Goal: Task Accomplishment & Management: Use online tool/utility

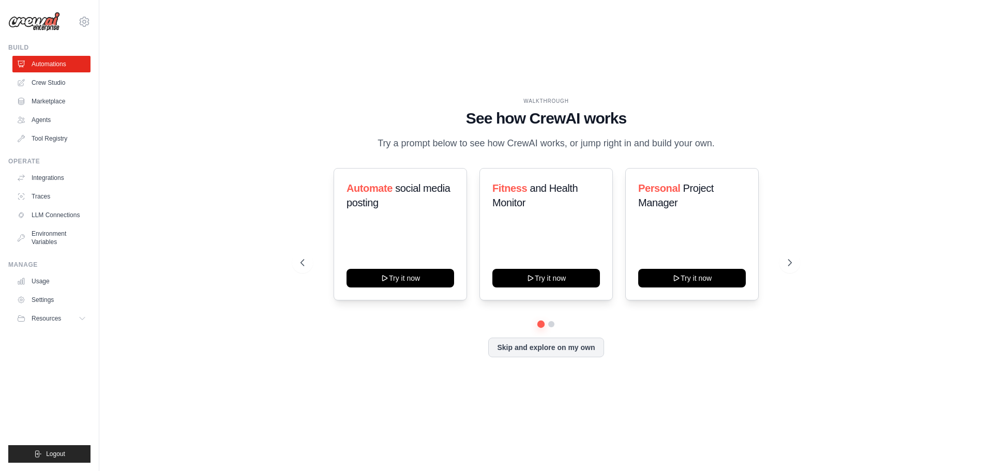
click at [552, 328] on div "Automate social media posting Try it now Fitness and Health Monitor Try it now …" at bounding box center [546, 262] width 491 height 189
click at [552, 326] on button at bounding box center [551, 324] width 8 height 8
click at [538, 325] on button at bounding box center [540, 323] width 7 height 7
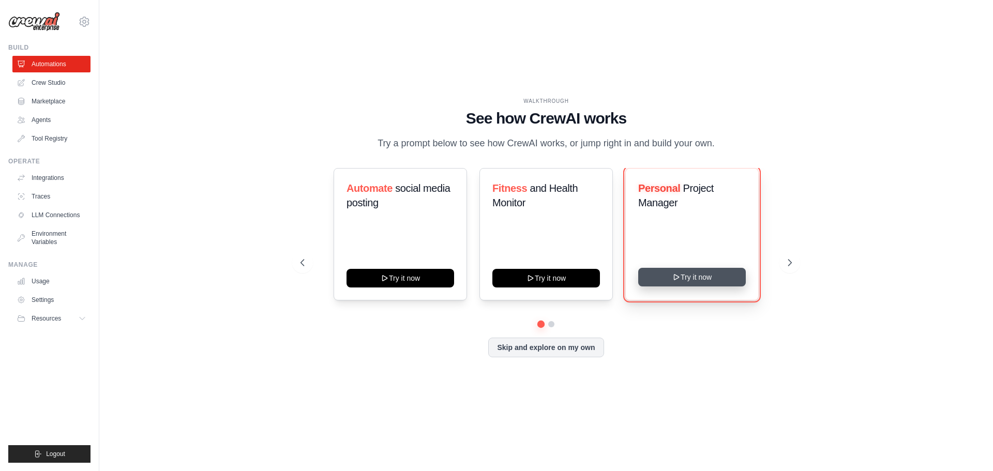
click at [687, 281] on button "Try it now" at bounding box center [692, 277] width 108 height 19
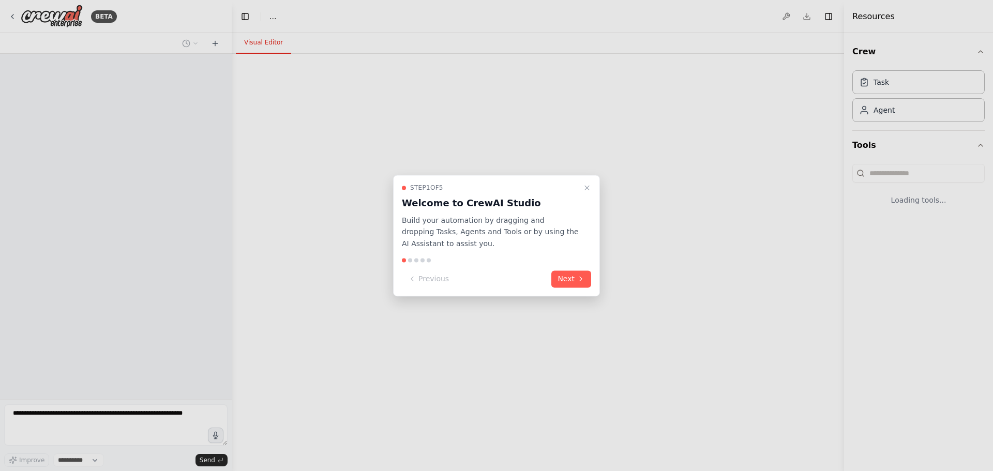
select select "****"
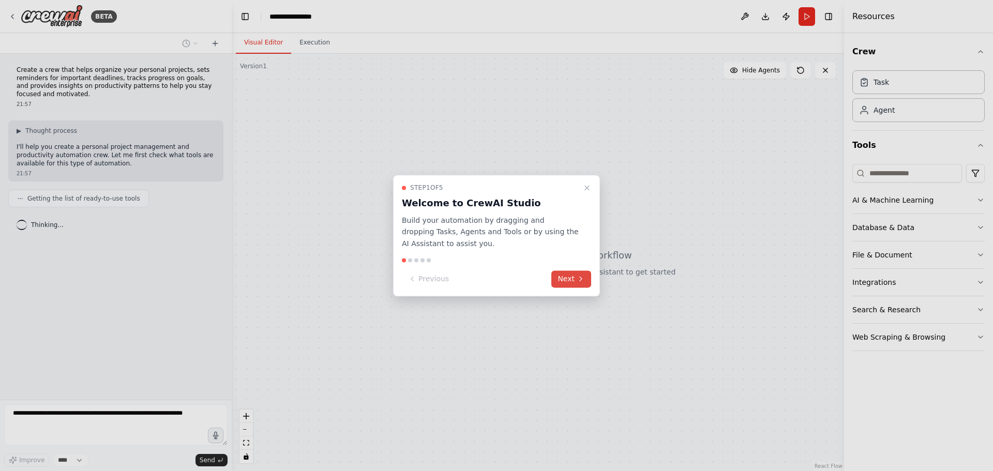
click at [572, 278] on button "Next" at bounding box center [571, 279] width 40 height 17
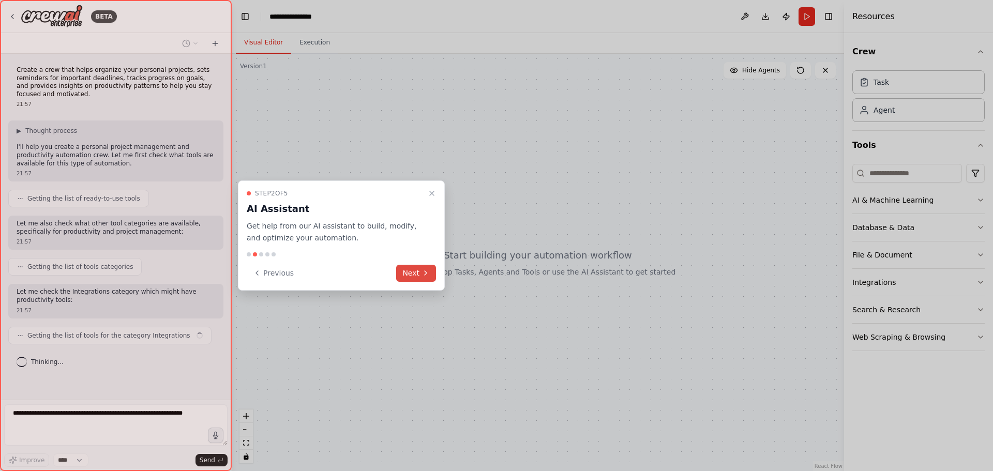
click at [424, 274] on icon at bounding box center [426, 273] width 8 height 8
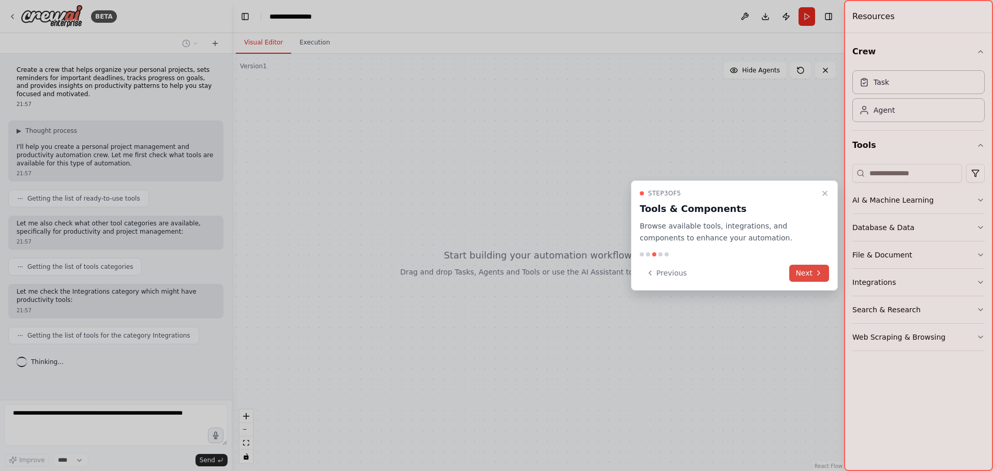
click at [815, 270] on icon at bounding box center [819, 273] width 8 height 8
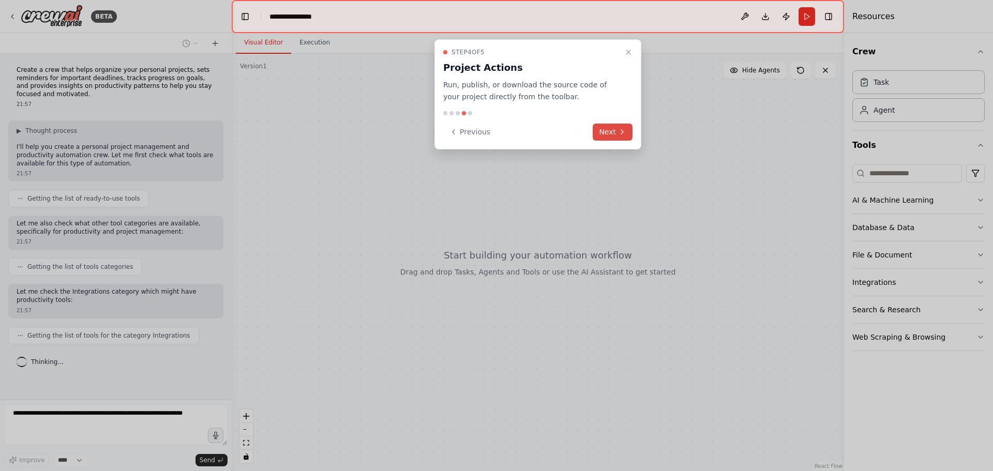
click at [619, 136] on button "Next" at bounding box center [613, 132] width 40 height 17
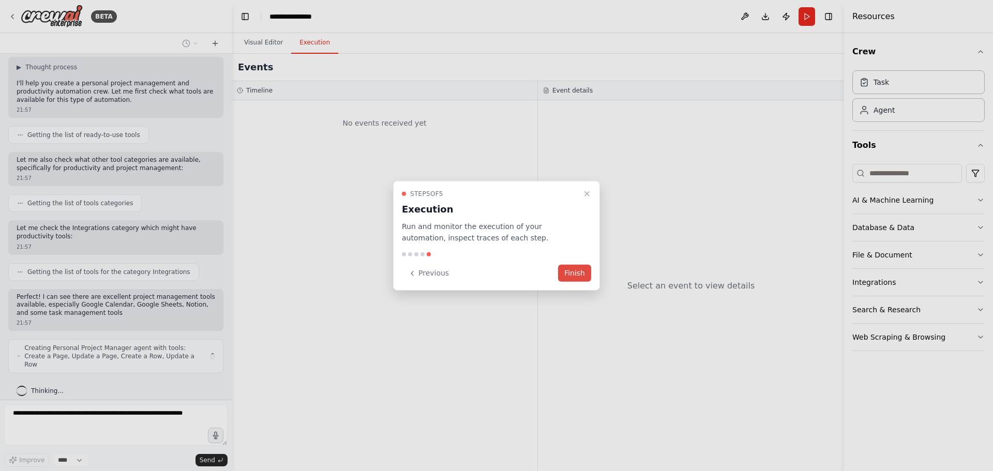
click at [583, 278] on button "Finish" at bounding box center [574, 273] width 33 height 17
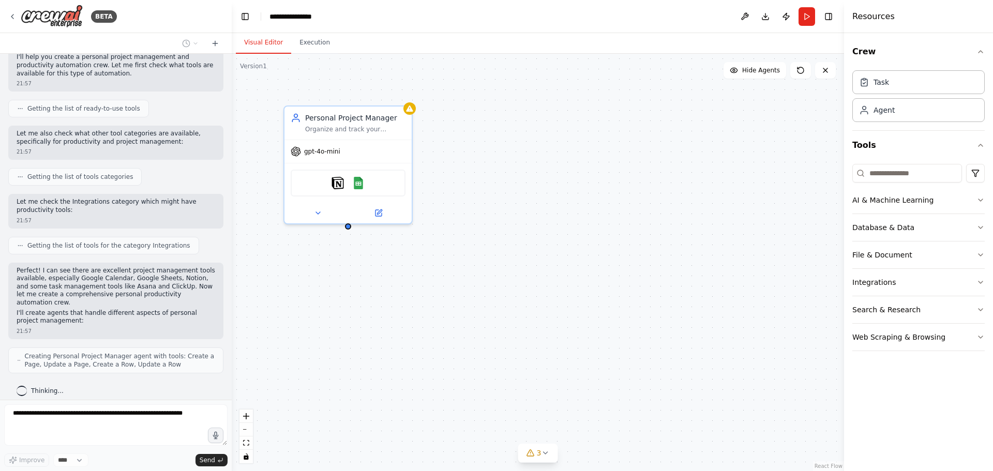
scroll to position [124, 0]
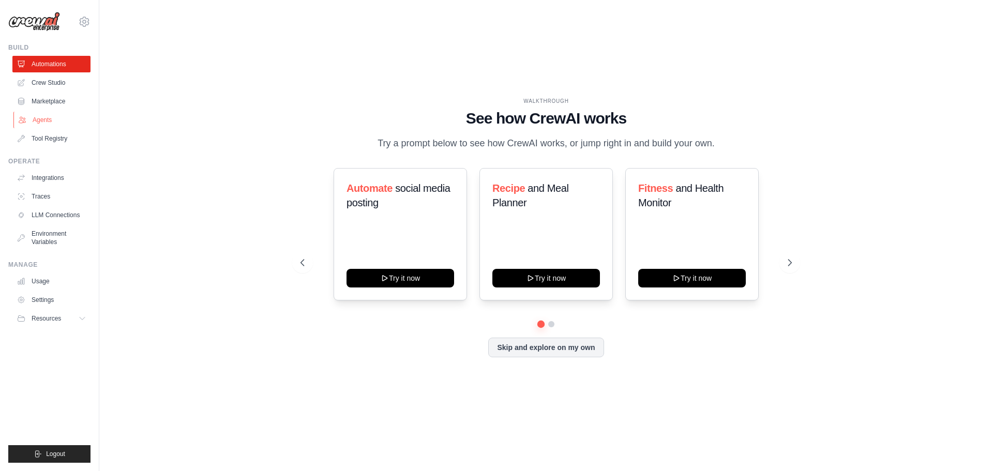
click at [51, 122] on link "Agents" at bounding box center [52, 120] width 78 height 17
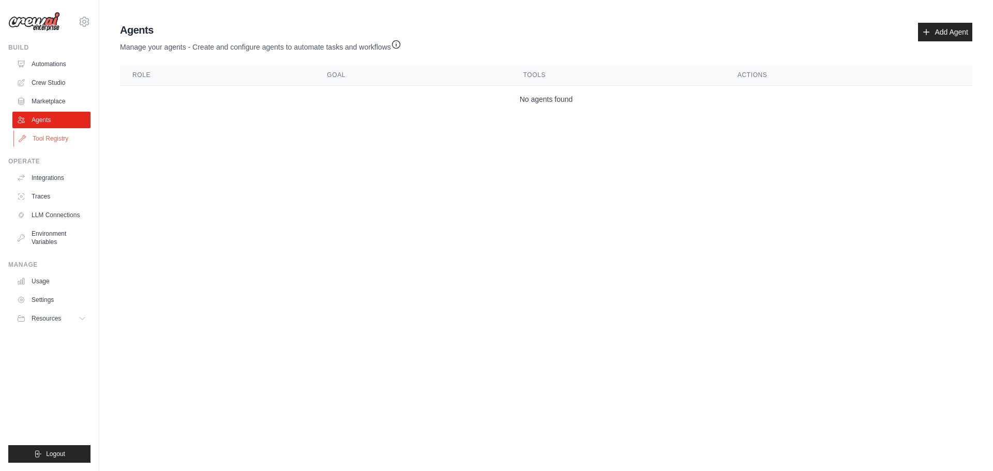
click at [49, 137] on link "Tool Registry" at bounding box center [52, 138] width 78 height 17
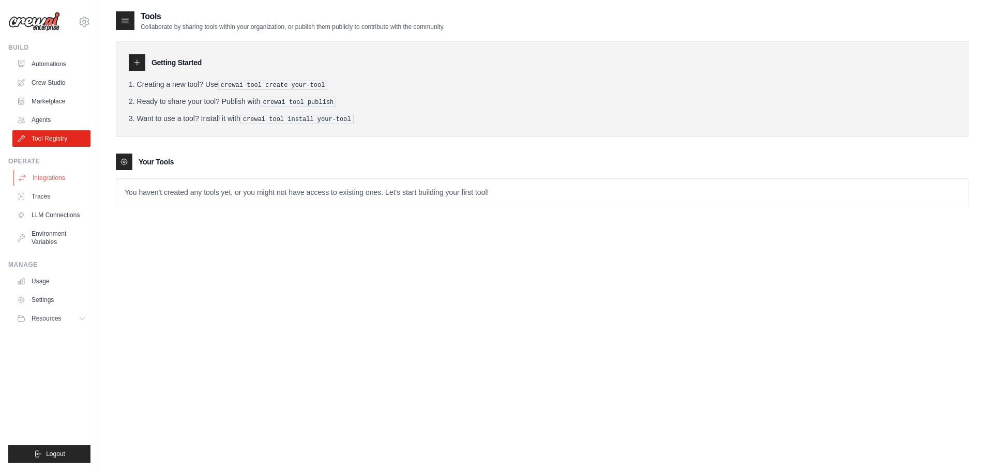
click at [48, 181] on link "Integrations" at bounding box center [52, 178] width 78 height 17
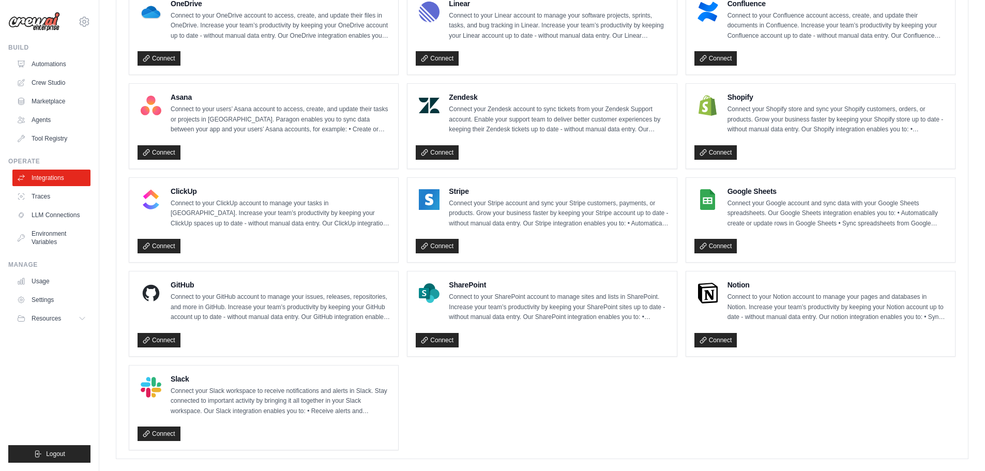
scroll to position [620, 0]
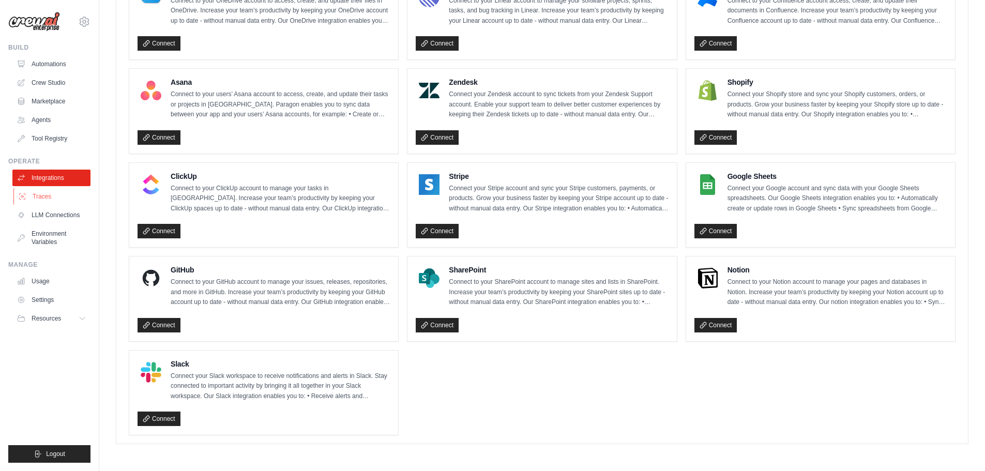
click at [49, 196] on link "Traces" at bounding box center [52, 196] width 78 height 17
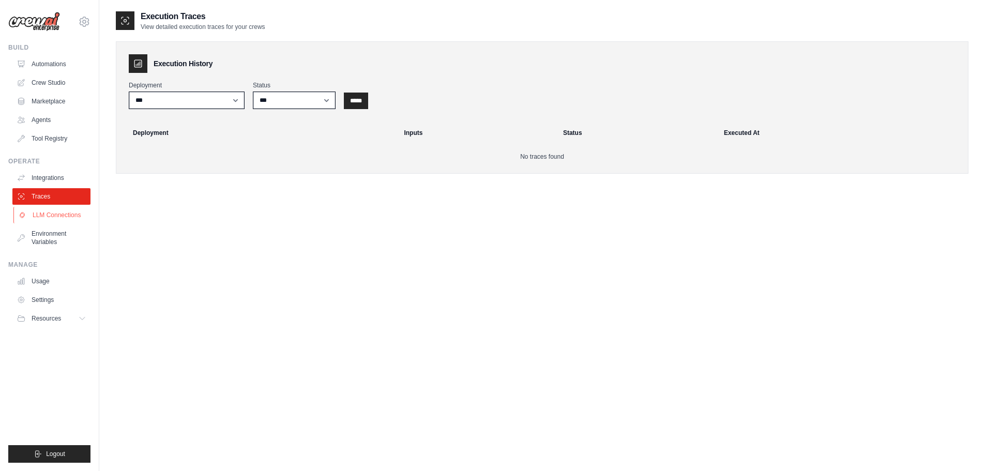
click at [50, 216] on link "LLM Connections" at bounding box center [52, 215] width 78 height 17
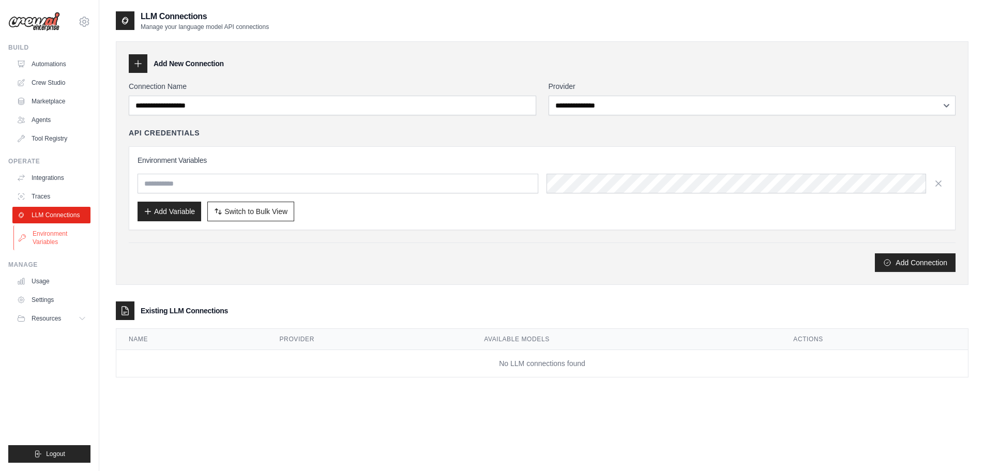
click at [49, 234] on link "Environment Variables" at bounding box center [52, 238] width 78 height 25
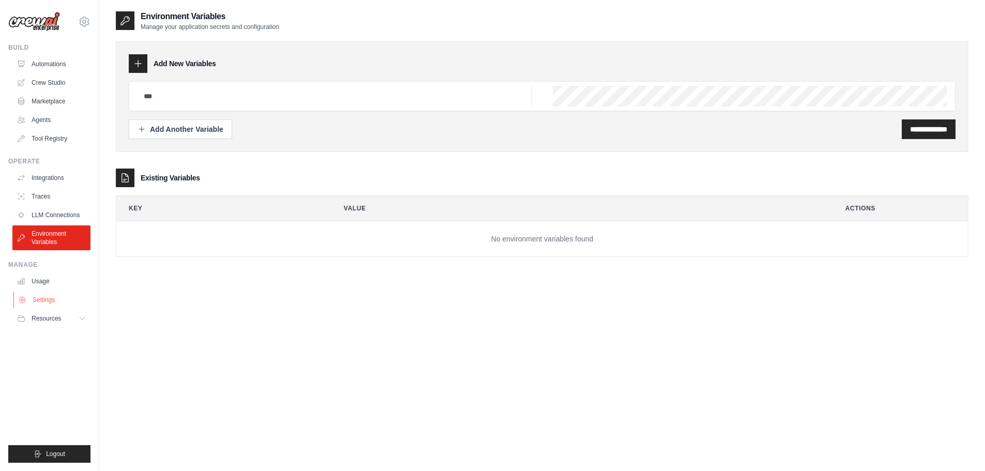
click at [48, 296] on link "Settings" at bounding box center [52, 300] width 78 height 17
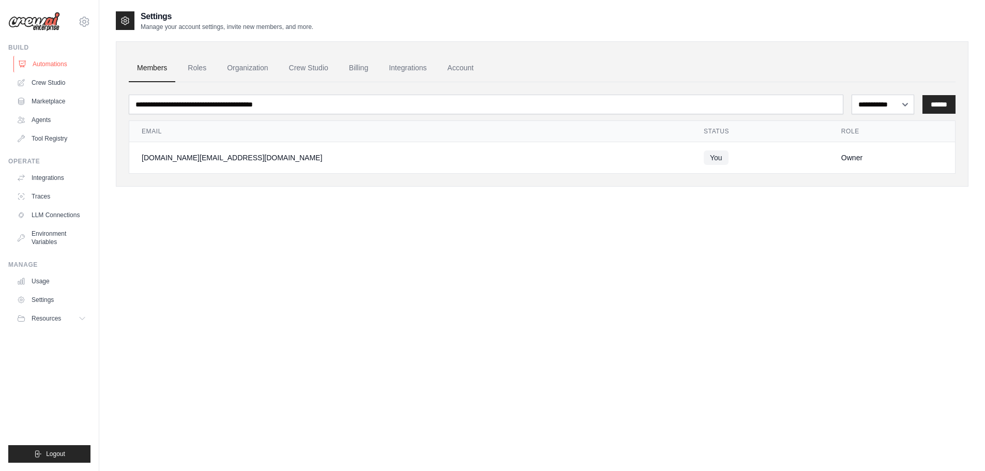
click at [53, 62] on link "Automations" at bounding box center [52, 64] width 78 height 17
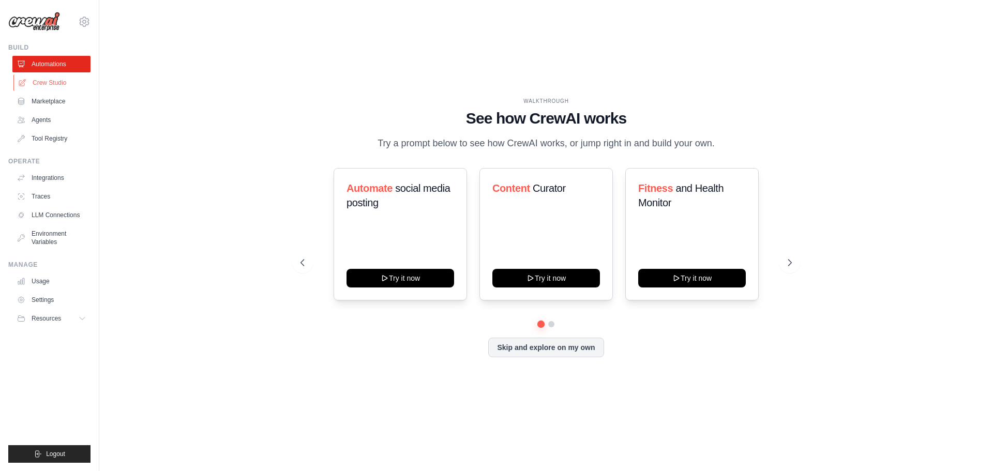
click at [61, 86] on link "Crew Studio" at bounding box center [52, 82] width 78 height 17
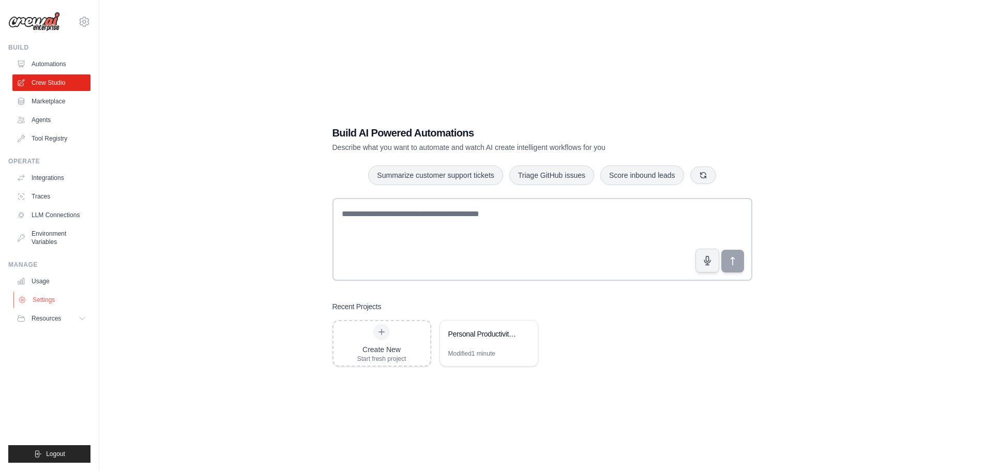
click at [51, 298] on link "Settings" at bounding box center [52, 300] width 78 height 17
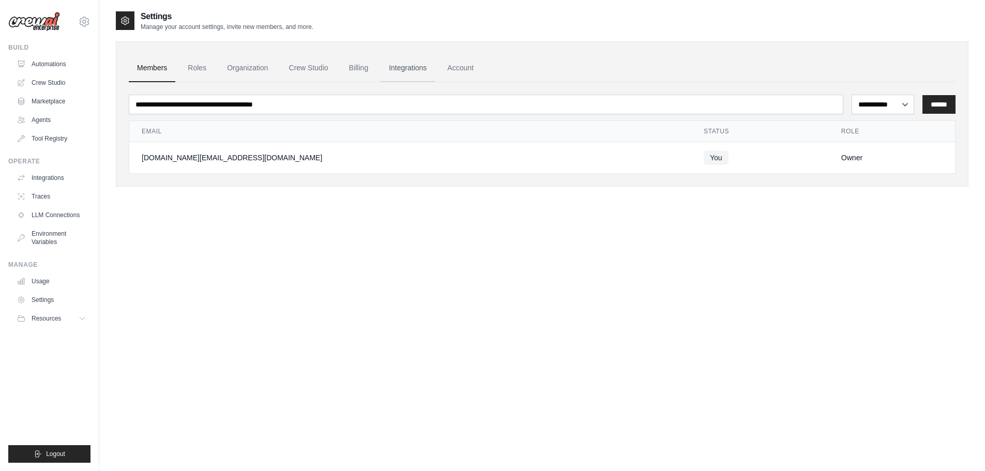
click at [409, 66] on link "Integrations" at bounding box center [408, 68] width 54 height 28
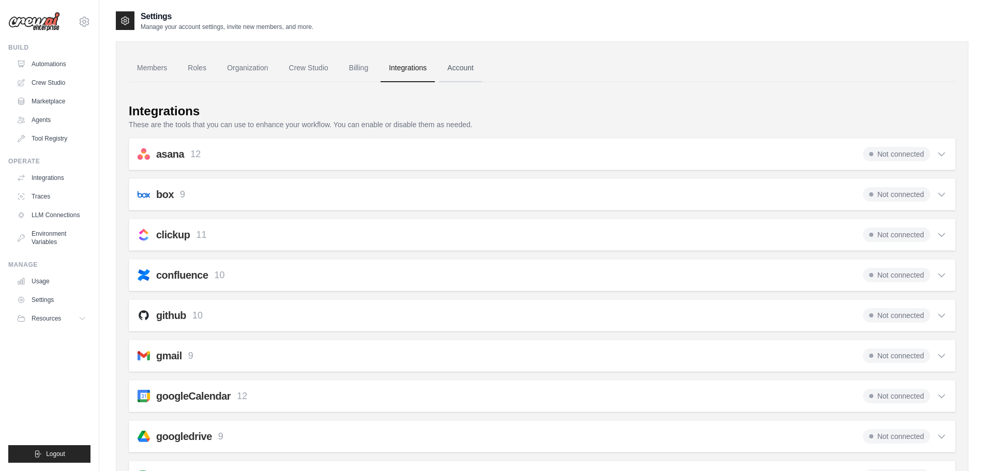
click at [461, 72] on link "Account" at bounding box center [460, 68] width 43 height 28
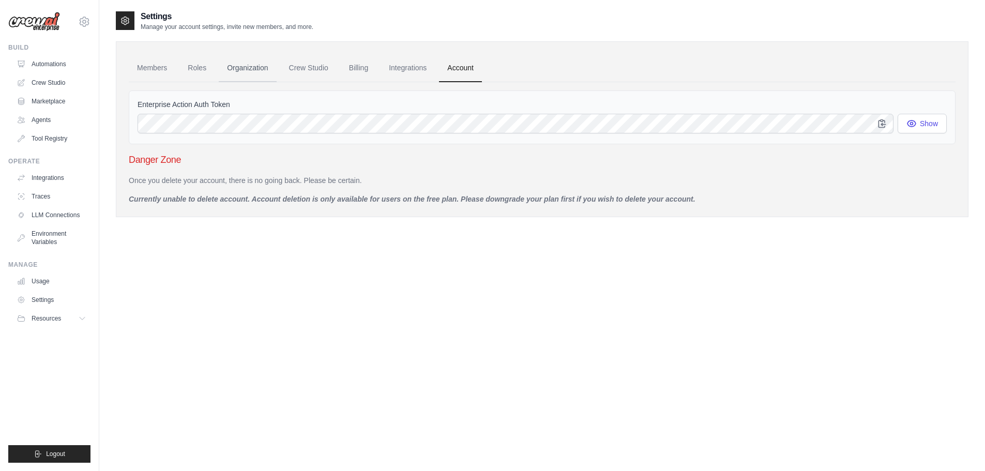
click at [227, 66] on link "Organization" at bounding box center [247, 68] width 57 height 28
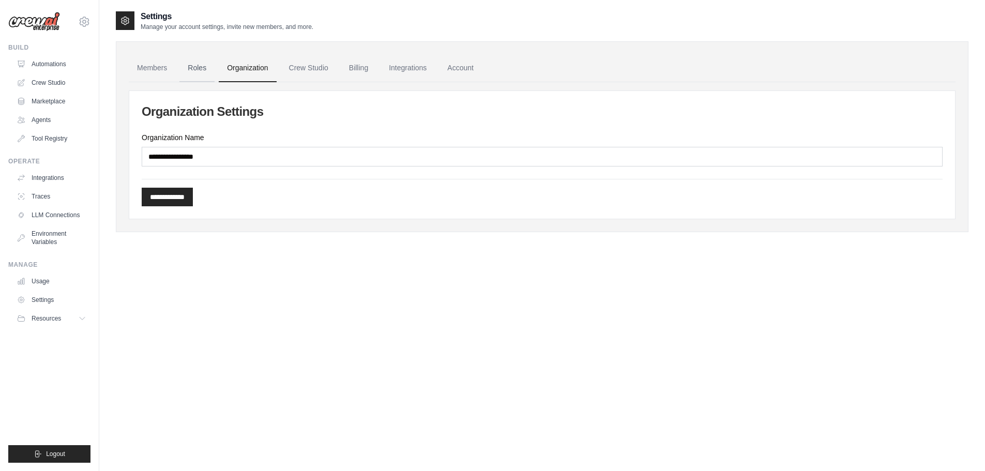
click at [198, 69] on link "Roles" at bounding box center [196, 68] width 35 height 28
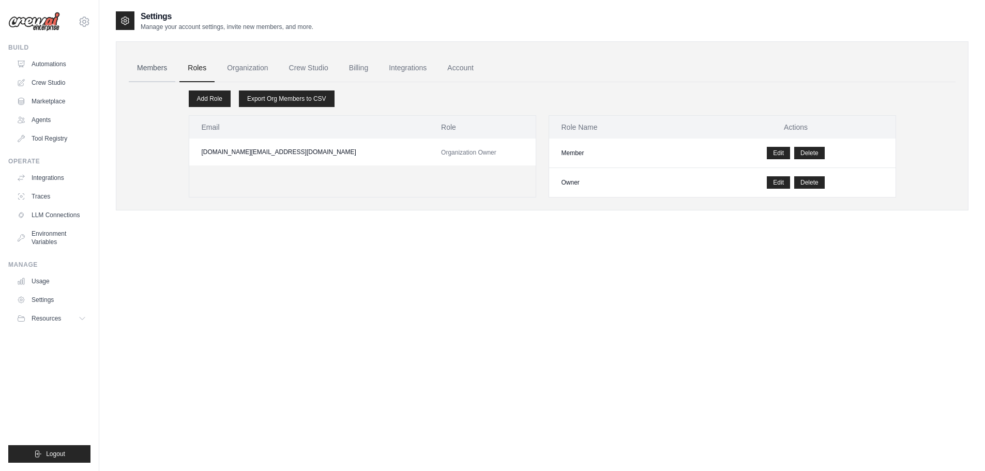
click at [163, 69] on link "Members" at bounding box center [152, 68] width 47 height 28
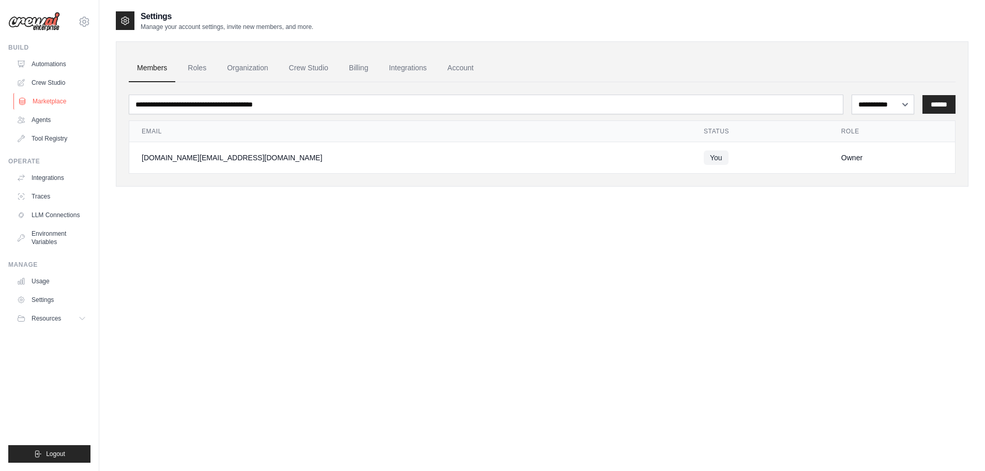
click at [50, 102] on link "Marketplace" at bounding box center [52, 101] width 78 height 17
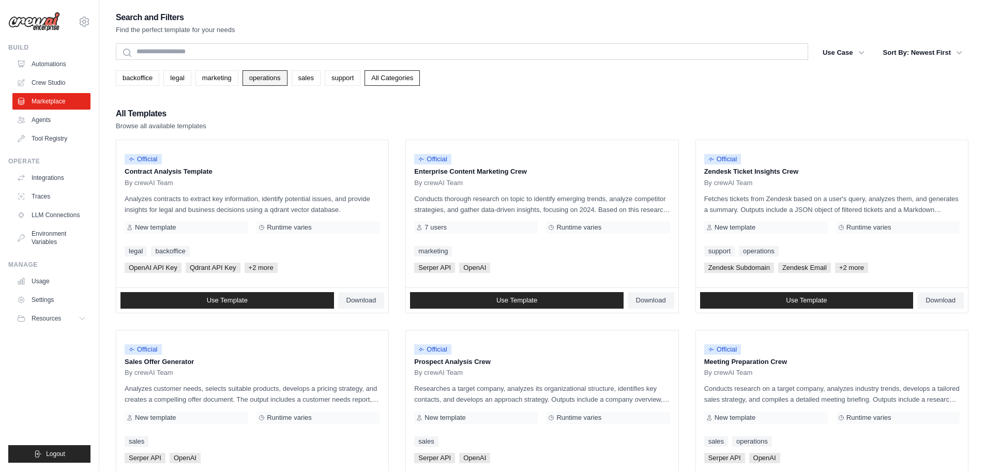
click at [262, 81] on link "operations" at bounding box center [265, 78] width 45 height 16
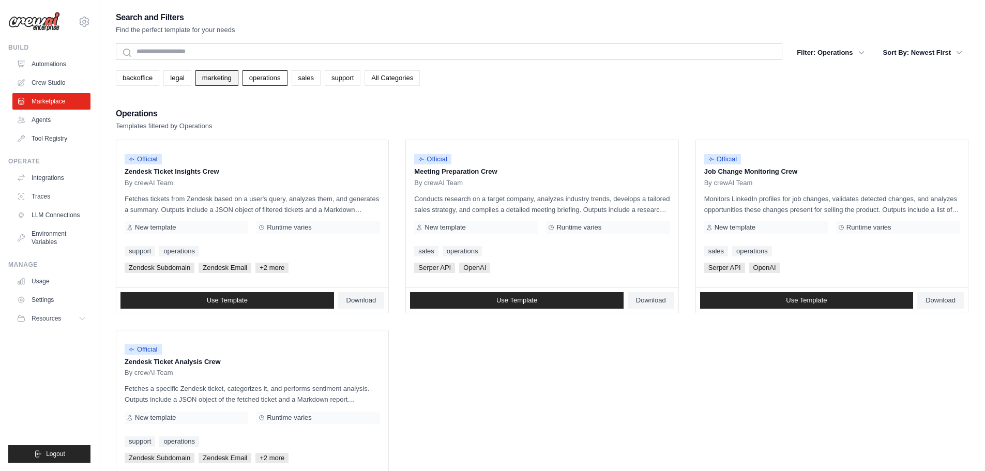
click at [227, 81] on link "marketing" at bounding box center [217, 78] width 43 height 16
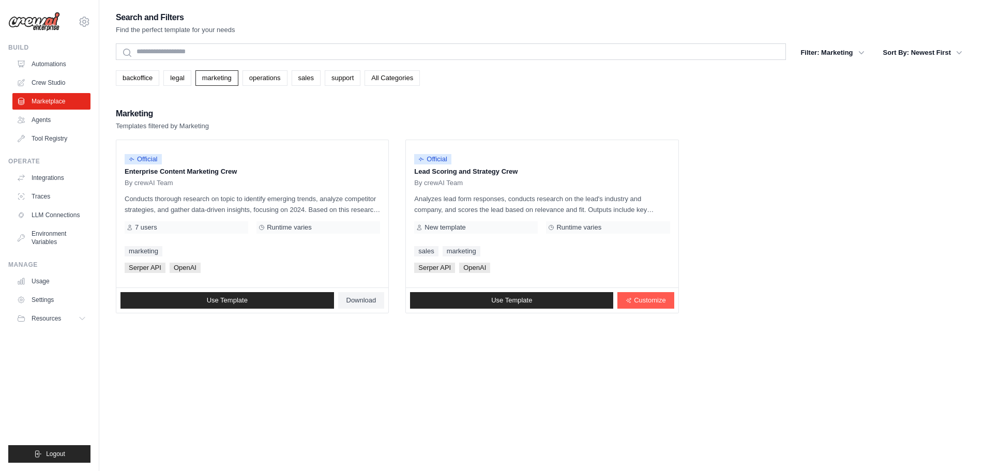
click at [177, 80] on link "legal" at bounding box center [176, 78] width 27 height 16
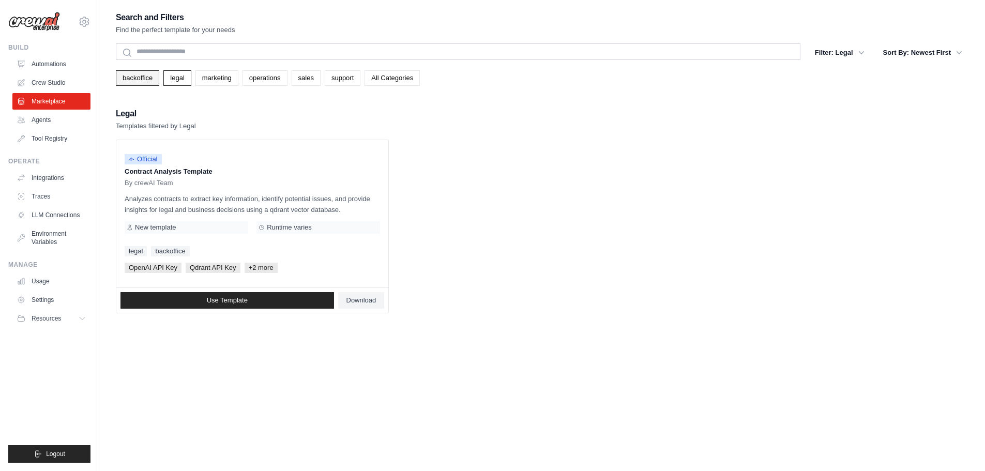
click at [153, 78] on link "backoffice" at bounding box center [137, 78] width 43 height 16
click at [45, 122] on link "Agents" at bounding box center [52, 120] width 78 height 17
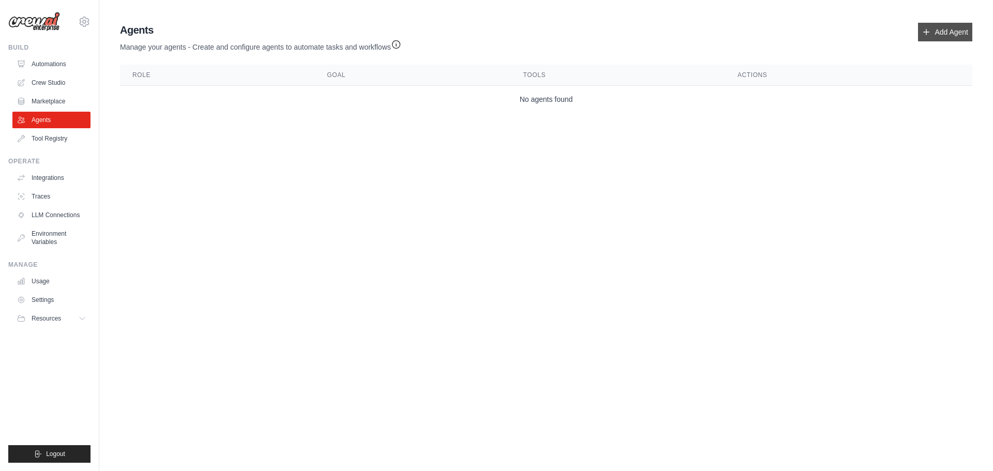
click at [962, 33] on link "Add Agent" at bounding box center [945, 32] width 54 height 19
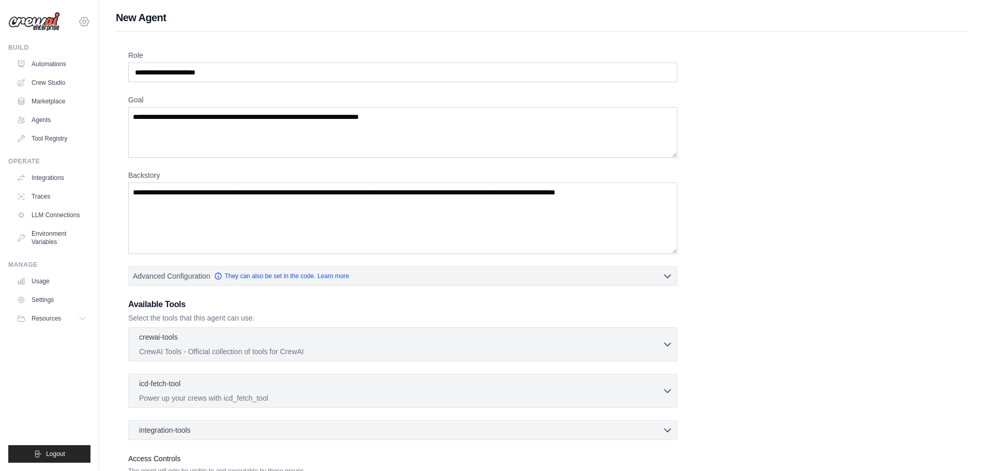
click at [82, 23] on icon at bounding box center [84, 22] width 12 height 12
click at [54, 66] on link "Settings" at bounding box center [84, 70] width 91 height 19
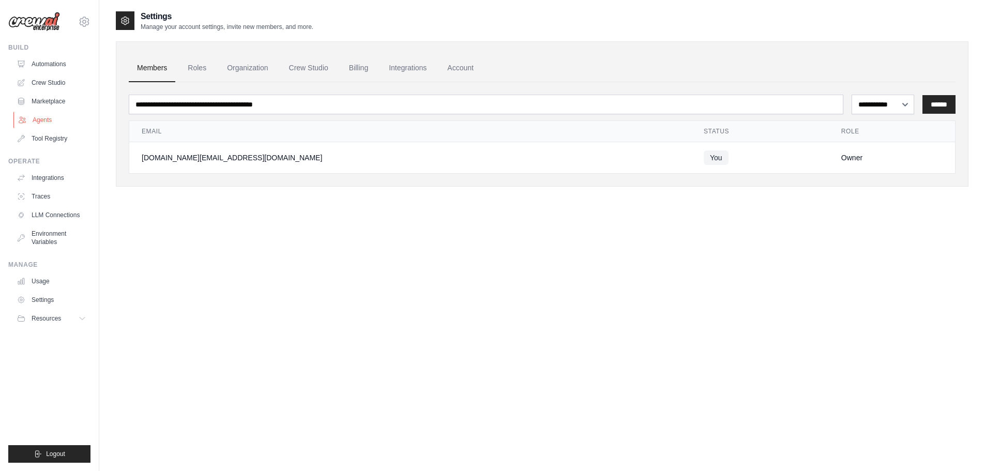
click at [47, 123] on link "Agents" at bounding box center [52, 120] width 78 height 17
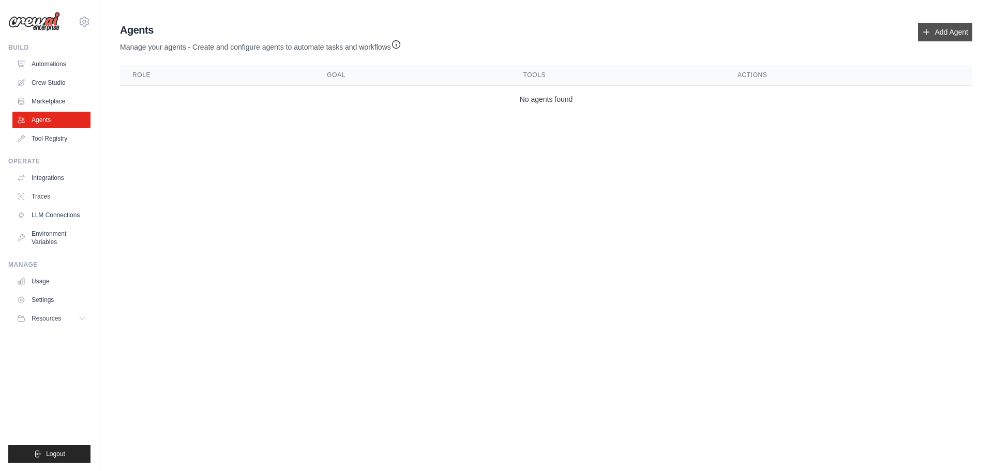
click at [940, 31] on link "Add Agent" at bounding box center [945, 32] width 54 height 19
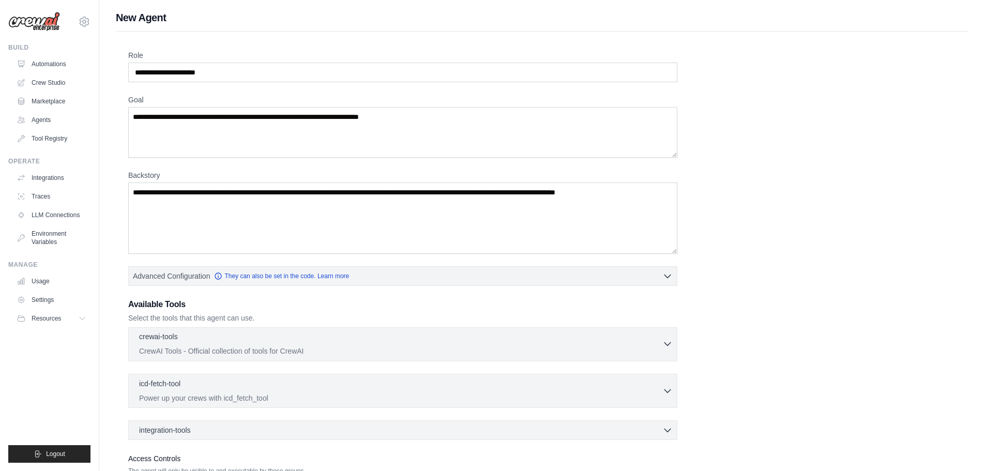
click at [223, 342] on div "crewai-tools 0 selected" at bounding box center [400, 338] width 523 height 12
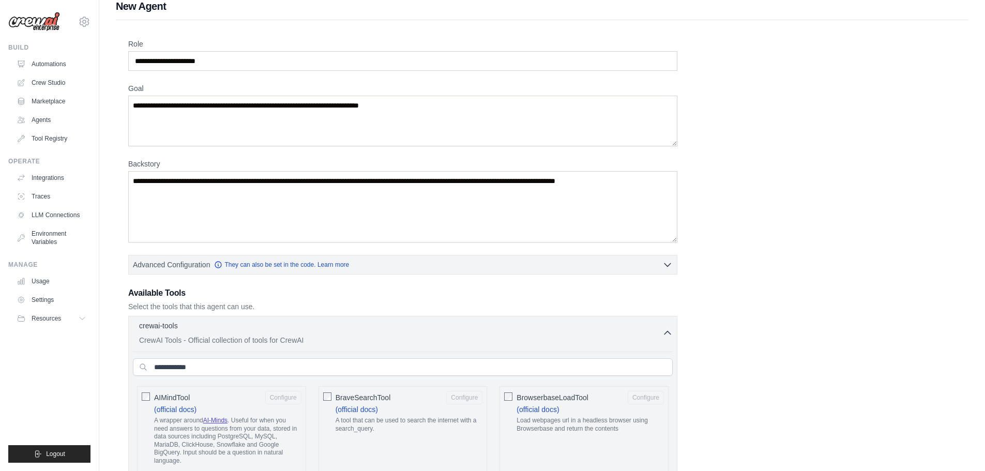
scroll to position [12, 0]
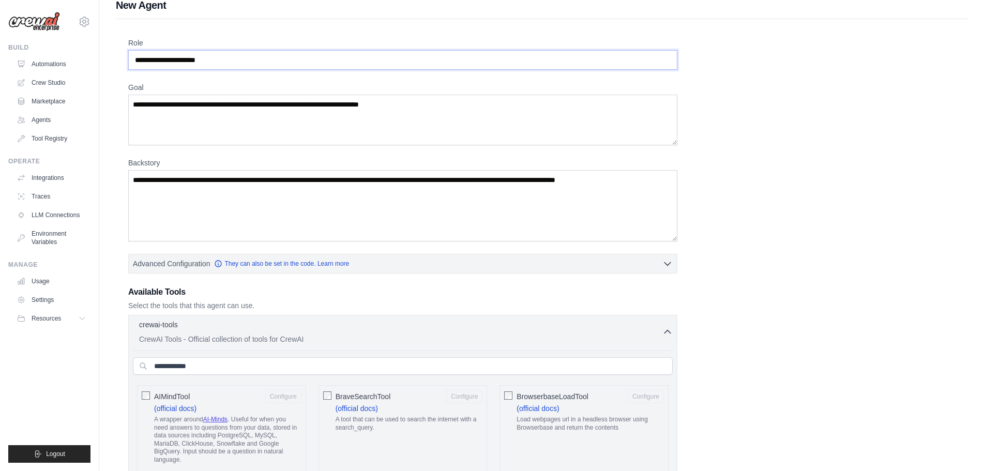
drag, startPoint x: 236, startPoint y: 59, endPoint x: 159, endPoint y: 61, distance: 77.1
click at [159, 61] on input "Role" at bounding box center [402, 60] width 549 height 20
click at [287, 61] on input "Role" at bounding box center [402, 60] width 549 height 20
type input "*"
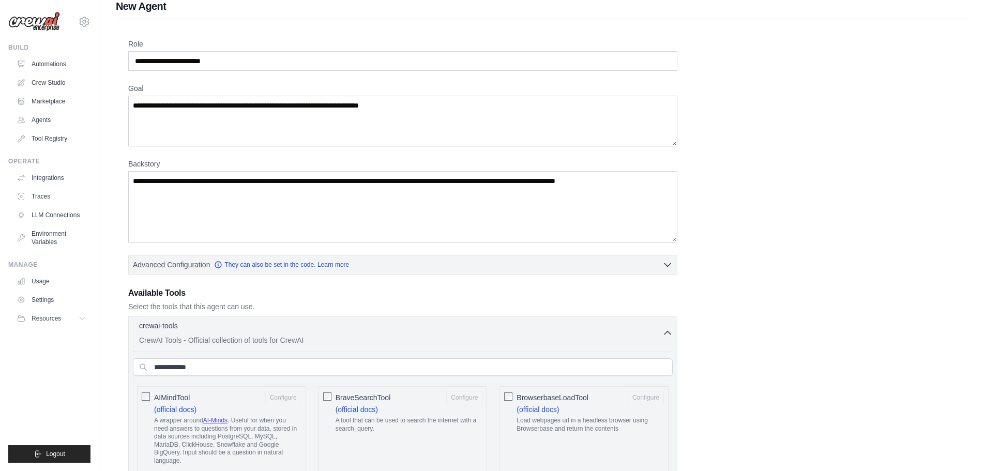
scroll to position [0, 0]
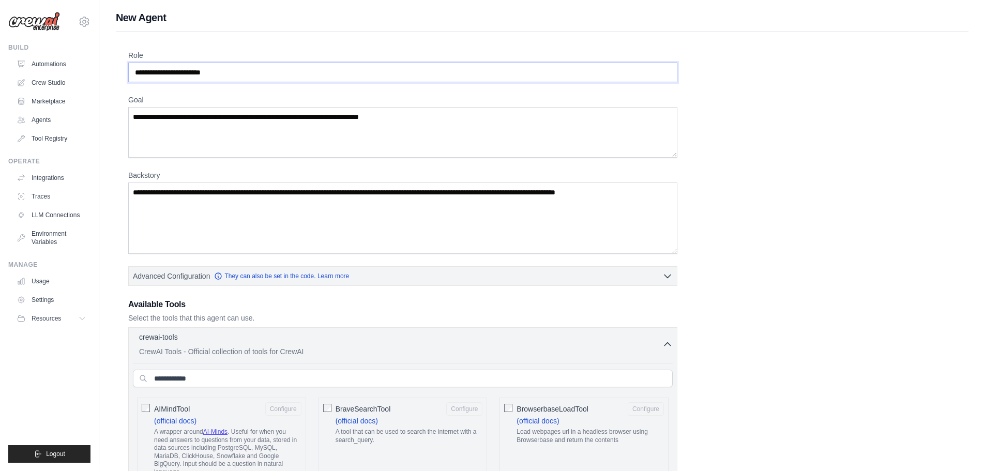
click at [271, 72] on input "**********" at bounding box center [402, 73] width 549 height 20
type input "*"
paste input "**********"
type input "**********"
click at [243, 142] on textarea "Goal" at bounding box center [402, 132] width 549 height 51
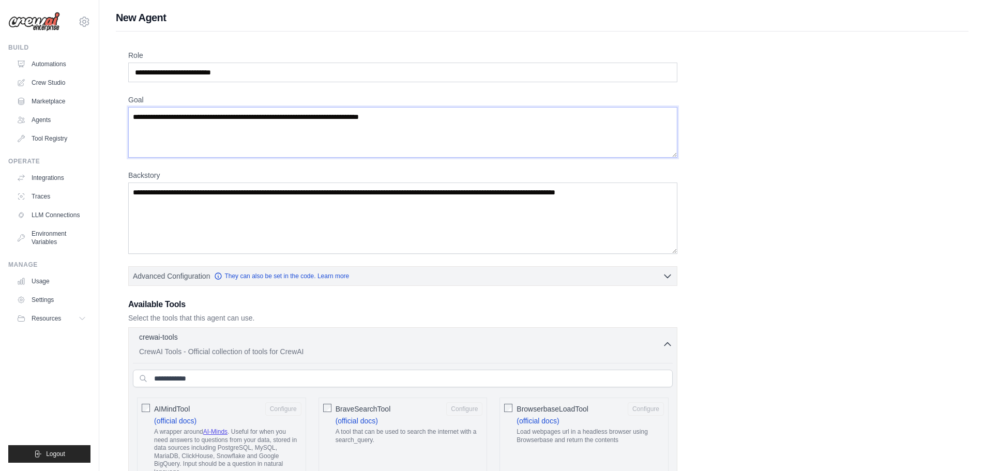
paste textarea "**********"
type textarea "**********"
paste textarea "**********"
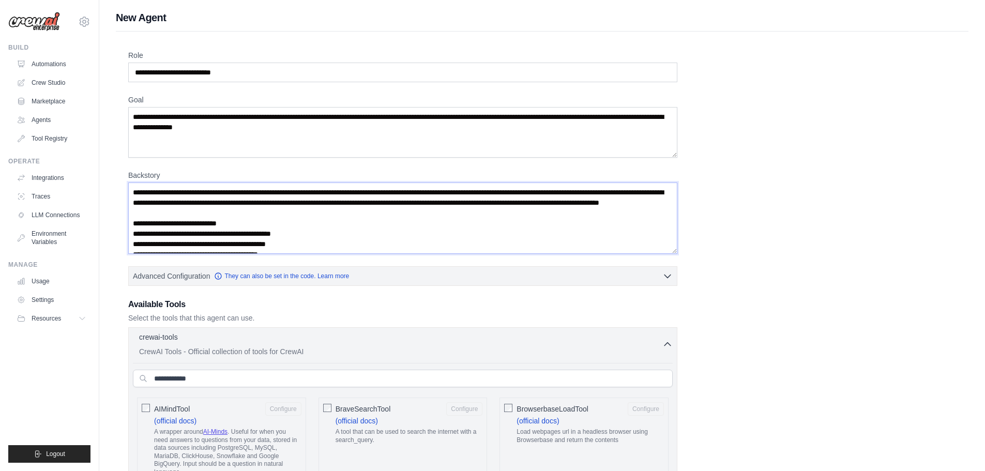
scroll to position [67, 0]
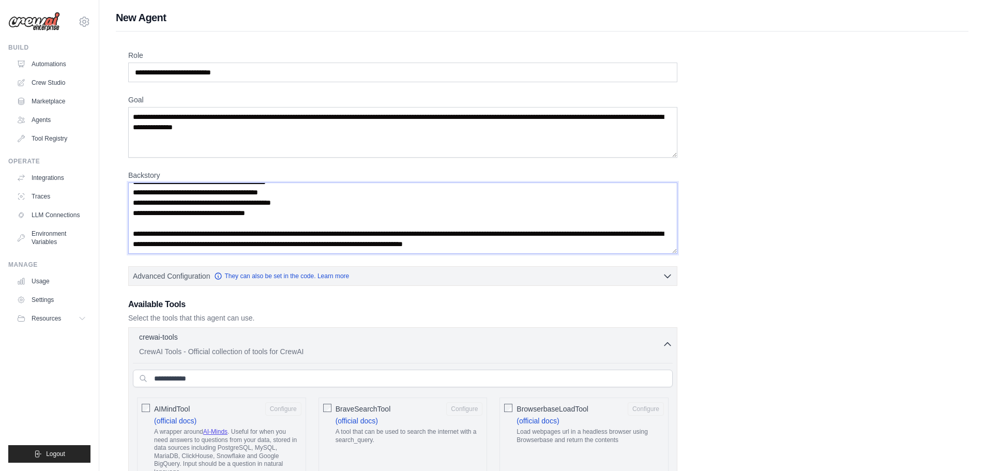
type textarea "**********"
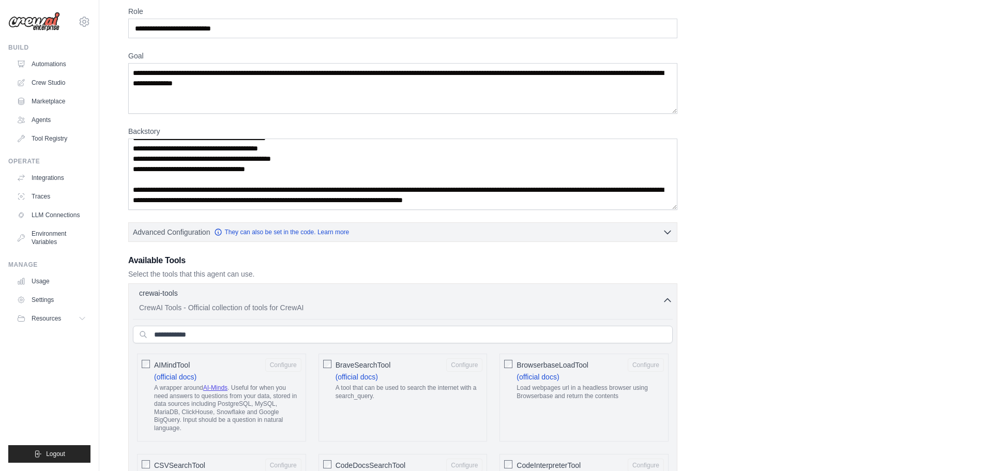
scroll to position [54, 0]
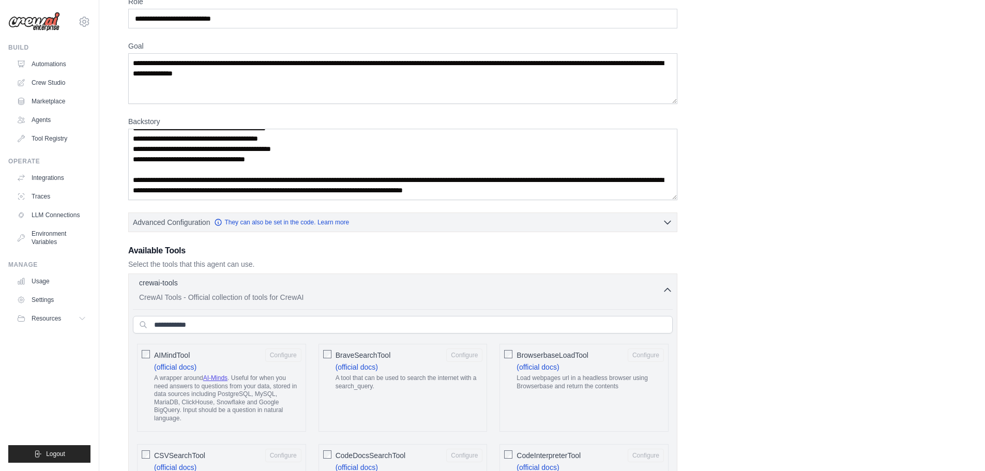
click at [671, 291] on icon "button" at bounding box center [668, 290] width 10 height 10
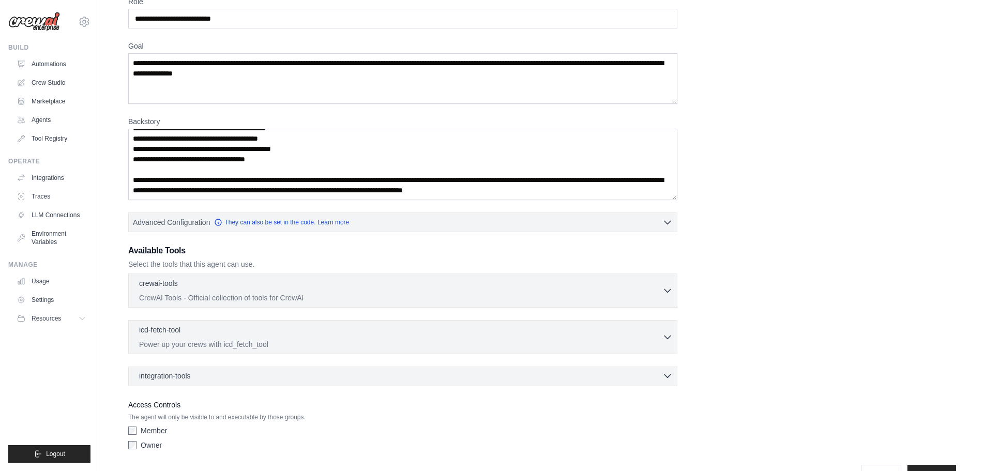
click at [661, 373] on div "integration-tools 0 selected" at bounding box center [406, 376] width 534 height 10
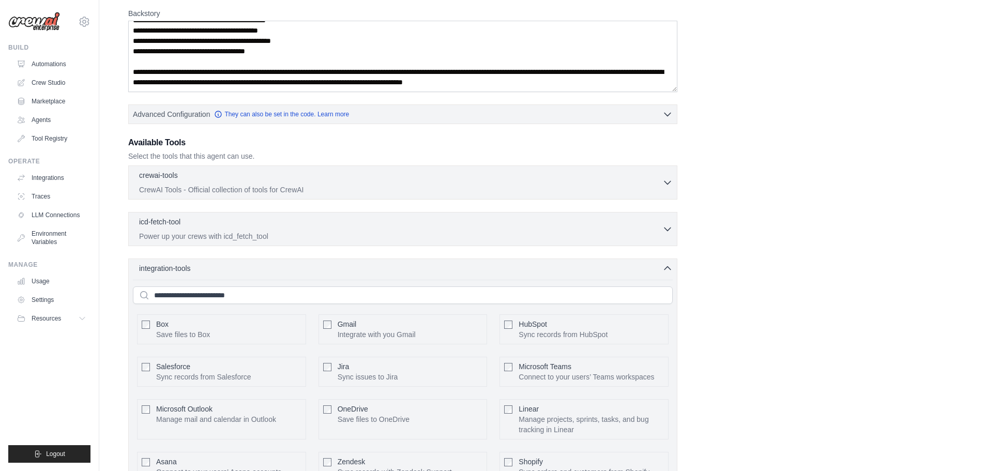
scroll to position [193, 0]
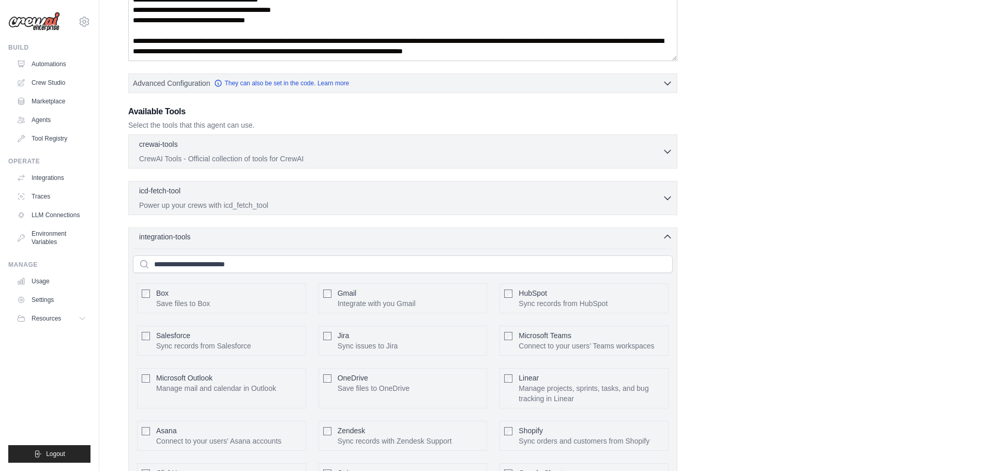
click at [667, 233] on icon "button" at bounding box center [668, 237] width 10 height 10
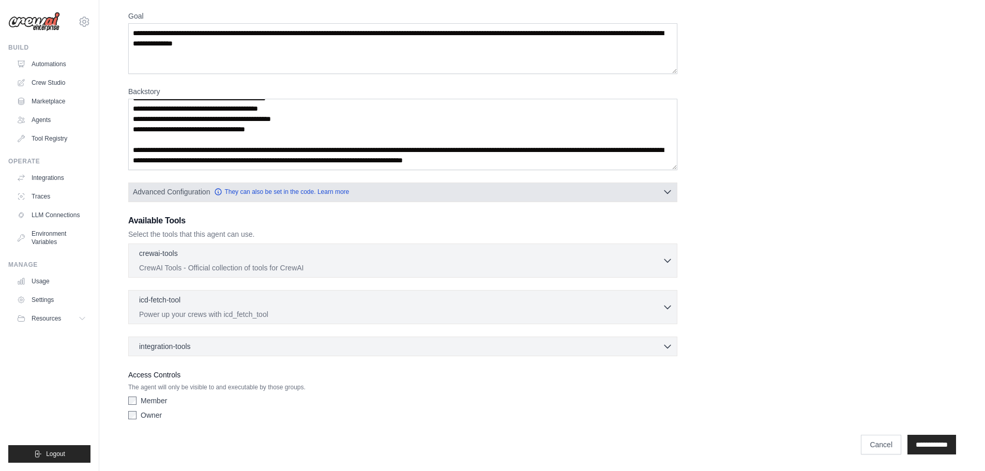
click at [190, 193] on span "Advanced Configuration" at bounding box center [171, 192] width 77 height 10
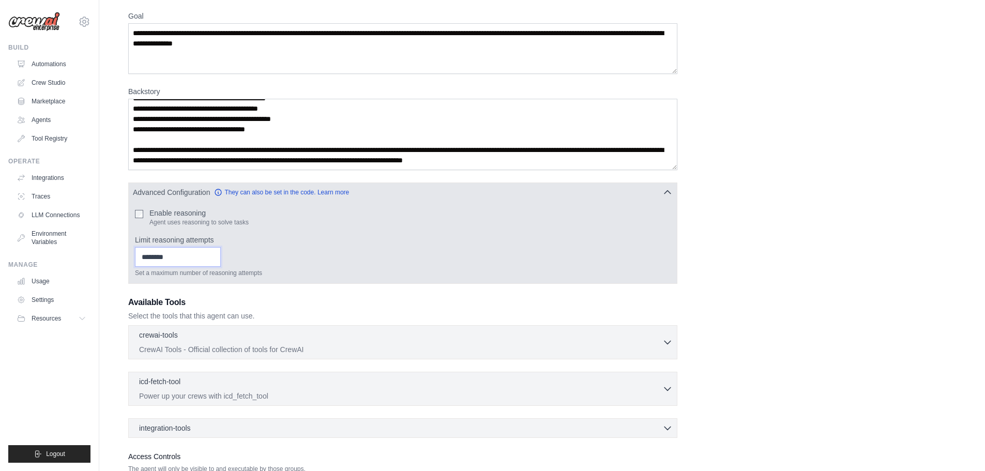
click at [221, 255] on input "*" at bounding box center [178, 257] width 86 height 20
click at [221, 260] on input "*" at bounding box center [178, 257] width 86 height 20
click at [221, 252] on input "*" at bounding box center [178, 257] width 86 height 20
click at [221, 253] on input "*" at bounding box center [178, 257] width 86 height 20
type input "*"
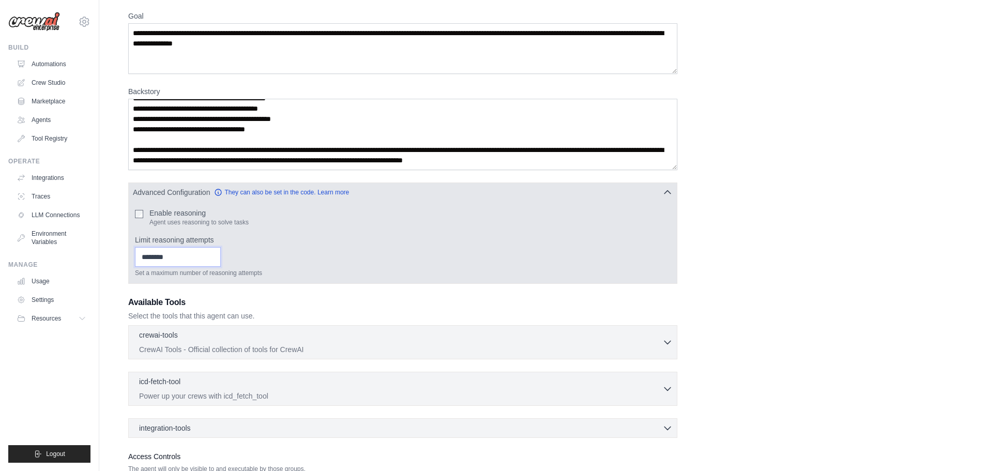
click at [221, 261] on input "*" at bounding box center [178, 257] width 86 height 20
click at [297, 259] on div "* Set a maximum number of reasoning attempts" at bounding box center [403, 262] width 536 height 30
click at [362, 267] on div "* Set a maximum number of reasoning attempts" at bounding box center [403, 262] width 536 height 30
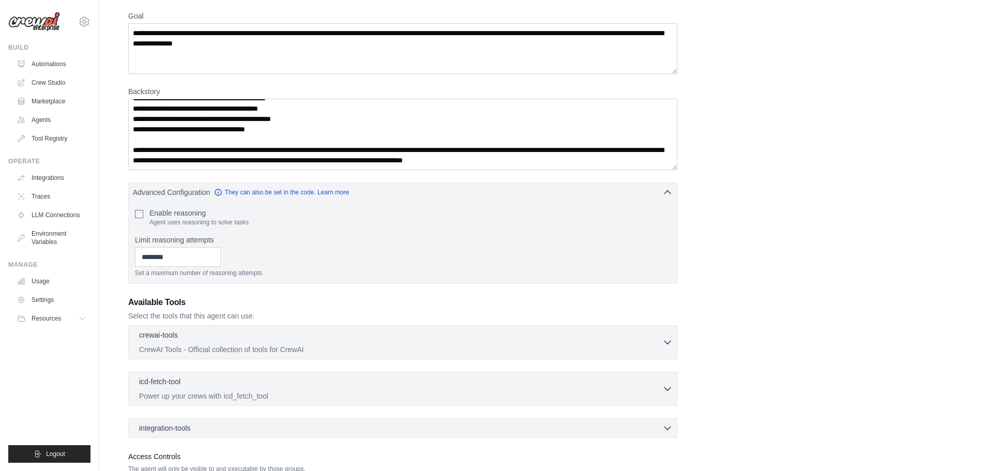
click at [772, 284] on div "**********" at bounding box center [542, 236] width 828 height 540
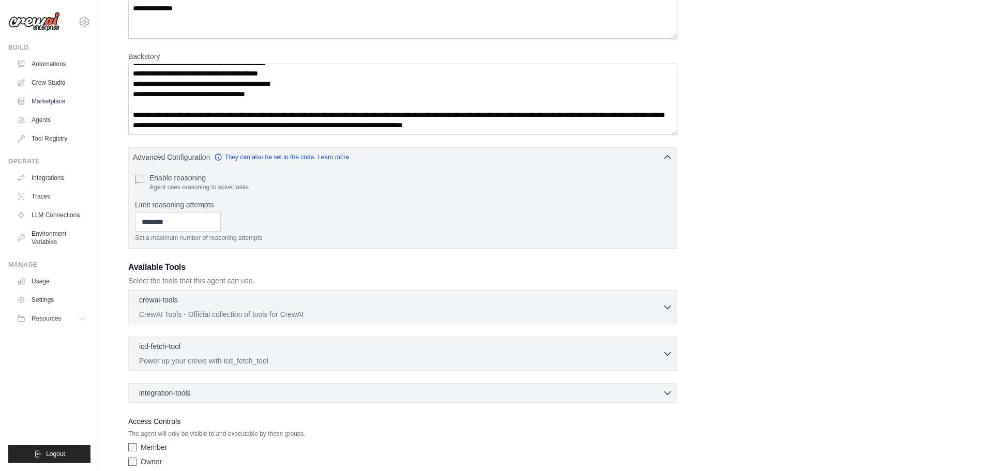
scroll to position [166, 0]
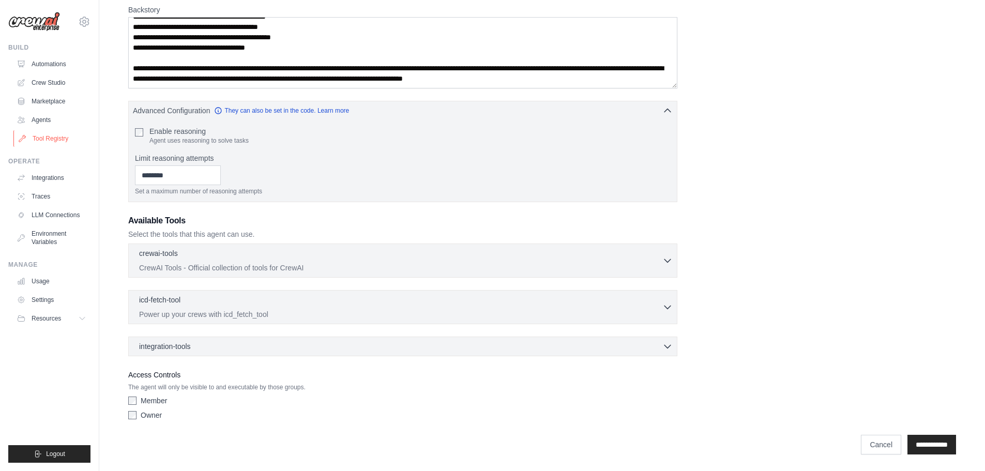
click at [55, 136] on link "Tool Registry" at bounding box center [52, 138] width 78 height 17
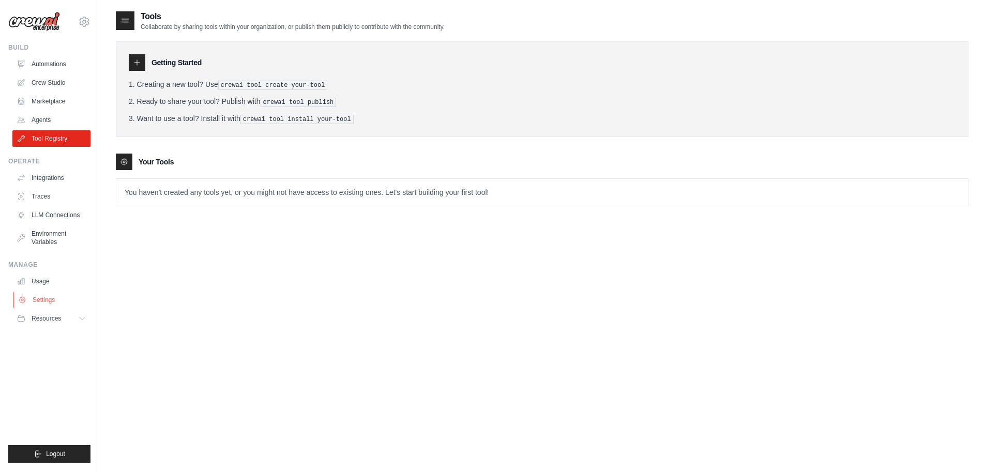
click at [50, 298] on link "Settings" at bounding box center [52, 300] width 78 height 17
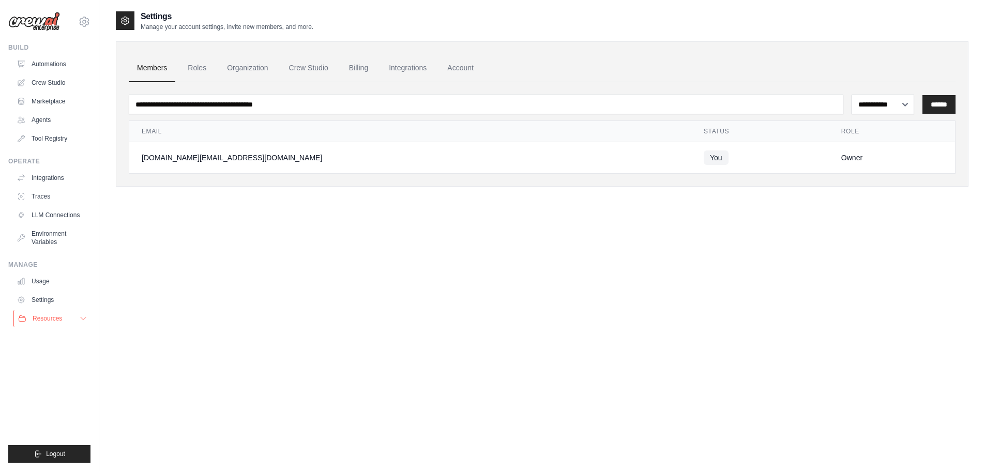
click at [51, 320] on span "Resources" at bounding box center [47, 318] width 29 height 8
click at [41, 134] on link "Tool Registry" at bounding box center [52, 138] width 78 height 17
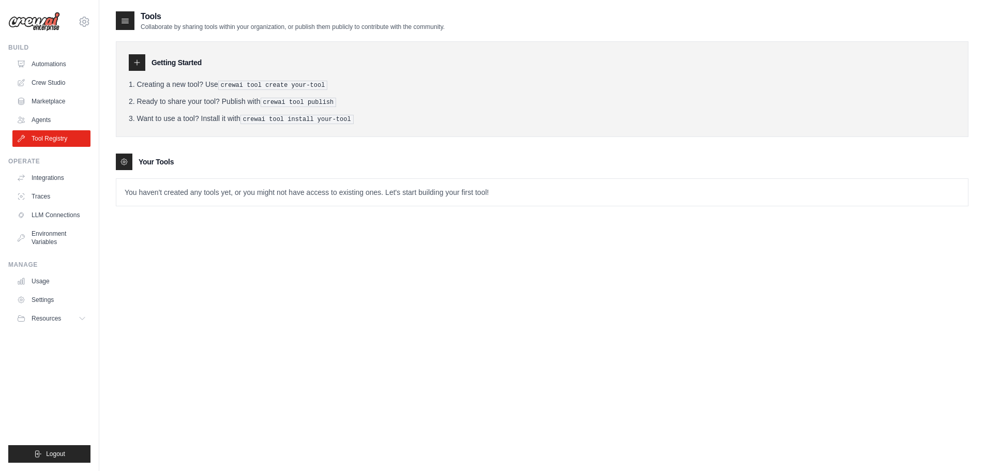
click at [137, 62] on icon at bounding box center [136, 62] width 5 height 5
click at [114, 156] on div "Tools Collaborate by sharing tools within your organization, or publish them pu…" at bounding box center [542, 245] width 886 height 471
click at [122, 160] on icon at bounding box center [124, 162] width 8 height 8
click at [136, 113] on li "Want to use a tool? Install it with crewai tool install your-tool" at bounding box center [542, 118] width 827 height 11
click at [140, 63] on div at bounding box center [137, 62] width 17 height 17
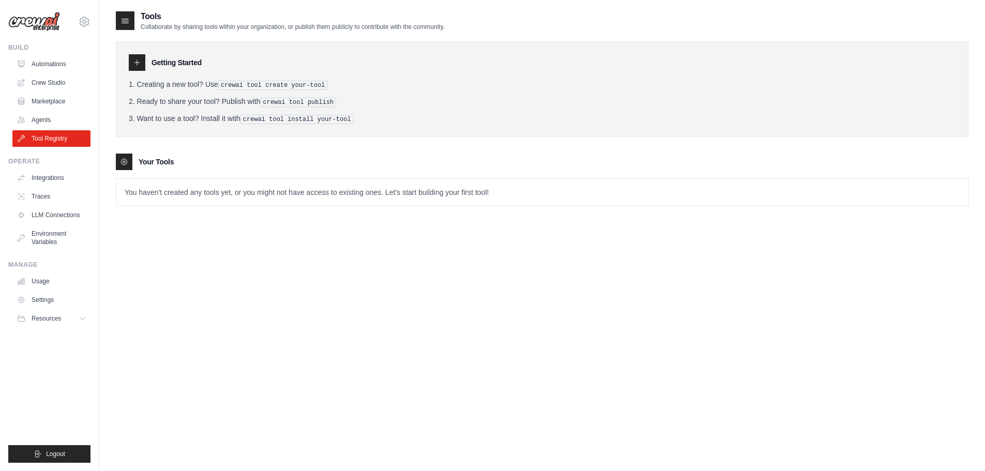
click at [139, 63] on icon at bounding box center [137, 62] width 8 height 8
click at [49, 138] on link "Tool Registry" at bounding box center [52, 138] width 78 height 17
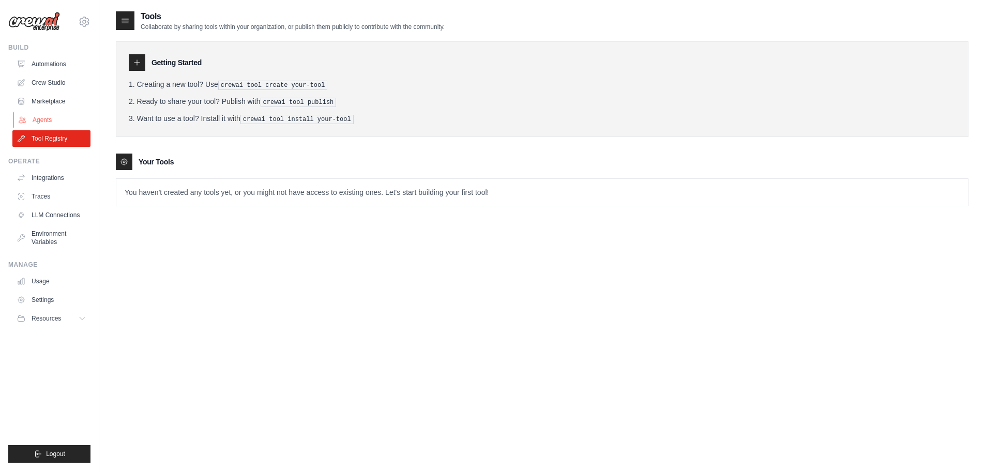
click at [38, 114] on link "Agents" at bounding box center [52, 120] width 78 height 17
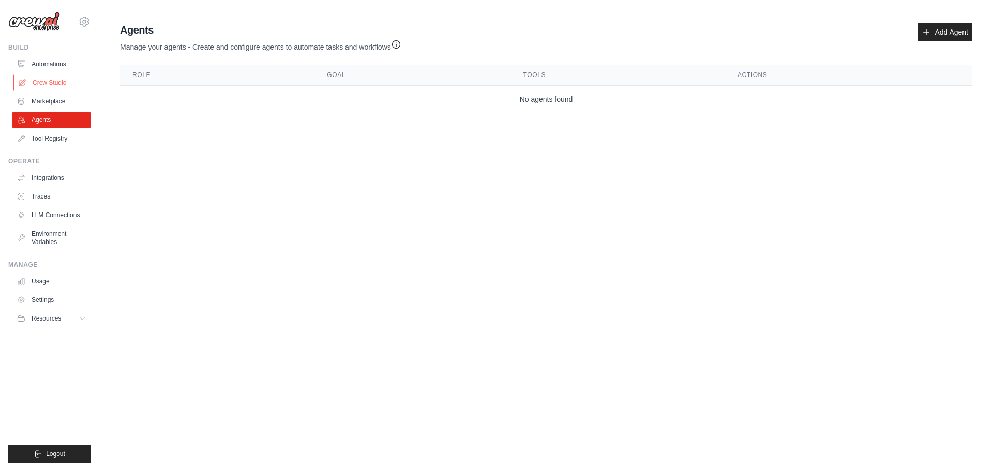
click at [44, 84] on link "Crew Studio" at bounding box center [52, 82] width 78 height 17
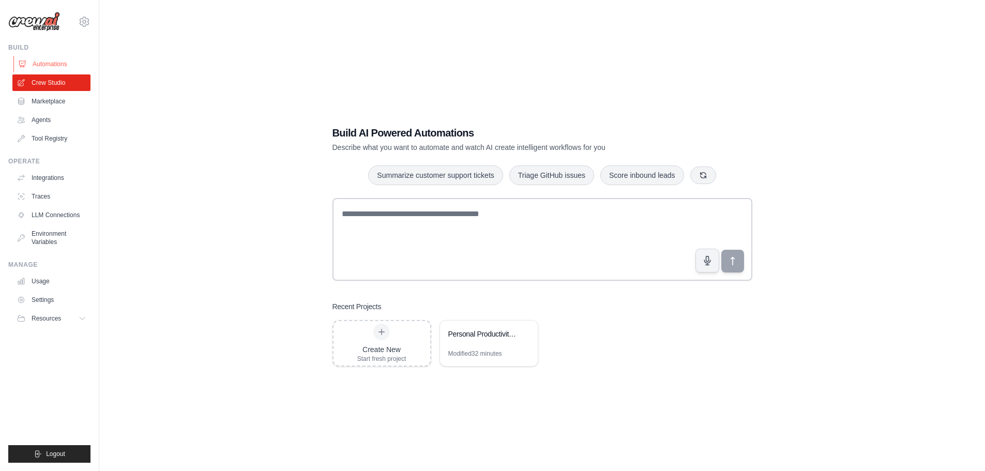
click at [52, 61] on link "Automations" at bounding box center [52, 64] width 78 height 17
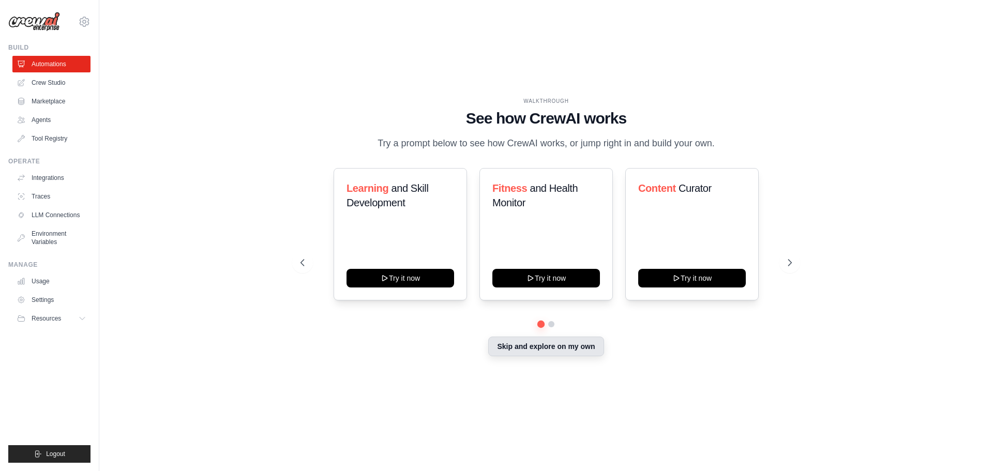
click at [550, 344] on button "Skip and explore on my own" at bounding box center [545, 347] width 115 height 20
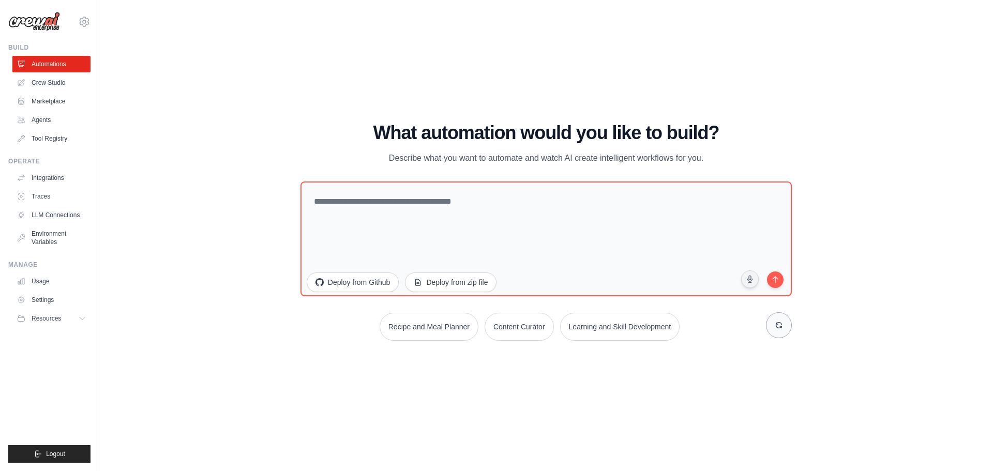
click at [780, 325] on icon at bounding box center [779, 325] width 8 height 8
click at [779, 324] on icon at bounding box center [779, 325] width 8 height 8
click at [778, 324] on icon at bounding box center [779, 325] width 6 height 6
click at [696, 377] on div "WALKTHROUGH See how [PERSON_NAME] works Try a prompt below to see how [PERSON_N…" at bounding box center [546, 235] width 861 height 451
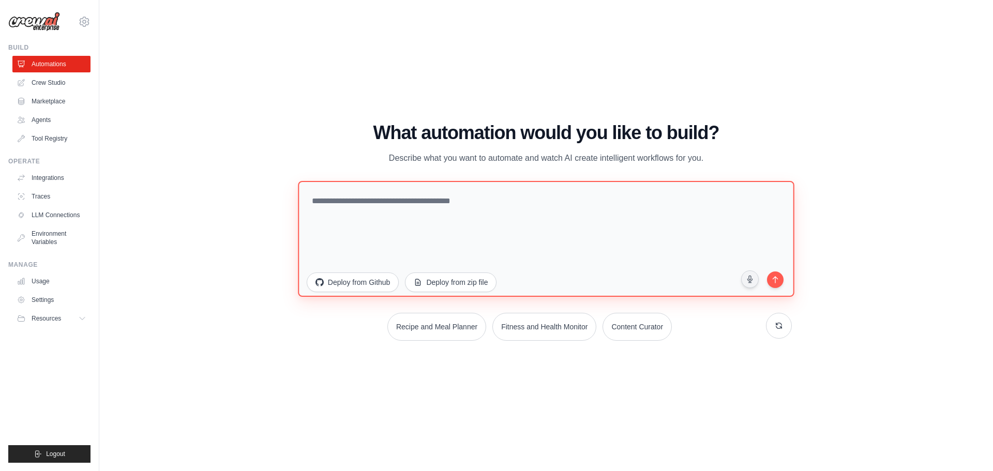
click at [377, 203] on textarea at bounding box center [546, 239] width 497 height 116
type textarea "*"
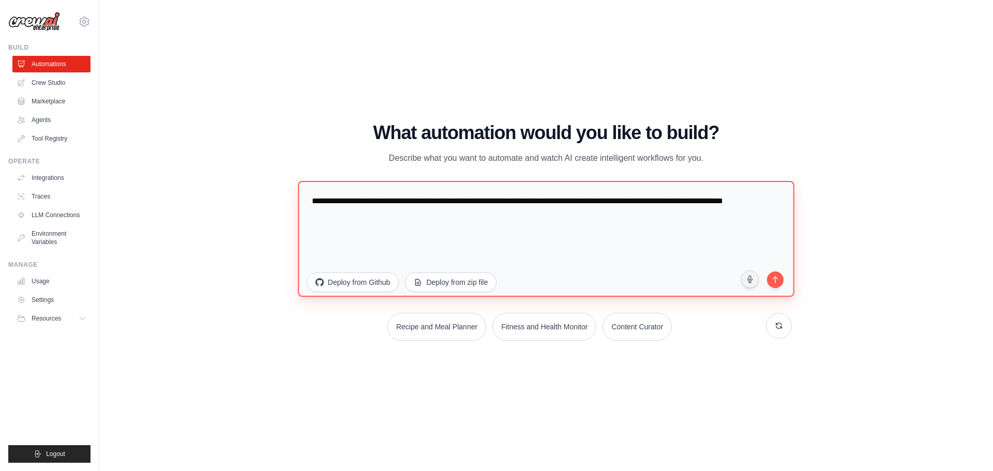
click at [702, 198] on textarea "**********" at bounding box center [546, 239] width 497 height 116
click at [402, 217] on textarea "**********" at bounding box center [546, 239] width 497 height 116
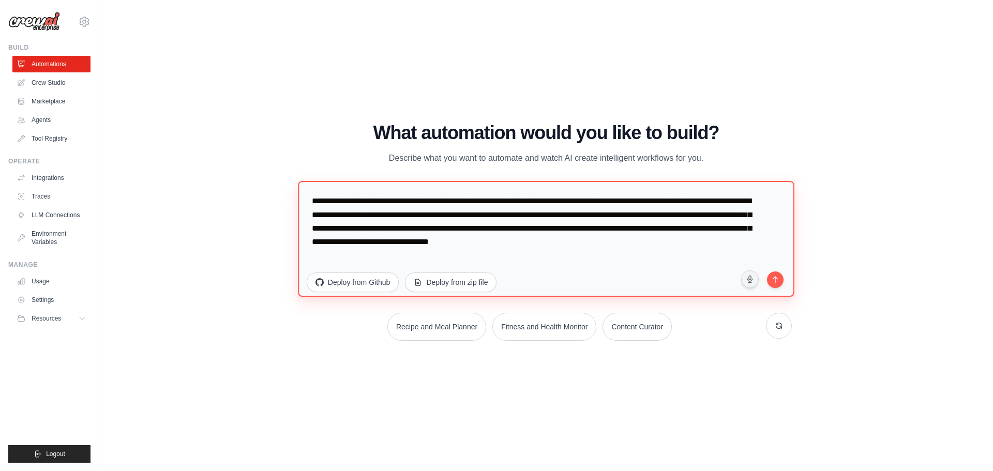
click at [733, 242] on textarea "**********" at bounding box center [546, 239] width 497 height 116
type textarea "**********"
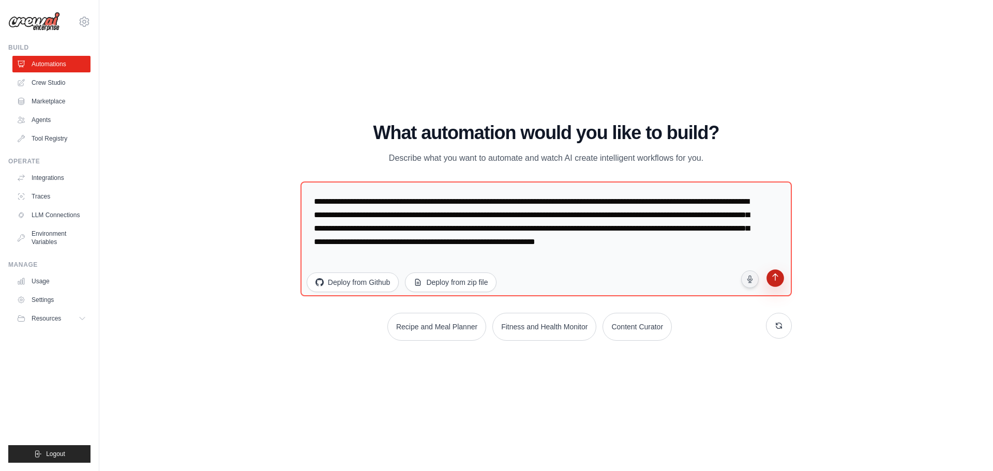
click at [771, 281] on icon "submit" at bounding box center [776, 279] width 10 height 10
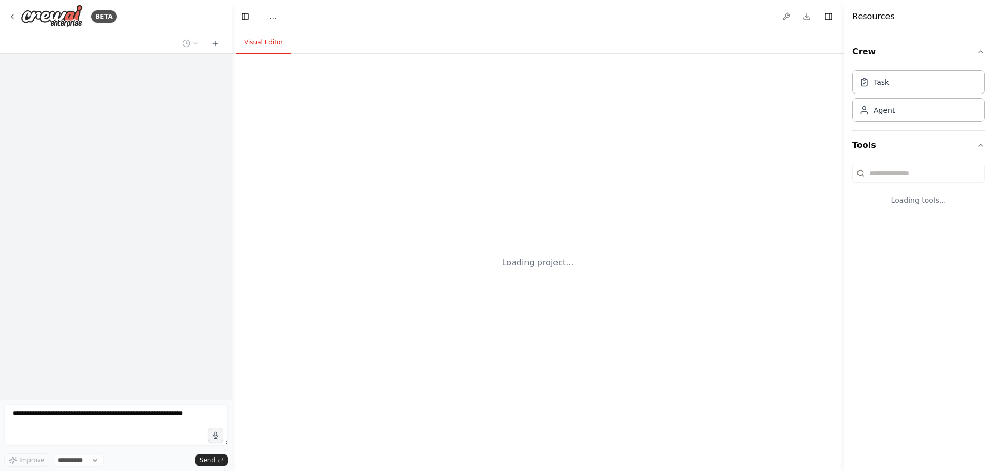
select select "****"
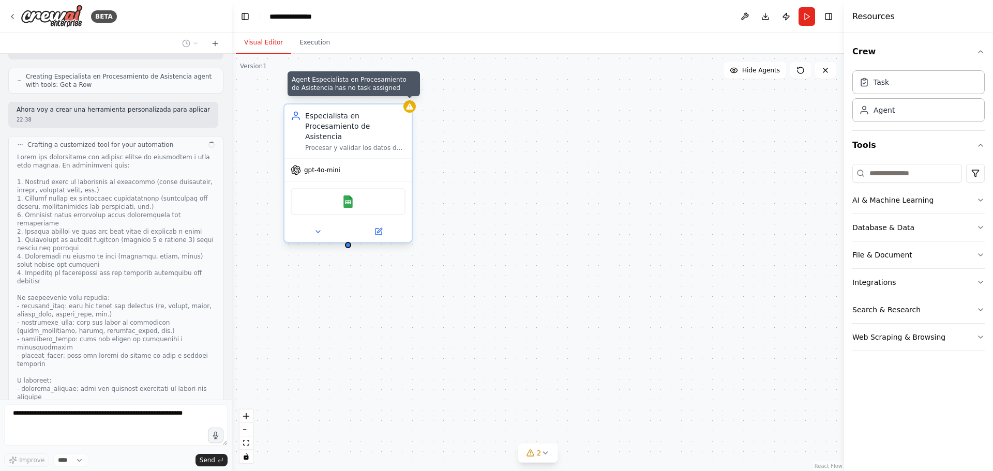
scroll to position [468, 0]
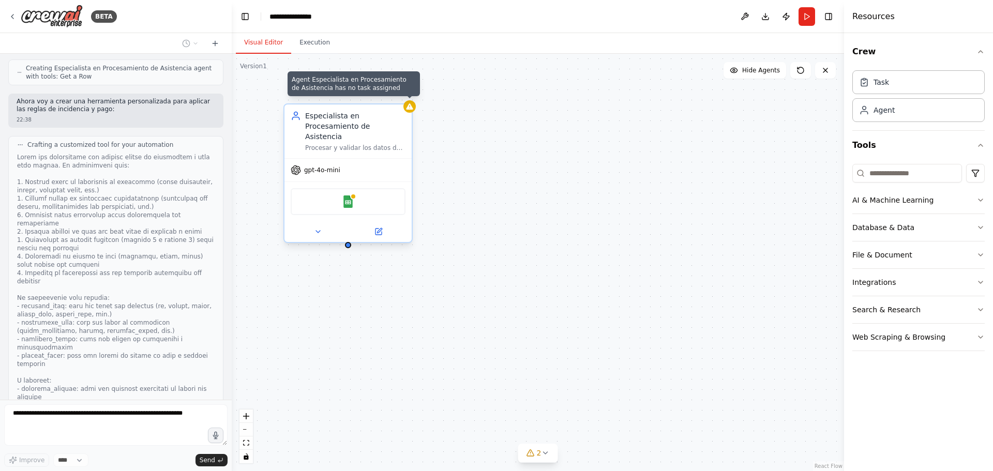
click at [414, 110] on div at bounding box center [409, 106] width 12 height 12
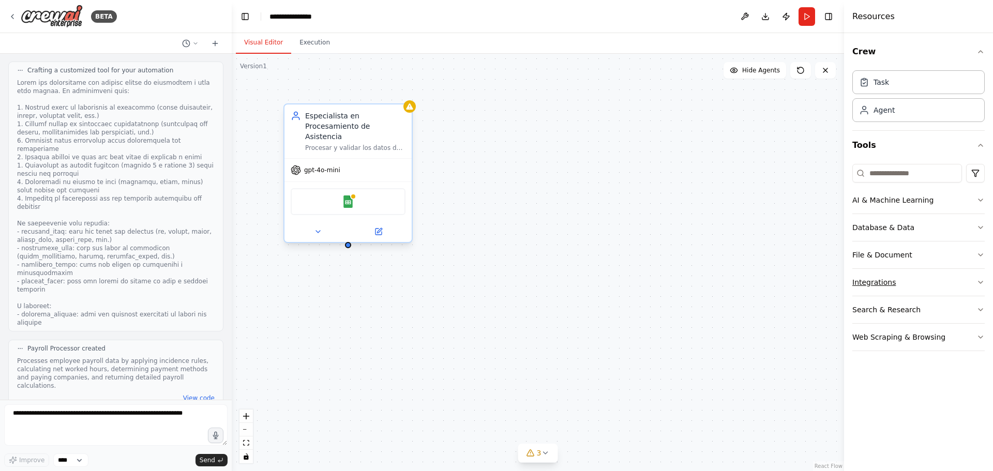
scroll to position [551, 0]
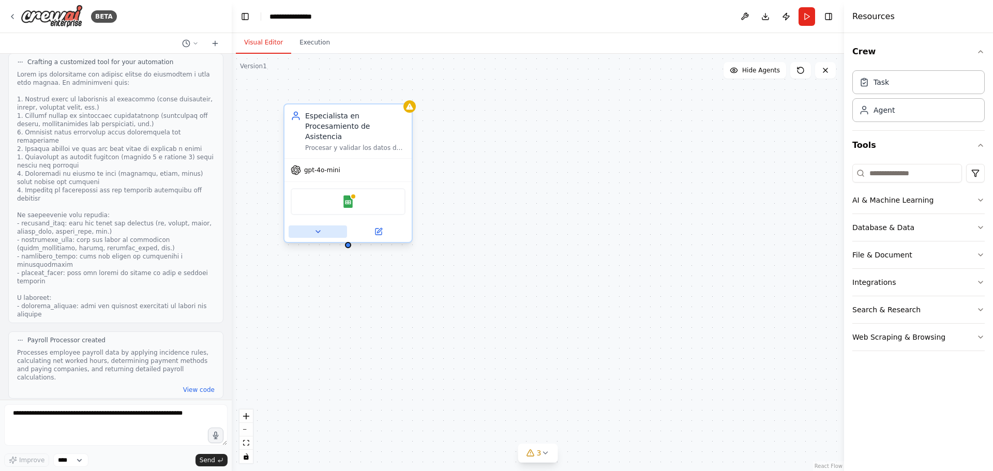
click at [322, 228] on icon at bounding box center [318, 232] width 8 height 8
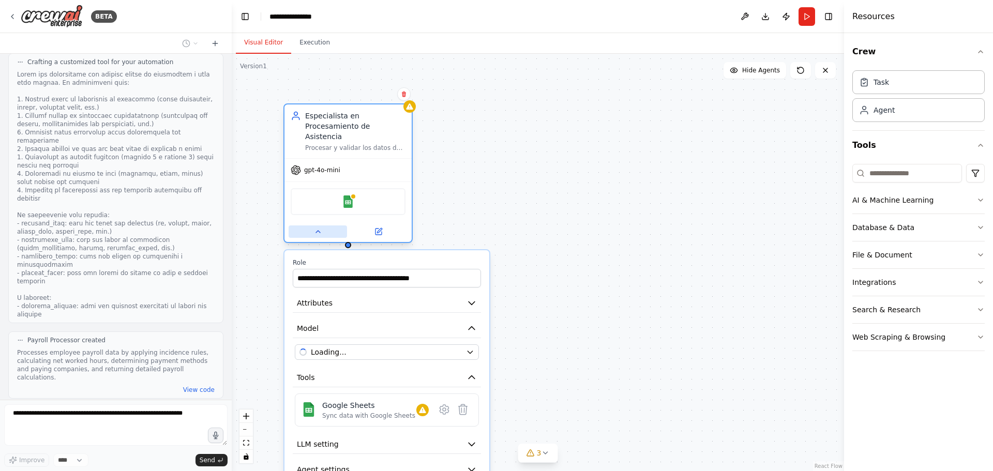
scroll to position [604, 0]
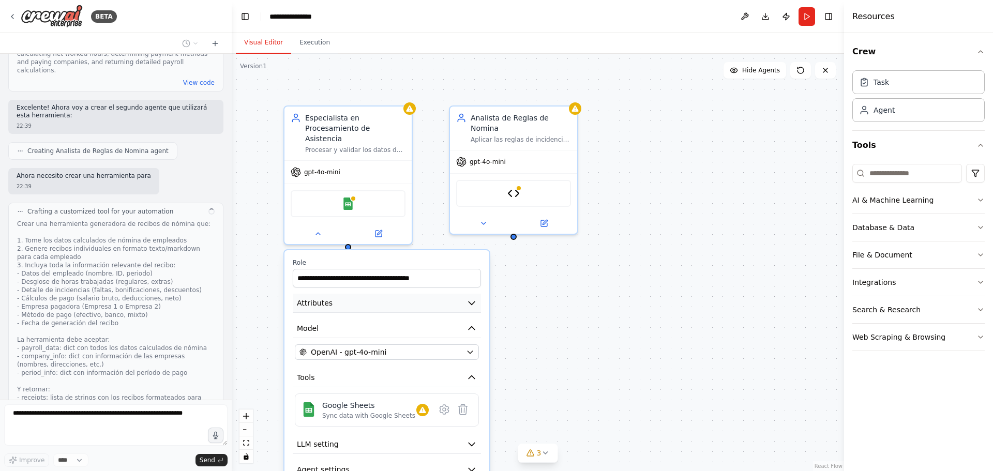
click at [416, 294] on button "Attributes" at bounding box center [387, 303] width 188 height 19
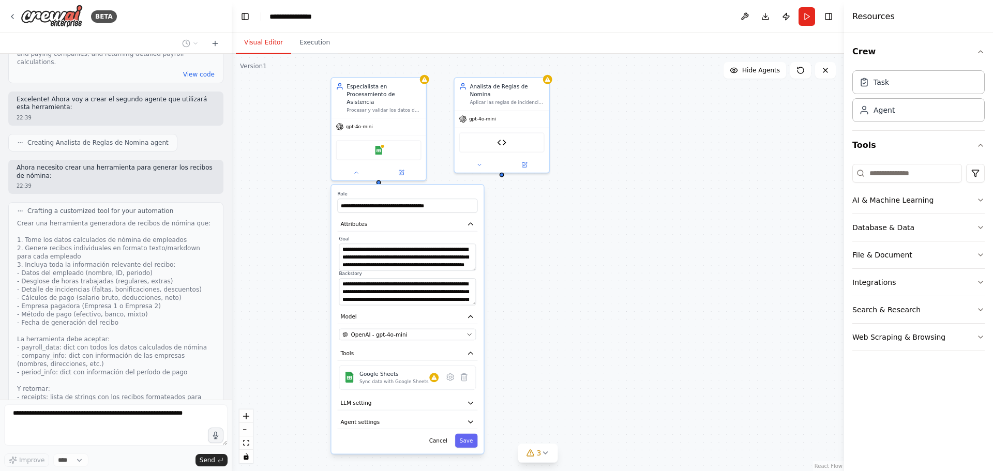
drag, startPoint x: 615, startPoint y: 348, endPoint x: 605, endPoint y: 264, distance: 84.9
click at [605, 264] on div "**********" at bounding box center [538, 262] width 612 height 417
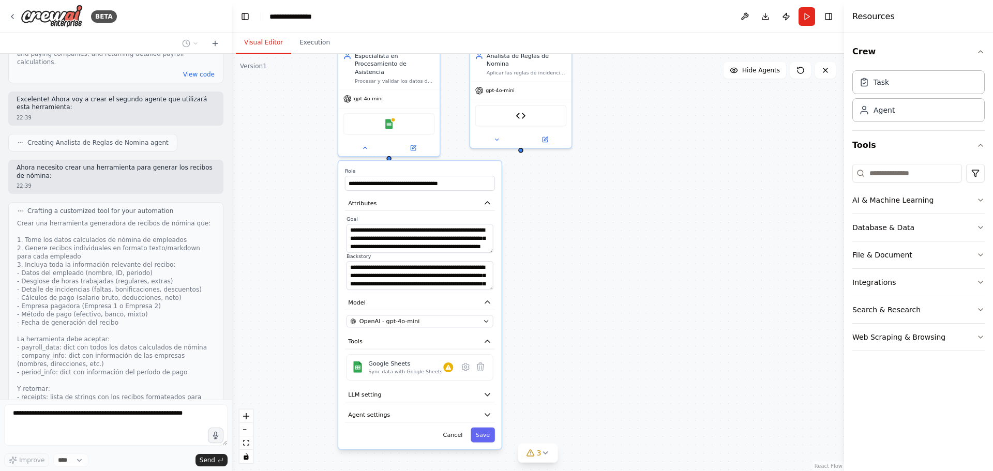
drag, startPoint x: 596, startPoint y: 353, endPoint x: 591, endPoint y: 322, distance: 31.5
click at [591, 322] on div "**********" at bounding box center [538, 262] width 612 height 417
click at [471, 387] on button "LLM setting" at bounding box center [420, 394] width 150 height 15
click at [485, 391] on icon "button" at bounding box center [488, 395] width 8 height 8
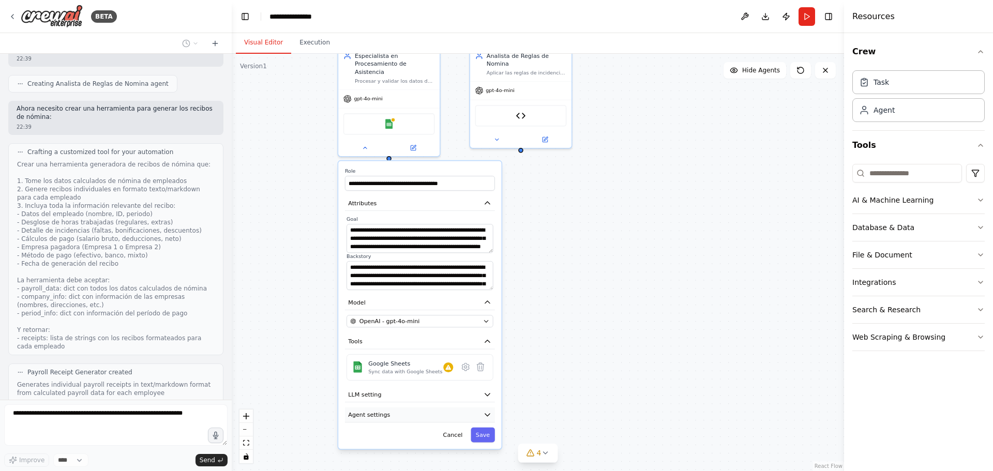
click at [486, 411] on icon "button" at bounding box center [488, 415] width 8 height 8
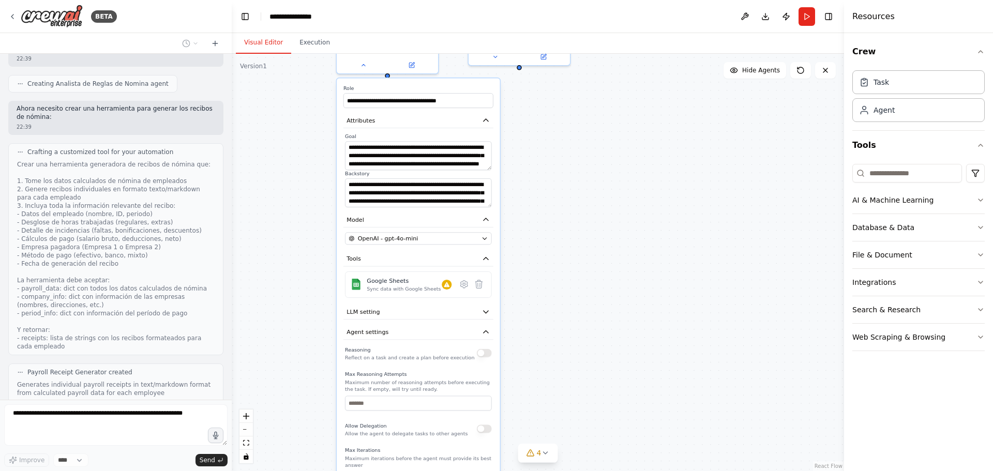
drag, startPoint x: 539, startPoint y: 397, endPoint x: 538, endPoint y: 314, distance: 82.8
click at [538, 314] on div "**********" at bounding box center [538, 262] width 612 height 417
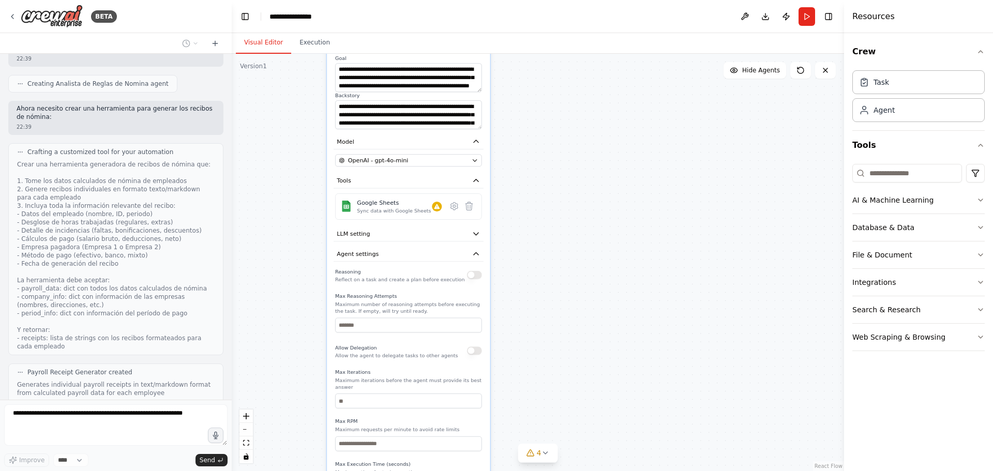
drag, startPoint x: 546, startPoint y: 332, endPoint x: 537, endPoint y: 278, distance: 54.5
click at [537, 278] on div "**********" at bounding box center [538, 262] width 612 height 417
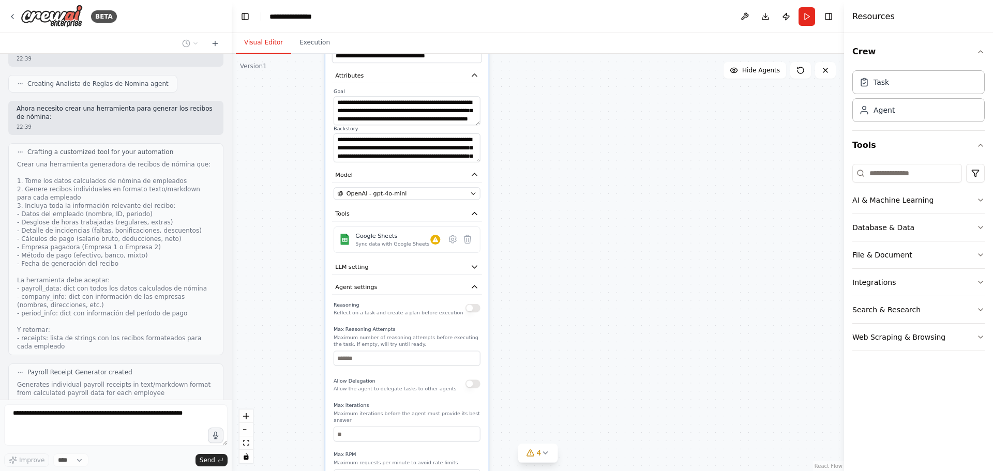
drag, startPoint x: 537, startPoint y: 394, endPoint x: 522, endPoint y: 408, distance: 20.9
click at [534, 440] on div "**********" at bounding box center [538, 262] width 612 height 417
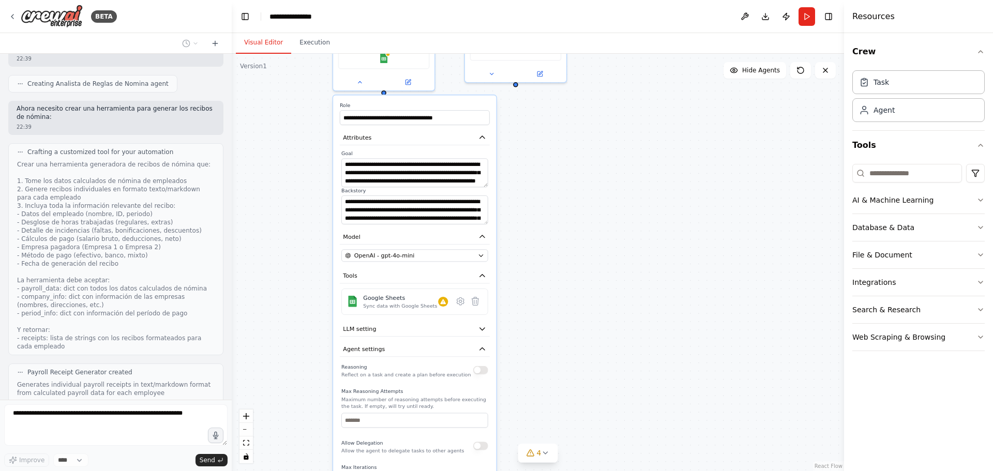
drag, startPoint x: 524, startPoint y: 260, endPoint x: 532, endPoint y: 335, distance: 75.5
click at [532, 336] on div "**********" at bounding box center [538, 262] width 612 height 417
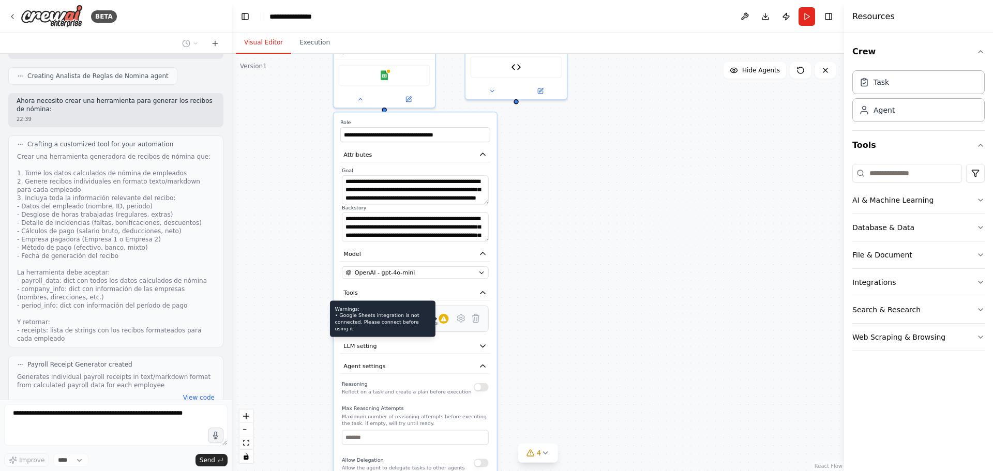
scroll to position [994, 0]
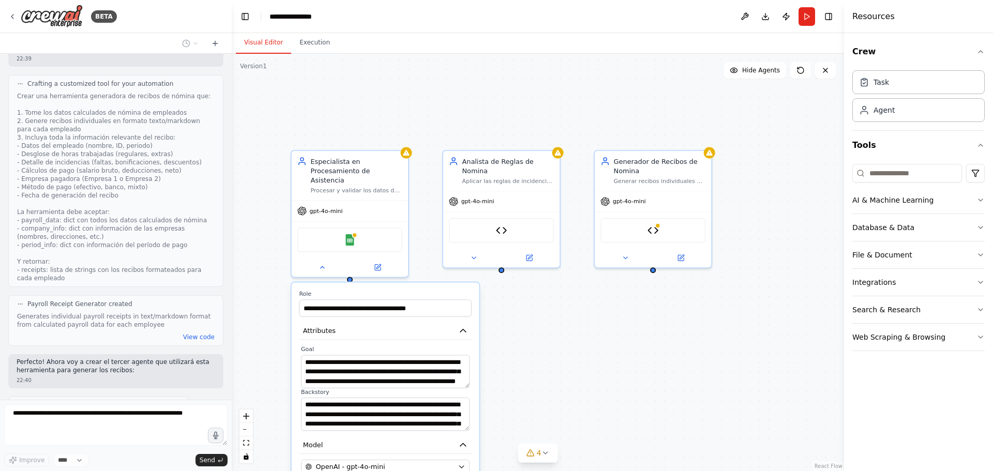
drag, startPoint x: 563, startPoint y: 252, endPoint x: 561, endPoint y: 380, distance: 128.3
click at [564, 447] on div "**********" at bounding box center [538, 262] width 612 height 417
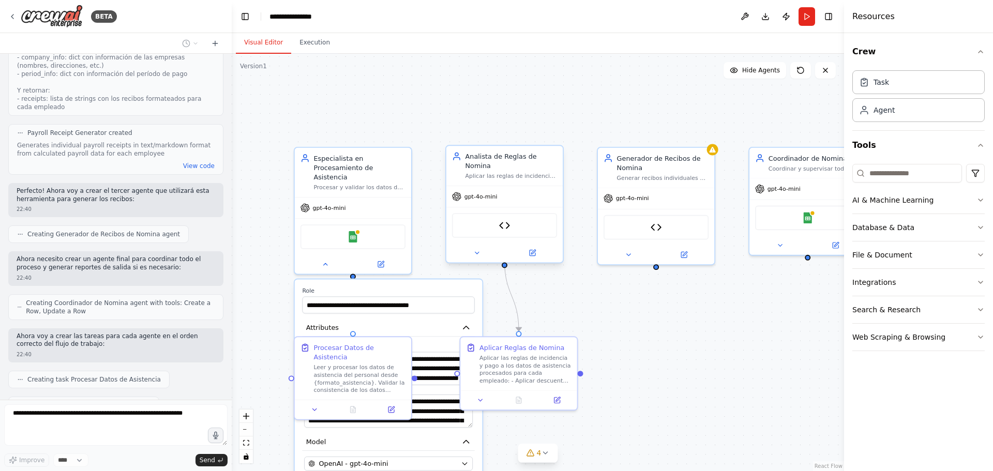
scroll to position [1191, 0]
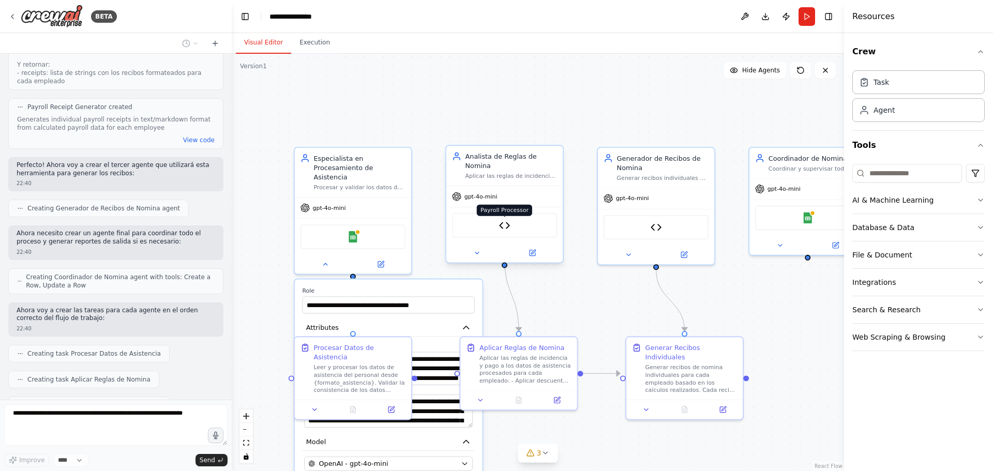
click at [505, 220] on img at bounding box center [504, 225] width 11 height 11
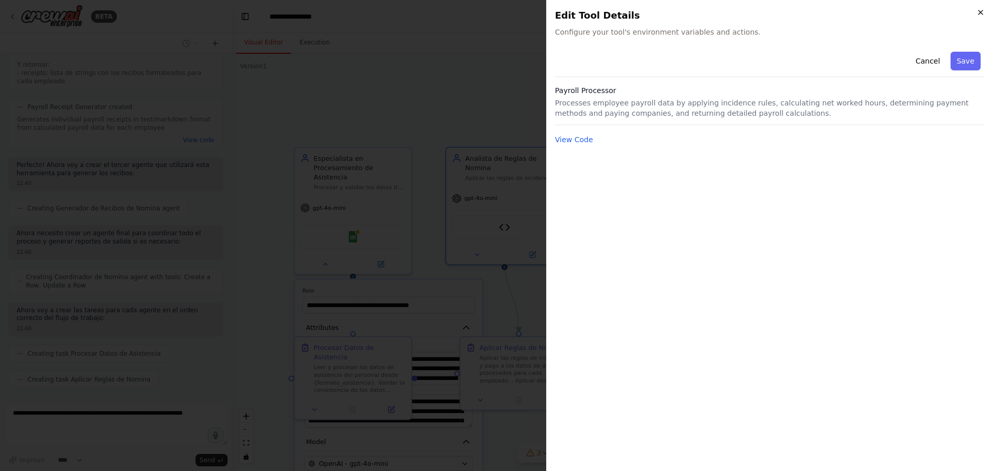
scroll to position [1217, 0]
click at [977, 12] on icon "button" at bounding box center [981, 12] width 8 height 8
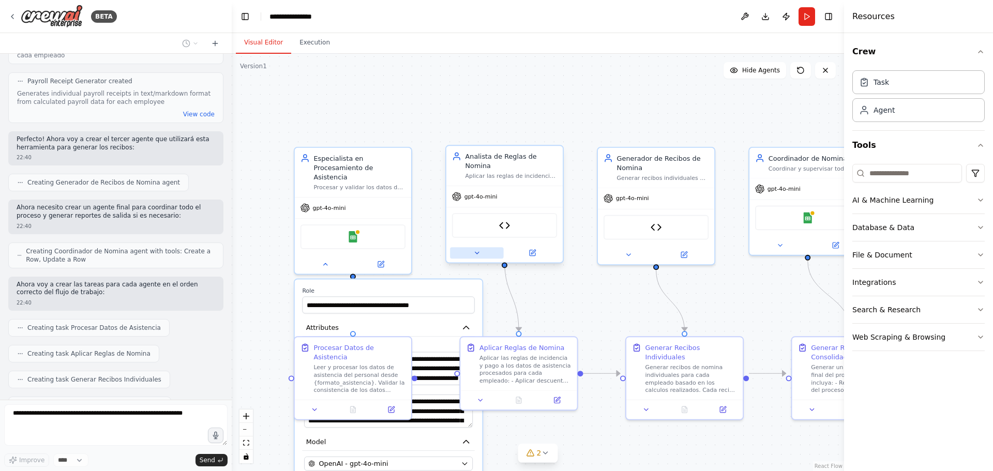
click at [481, 247] on button at bounding box center [477, 252] width 54 height 11
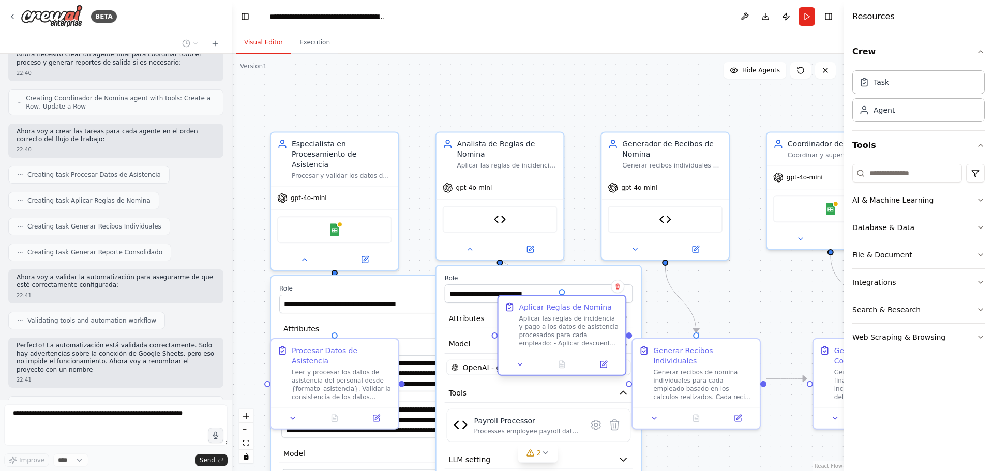
scroll to position [1377, 0]
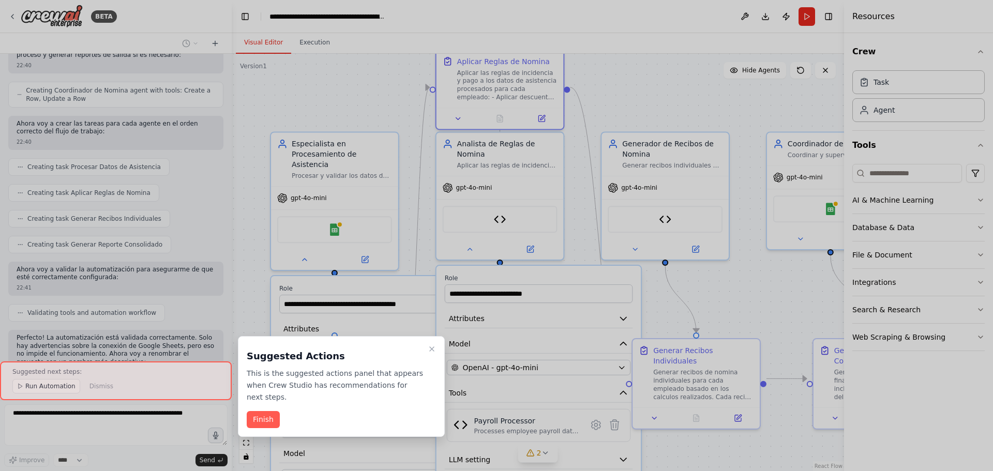
drag, startPoint x: 508, startPoint y: 374, endPoint x: 499, endPoint y: 79, distance: 295.0
click at [499, 79] on div "BETA quiero que desde un formato de asistencia de personal , atravez de un modu…" at bounding box center [496, 235] width 993 height 471
click at [257, 411] on button "Finish" at bounding box center [263, 419] width 33 height 17
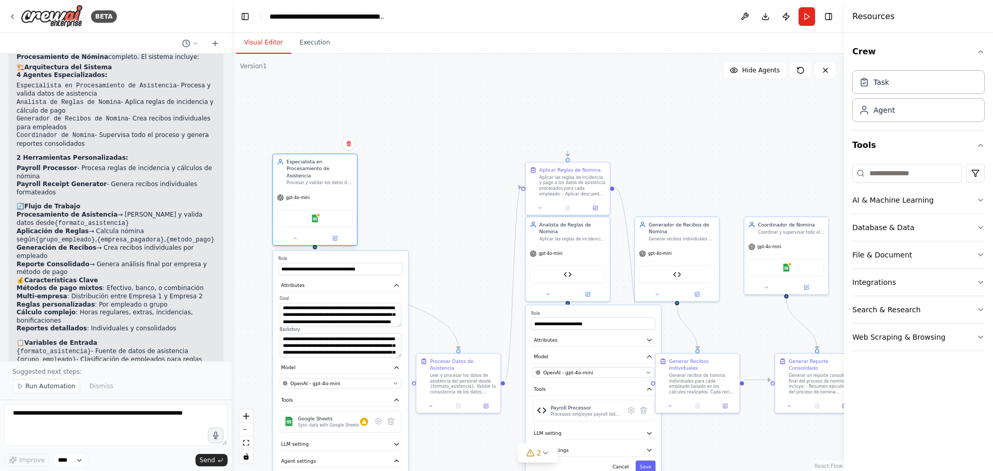
scroll to position [1767, 0]
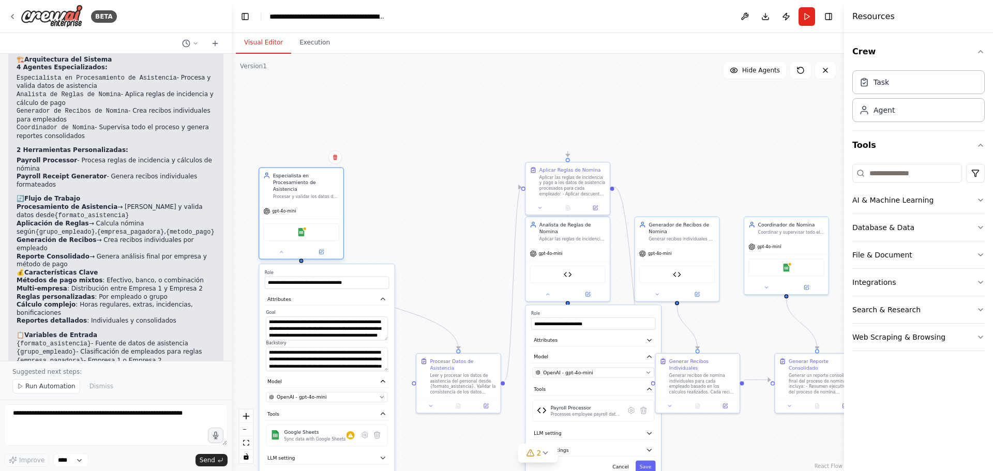
drag, startPoint x: 409, startPoint y: 243, endPoint x: 289, endPoint y: 219, distance: 122.4
click at [289, 223] on div "Google Sheets" at bounding box center [301, 232] width 76 height 18
drag, startPoint x: 472, startPoint y: 349, endPoint x: 459, endPoint y: 257, distance: 93.0
click at [459, 257] on div "Leer y procesar los datos de asistencia del personal desde {formato_asistencia}…" at bounding box center [456, 267] width 66 height 22
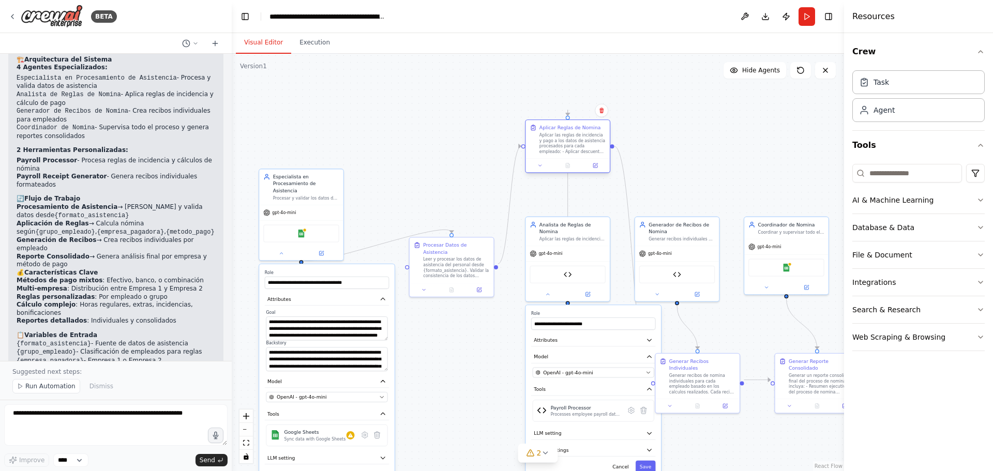
drag, startPoint x: 553, startPoint y: 193, endPoint x: 553, endPoint y: 154, distance: 39.8
click at [553, 154] on div "Aplicar las reglas de incidencia y pago a los datos de asistencia procesados pa…" at bounding box center [572, 143] width 66 height 22
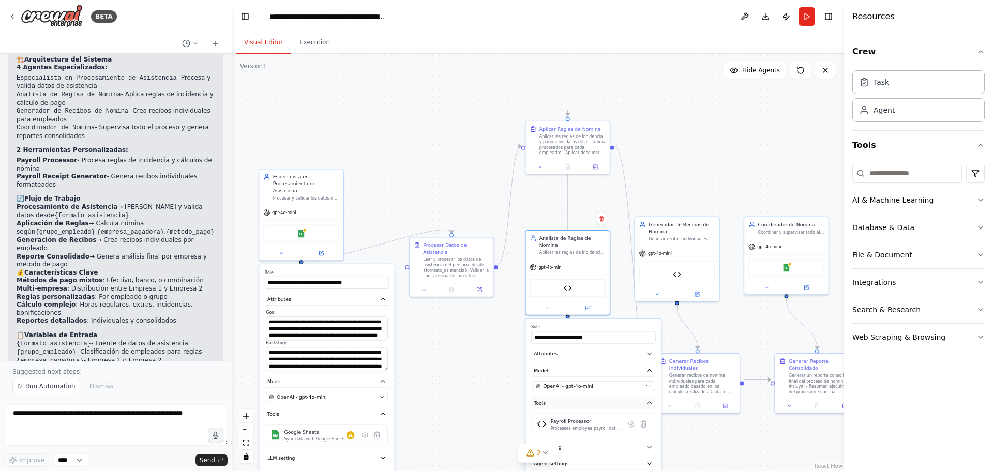
drag, startPoint x: 580, startPoint y: 371, endPoint x: 579, endPoint y: 391, distance: 19.2
click at [579, 391] on div "**********" at bounding box center [594, 405] width 136 height 173
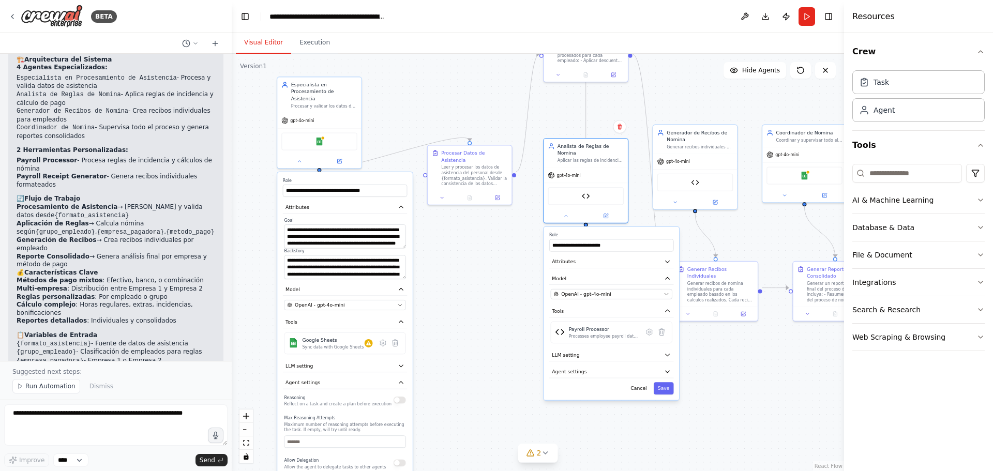
drag, startPoint x: 713, startPoint y: 429, endPoint x: 731, endPoint y: 338, distance: 93.3
click at [731, 338] on div ".deletable-edge-delete-btn { width: 20px; height: 20px; border: 0px solid #ffff…" at bounding box center [538, 262] width 612 height 417
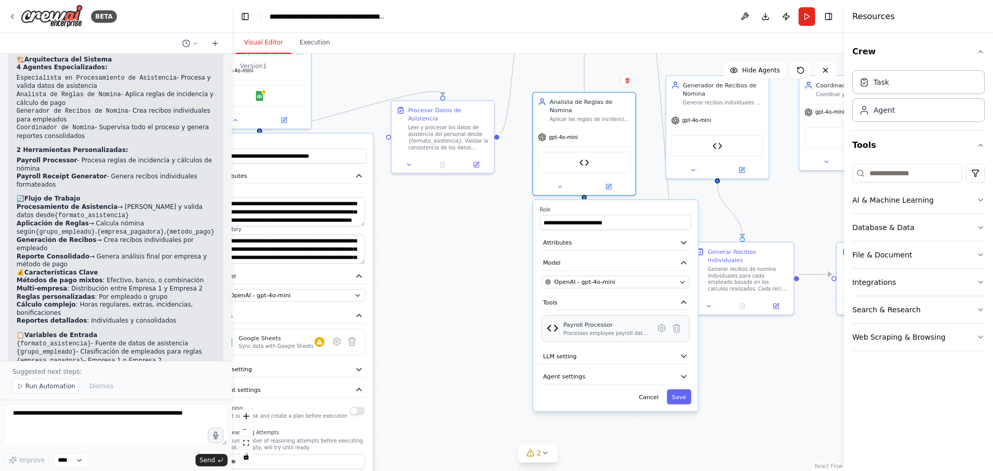
click at [609, 330] on div "Processes employee payroll data by applying incidence rules, calculating net wo…" at bounding box center [606, 333] width 86 height 7
click at [659, 325] on icon at bounding box center [661, 328] width 7 height 7
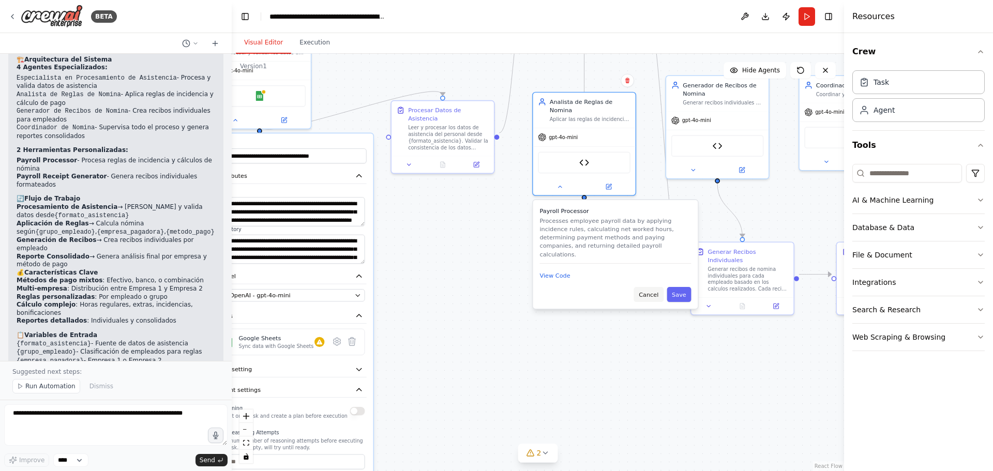
click at [644, 287] on button "Cancel" at bounding box center [648, 294] width 29 height 15
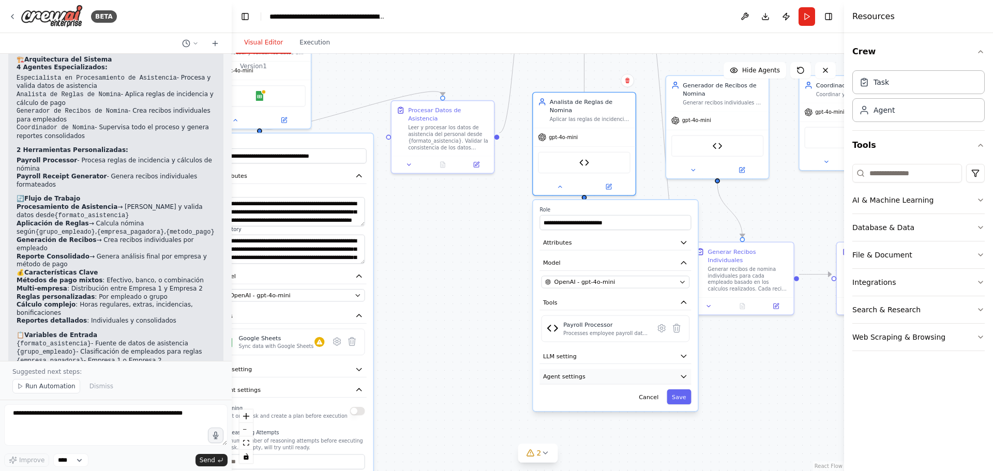
click at [600, 369] on button "Agent settings" at bounding box center [615, 377] width 152 height 16
click at [639, 349] on button "LLM setting" at bounding box center [615, 357] width 152 height 16
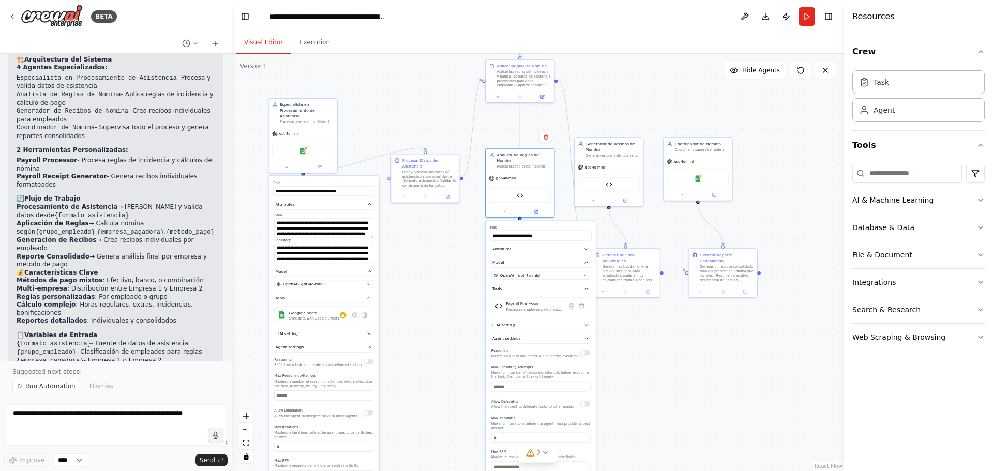
drag, startPoint x: 732, startPoint y: 427, endPoint x: 623, endPoint y: 401, distance: 111.8
click at [623, 401] on div ".deletable-edge-delete-btn { width: 20px; height: 20px; border: 0px solid #ffff…" at bounding box center [538, 262] width 612 height 417
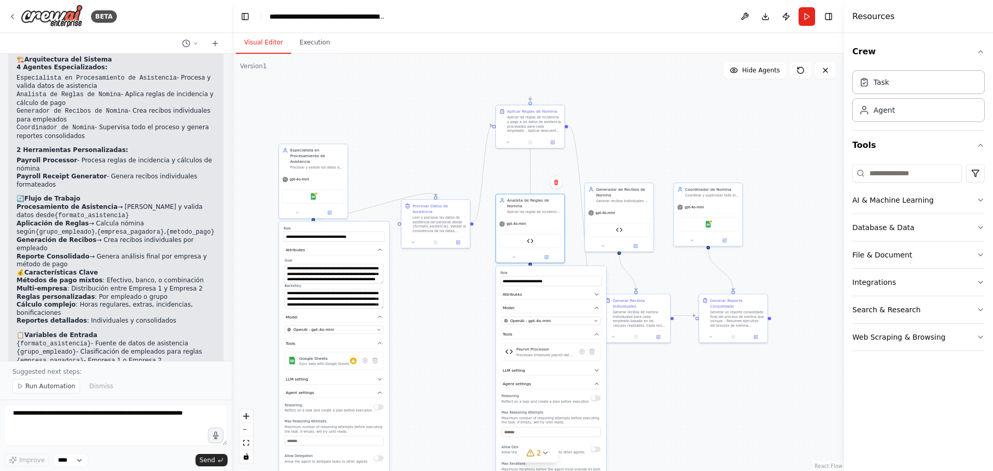
drag, startPoint x: 691, startPoint y: 353, endPoint x: 704, endPoint y: 397, distance: 45.5
click at [702, 408] on div ".deletable-edge-delete-btn { width: 20px; height: 20px; border: 0px solid #ffff…" at bounding box center [538, 262] width 612 height 417
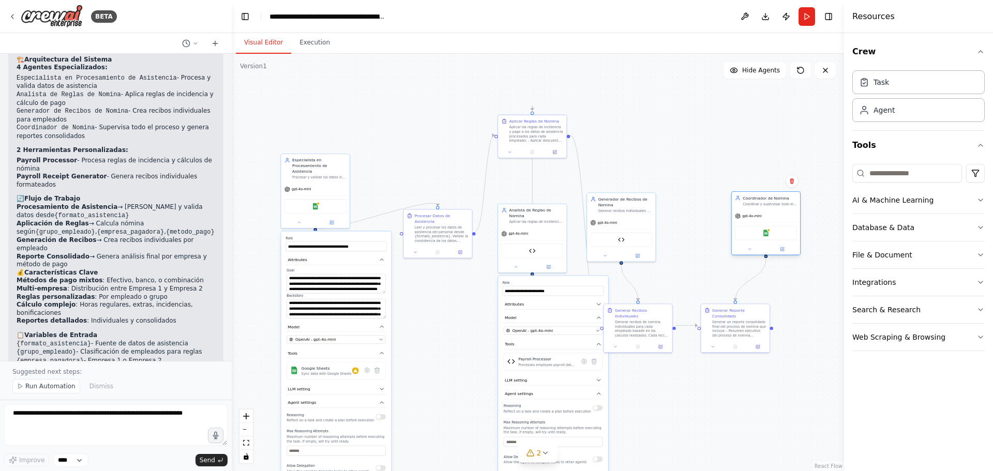
drag, startPoint x: 707, startPoint y: 236, endPoint x: 764, endPoint y: 238, distance: 57.4
click at [764, 238] on div "Google Sheets" at bounding box center [766, 233] width 62 height 14
drag, startPoint x: 713, startPoint y: 332, endPoint x: 762, endPoint y: 334, distance: 49.7
click at [762, 334] on div "Generar Reporte Consolidado Generar un reporte consolidado final del proceso de…" at bounding box center [782, 321] width 68 height 37
drag, startPoint x: 632, startPoint y: 331, endPoint x: 673, endPoint y: 355, distance: 47.7
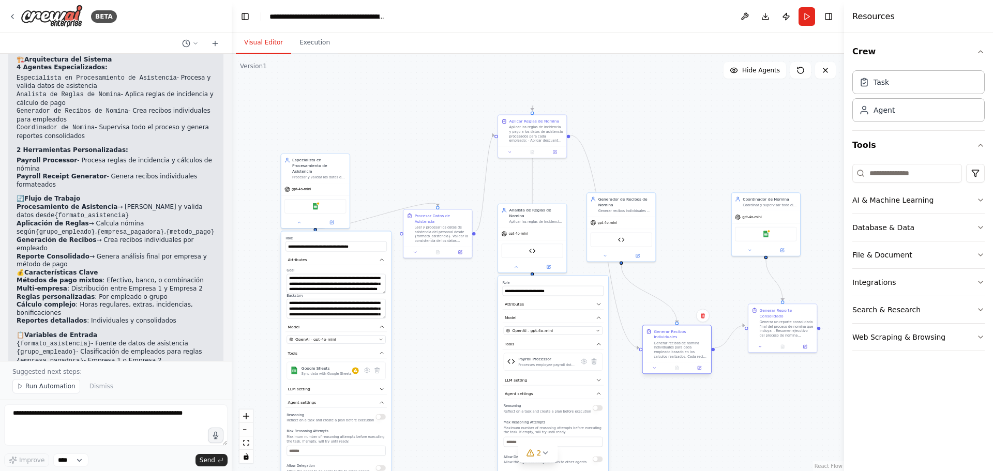
click at [673, 355] on div "Generar Recibos Individuales Generar recibos de nomina individuales para cada e…" at bounding box center [677, 343] width 68 height 37
drag, startPoint x: 621, startPoint y: 208, endPoint x: 672, endPoint y: 159, distance: 70.6
click at [672, 159] on div "Generador de Recibos de Nomina Generar recibos individuales de nomina para cada…" at bounding box center [670, 159] width 54 height 17
click at [649, 213] on button at bounding box center [650, 210] width 32 height 7
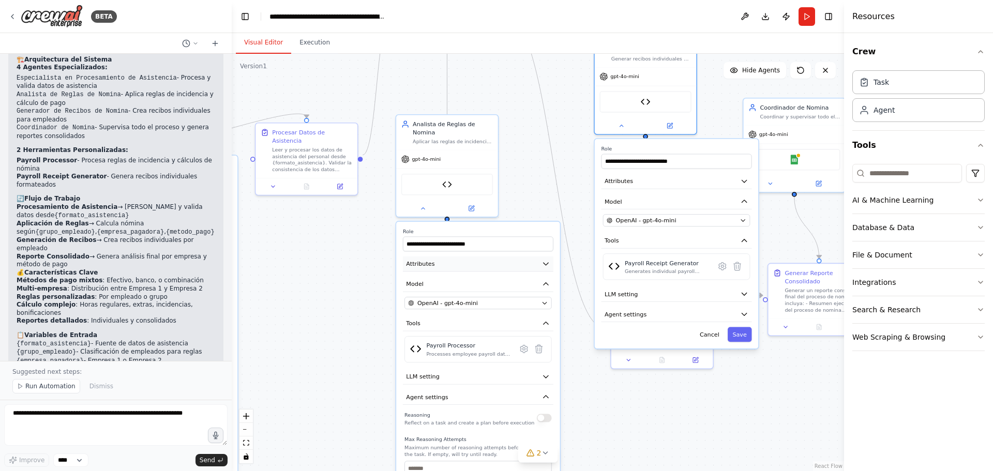
click at [480, 257] on button "Attributes" at bounding box center [478, 265] width 151 height 16
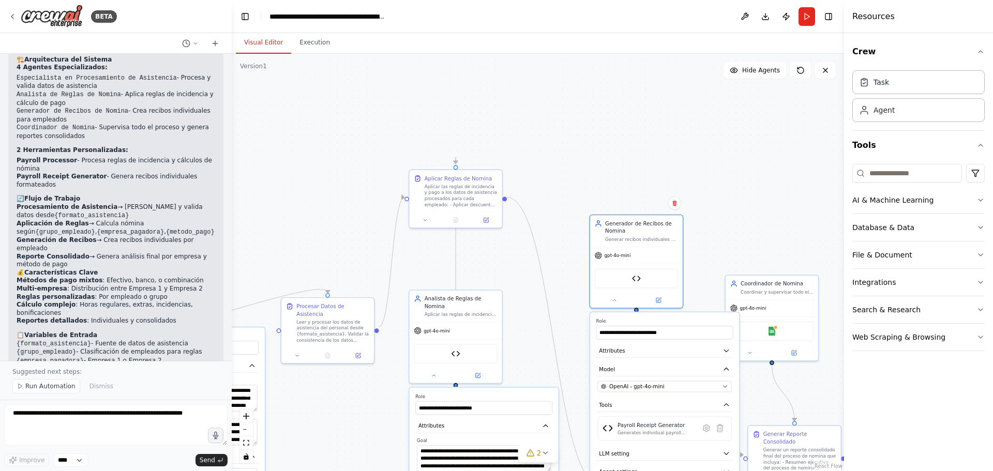
drag, startPoint x: 577, startPoint y: 214, endPoint x: 577, endPoint y: 367, distance: 153.6
click at [577, 367] on div ".deletable-edge-delete-btn { width: 20px; height: 20px; border: 0px solid #ffff…" at bounding box center [538, 262] width 612 height 417
click at [460, 197] on div "Aplicar las reglas de incidencia y pago a los datos de asistencia procesados pa…" at bounding box center [460, 195] width 73 height 24
click at [430, 222] on button at bounding box center [425, 219] width 26 height 9
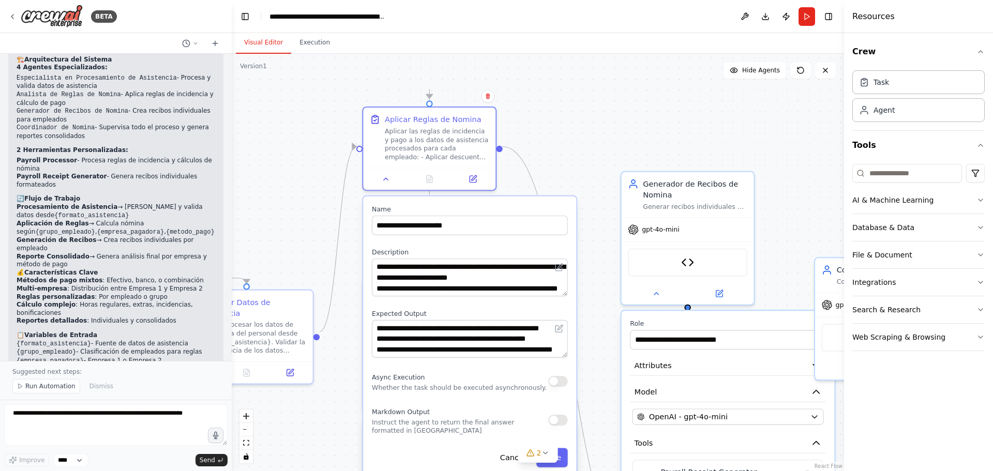
click at [567, 296] on div "**********" at bounding box center [470, 278] width 196 height 38
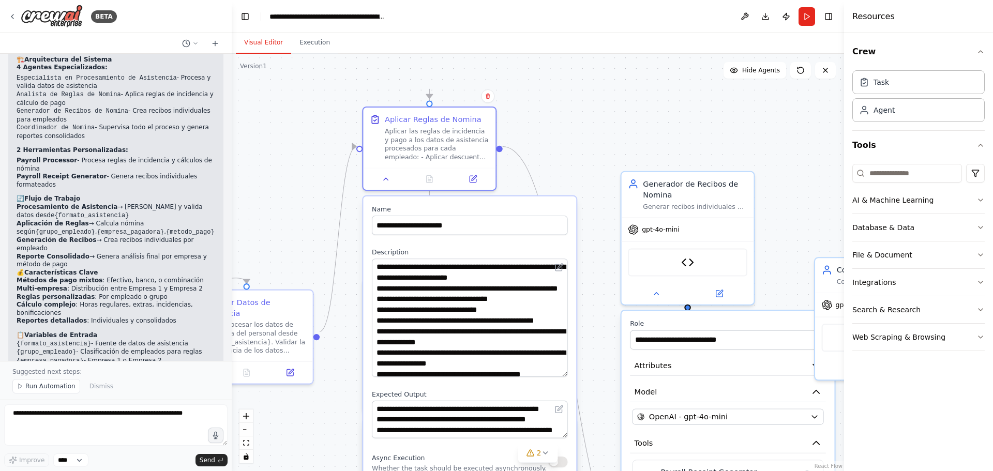
drag, startPoint x: 566, startPoint y: 294, endPoint x: 564, endPoint y: 374, distance: 80.7
click at [564, 374] on textarea "**********" at bounding box center [470, 318] width 196 height 118
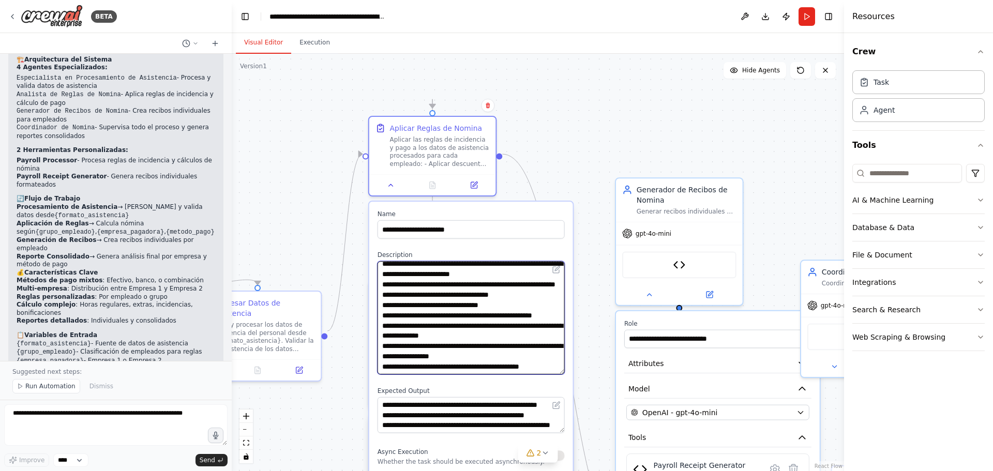
scroll to position [0, 0]
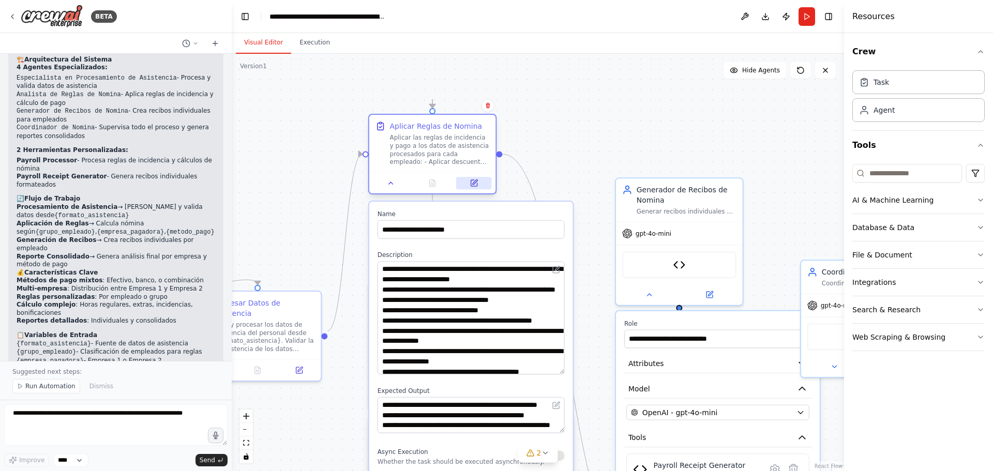
click at [472, 184] on icon at bounding box center [474, 183] width 6 height 6
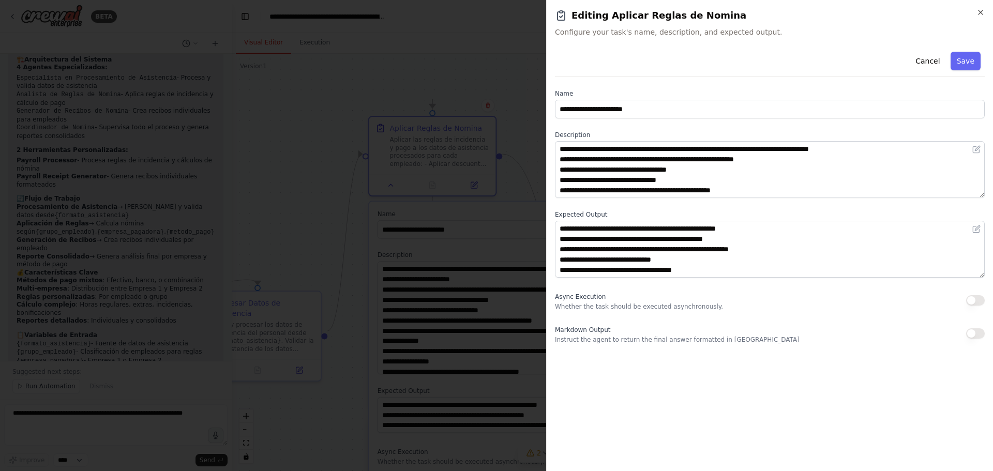
scroll to position [2, 0]
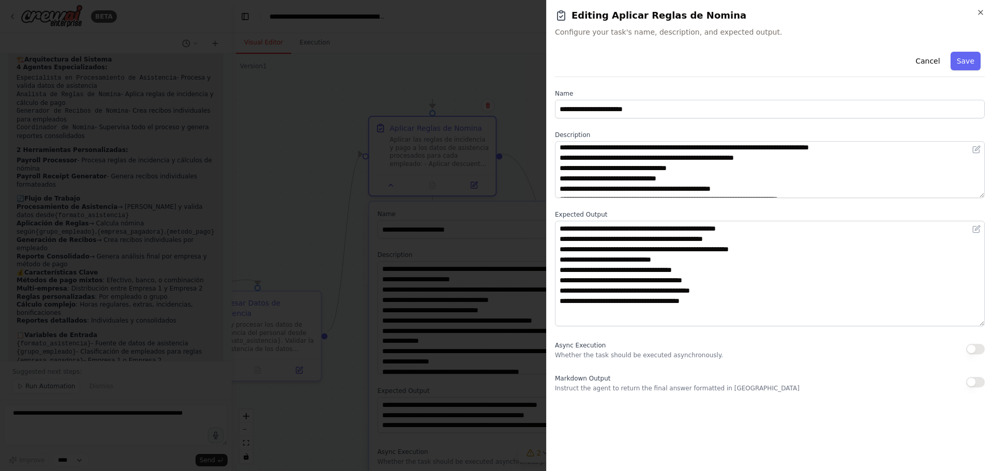
drag, startPoint x: 982, startPoint y: 276, endPoint x: 977, endPoint y: 324, distance: 48.9
click at [977, 324] on textarea "**********" at bounding box center [770, 274] width 430 height 106
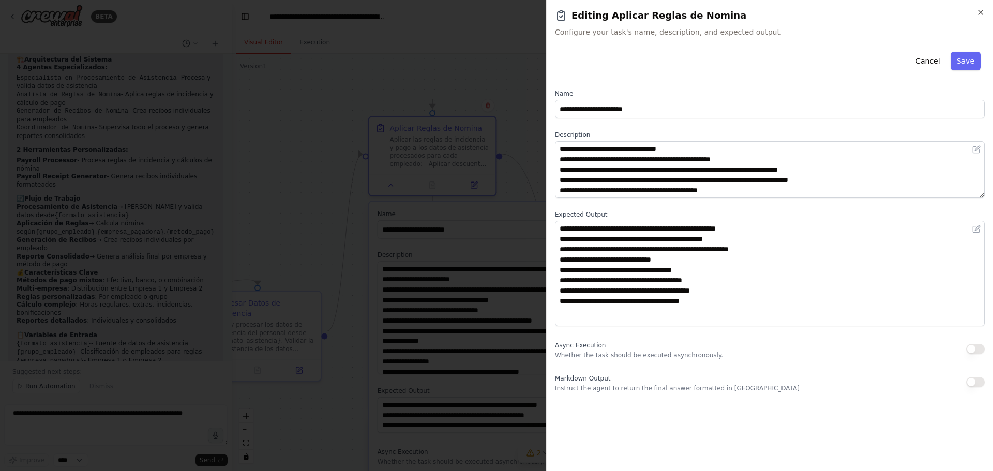
scroll to position [0, 0]
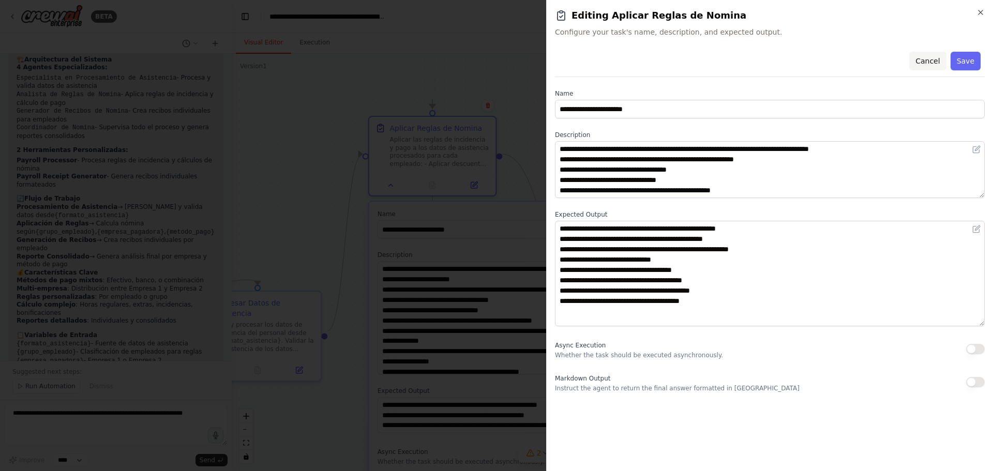
click at [923, 59] on button "Cancel" at bounding box center [927, 61] width 37 height 19
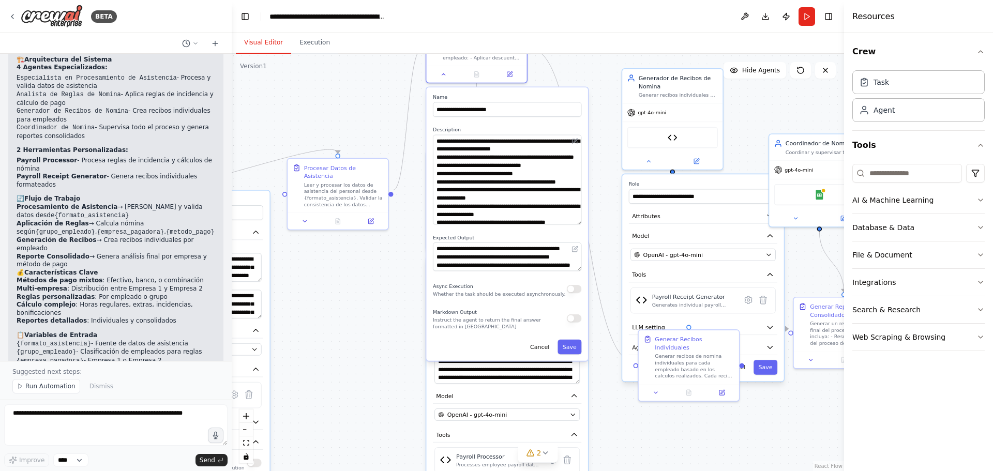
drag, startPoint x: 592, startPoint y: 149, endPoint x: 603, endPoint y: 57, distance: 92.2
click at [603, 50] on div "Visual Editor Execution Version 1 Show Tools Hide Agents .deletable-edge-delete…" at bounding box center [538, 252] width 612 height 438
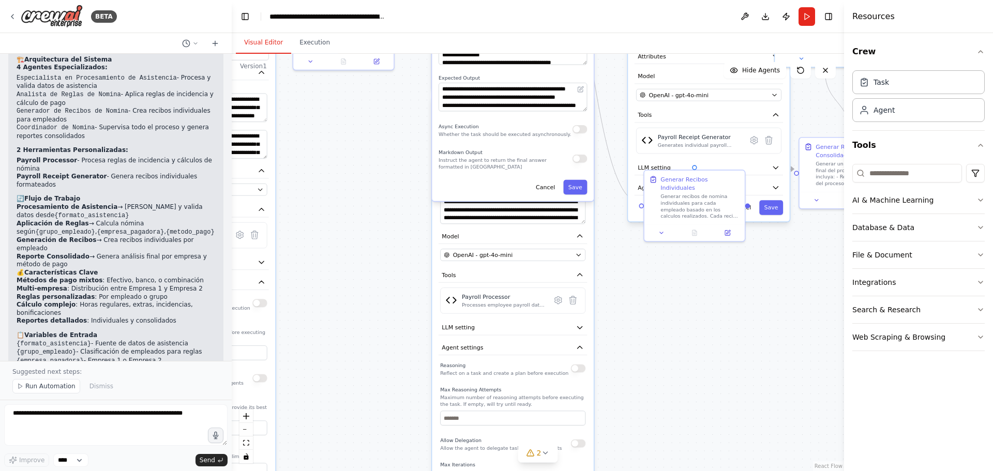
drag, startPoint x: 645, startPoint y: 446, endPoint x: 651, endPoint y: 286, distance: 160.4
click at [651, 286] on div ".deletable-edge-delete-btn { width: 20px; height: 20px; border: 0px solid #ffff…" at bounding box center [538, 262] width 612 height 417
click at [556, 296] on icon at bounding box center [557, 299] width 7 height 7
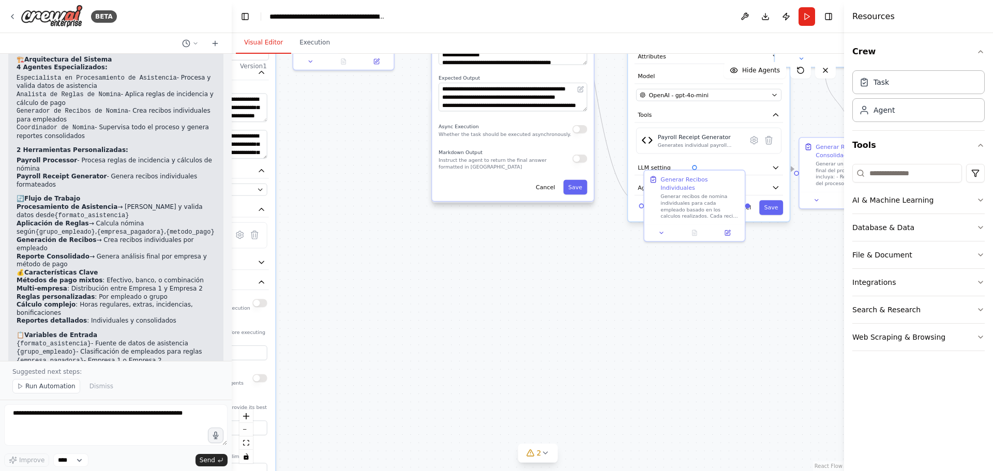
click at [556, 295] on div ".deletable-edge-delete-btn { width: 20px; height: 20px; border: 0px solid #ffff…" at bounding box center [538, 262] width 612 height 417
click at [538, 456] on span "2" at bounding box center [539, 453] width 5 height 10
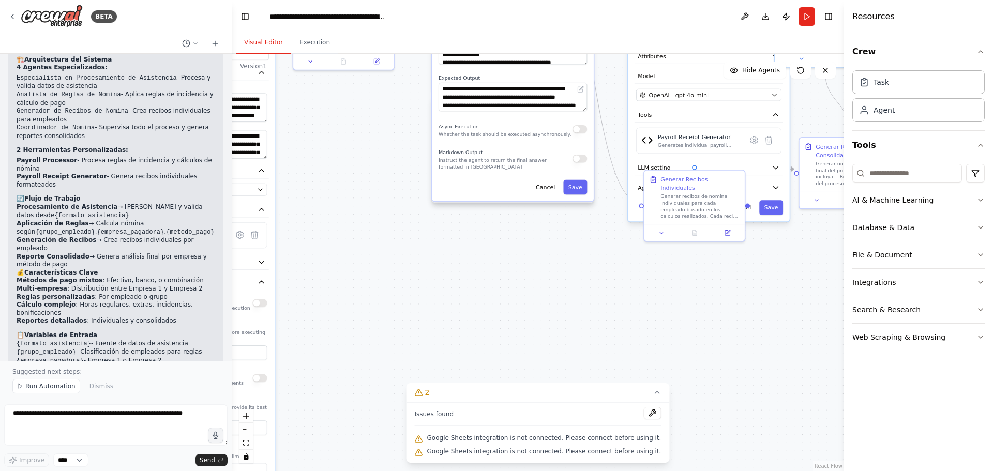
click at [571, 305] on div ".deletable-edge-delete-btn { width: 20px; height: 20px; border: 0px solid #ffff…" at bounding box center [538, 262] width 612 height 417
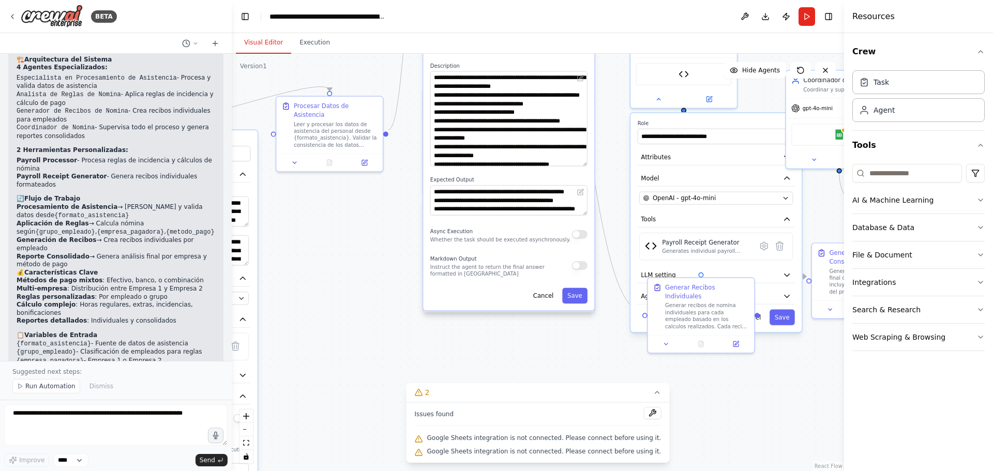
drag, startPoint x: 538, startPoint y: 295, endPoint x: 538, endPoint y: 378, distance: 82.8
click at [538, 378] on div ".deletable-edge-delete-btn { width: 20px; height: 20px; border: 0px solid #ffff…" at bounding box center [538, 262] width 612 height 417
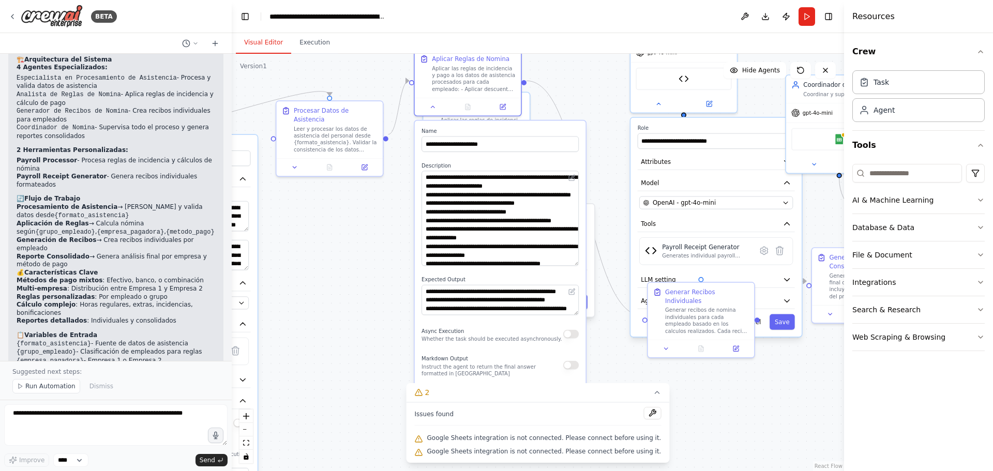
drag, startPoint x: 541, startPoint y: 252, endPoint x: 540, endPoint y: 264, distance: 12.4
click at [533, 344] on div "**********" at bounding box center [500, 266] width 171 height 290
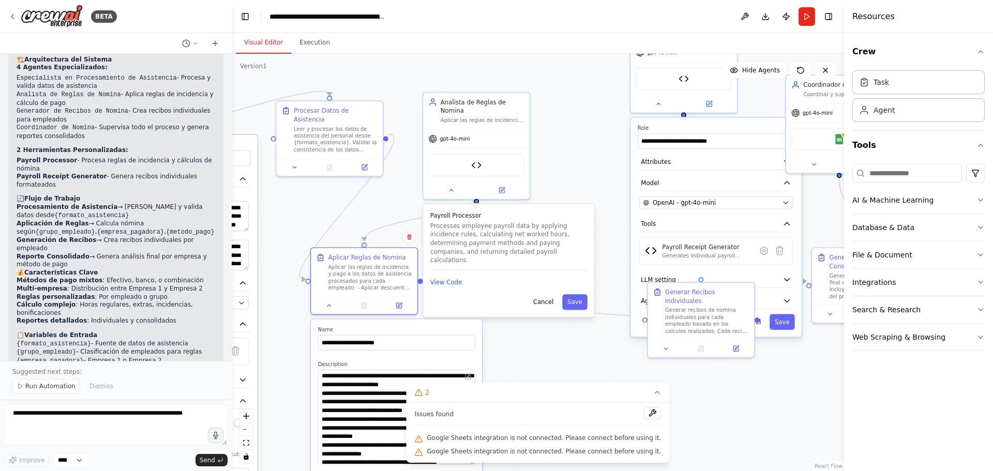
drag, startPoint x: 551, startPoint y: 126, endPoint x: 591, endPoint y: 321, distance: 198.5
click at [446, 325] on div "**********" at bounding box center [396, 465] width 171 height 290
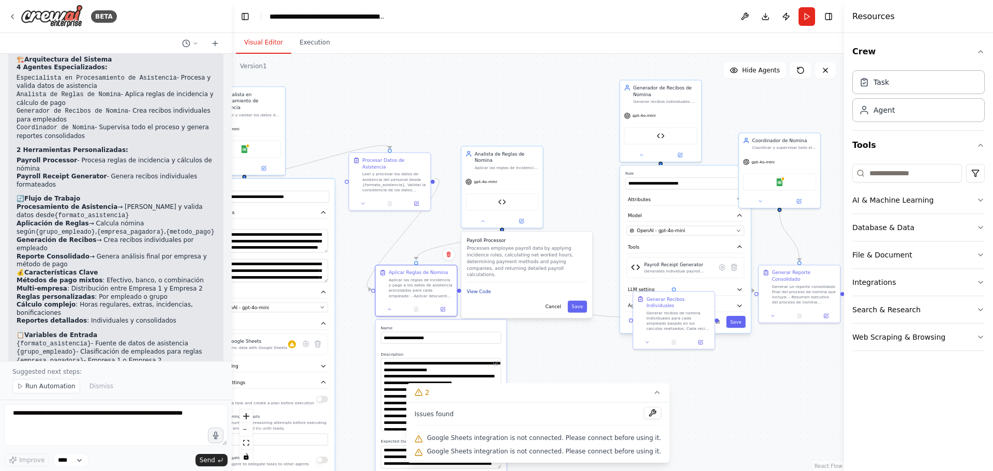
click at [486, 288] on button "View Code" at bounding box center [479, 291] width 24 height 7
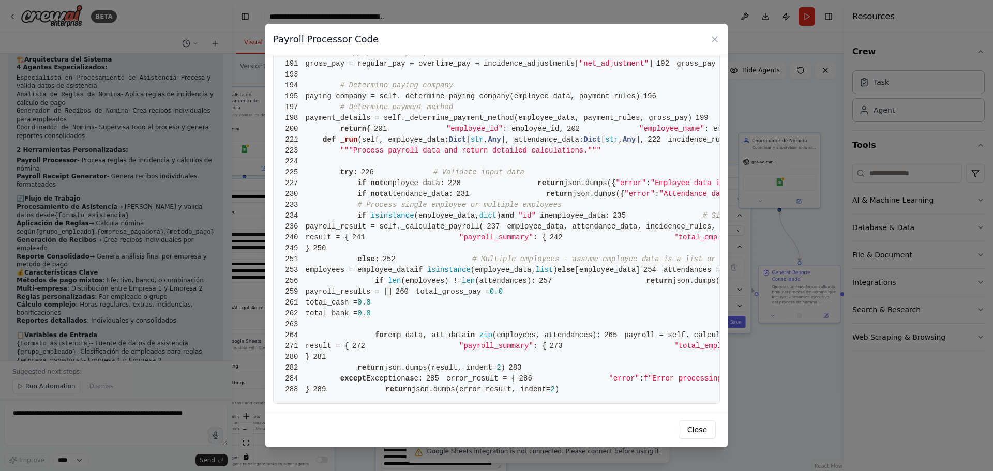
scroll to position [2824, 0]
click at [715, 40] on icon at bounding box center [714, 39] width 5 height 5
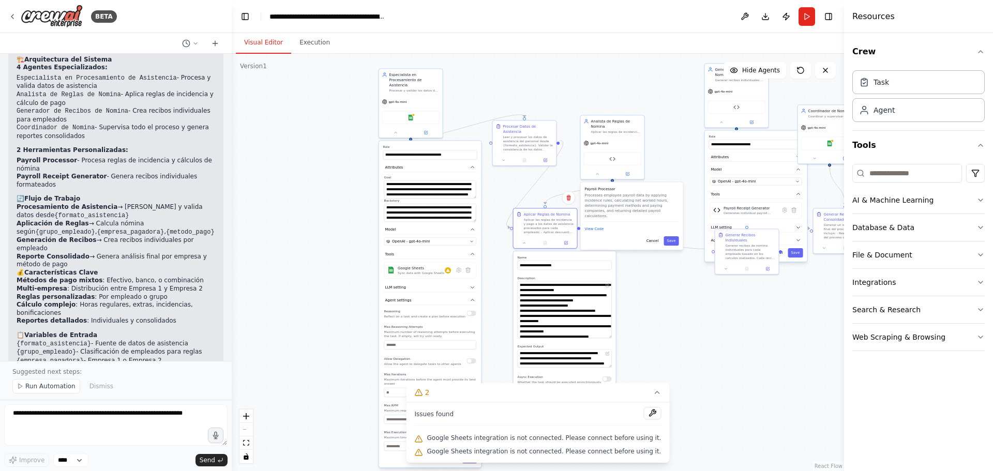
drag, startPoint x: 540, startPoint y: 143, endPoint x: 610, endPoint y: 55, distance: 112.7
click at [610, 55] on div ".deletable-edge-delete-btn { width: 20px; height: 20px; border: 0px solid #ffff…" at bounding box center [538, 262] width 612 height 417
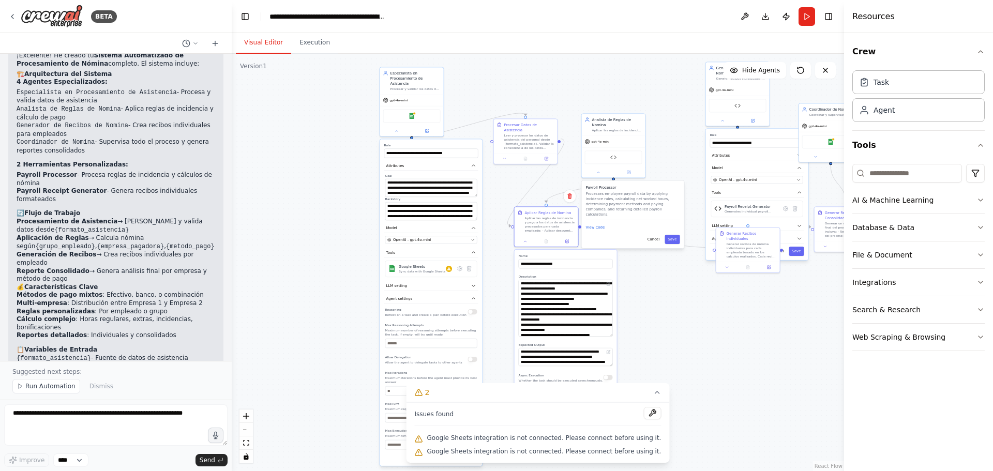
scroll to position [1767, 0]
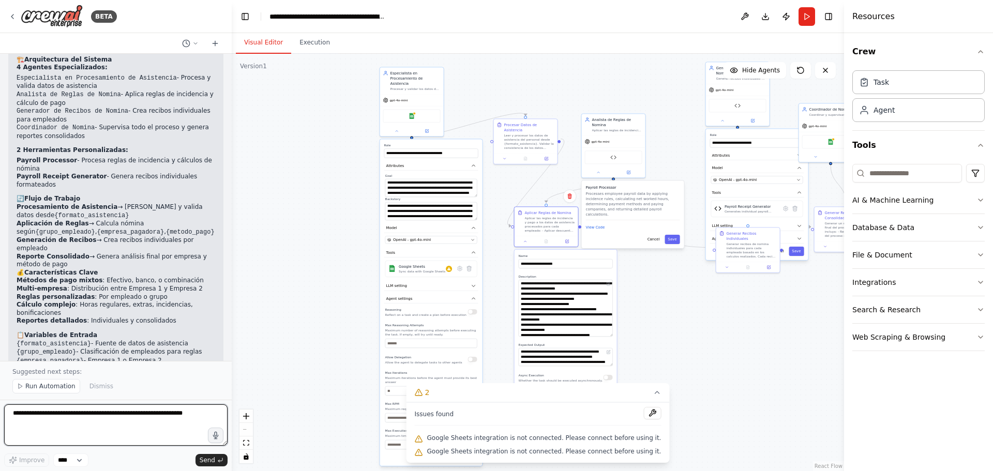
click at [63, 424] on textarea at bounding box center [115, 424] width 223 height 41
type textarea "**********"
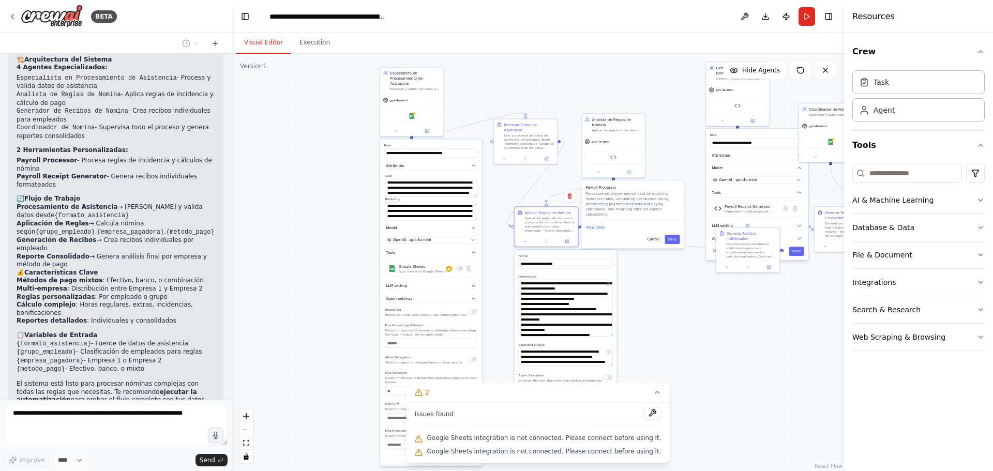
scroll to position [1798, 0]
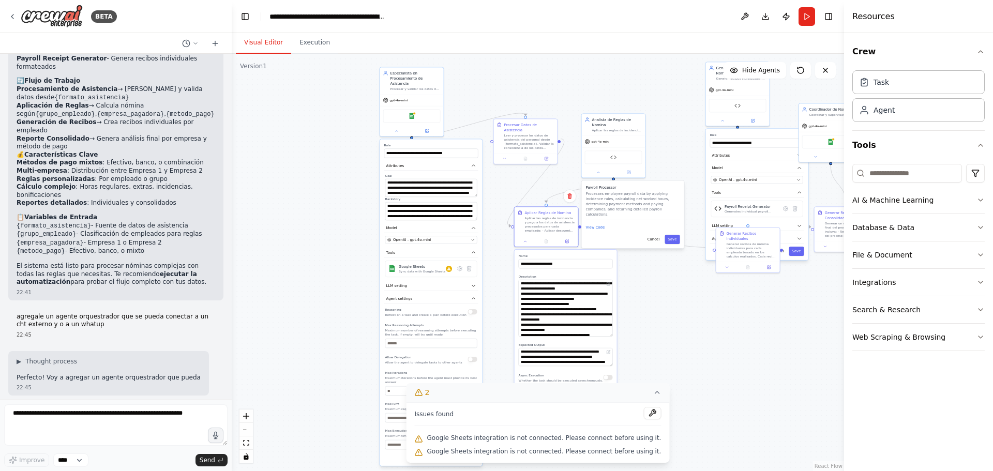
click at [653, 393] on icon at bounding box center [657, 392] width 8 height 8
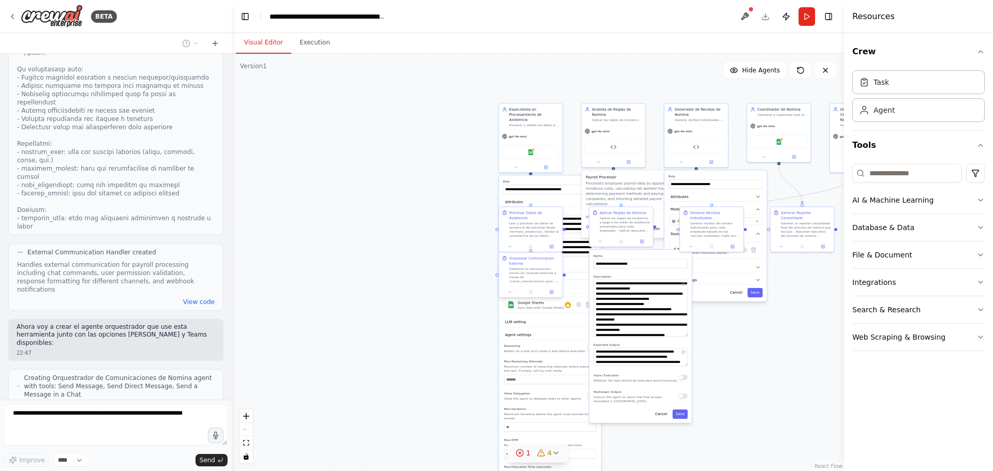
scroll to position [2587, 0]
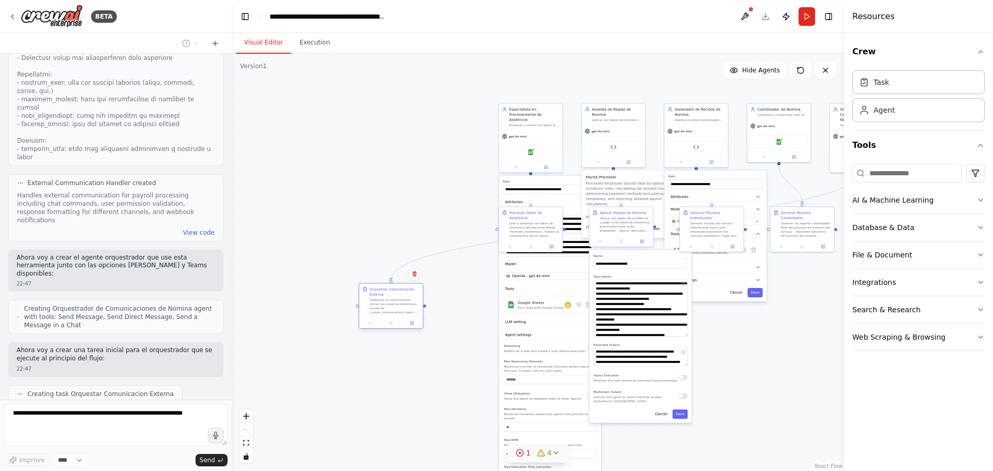
drag, startPoint x: 532, startPoint y: 268, endPoint x: 393, endPoint y: 297, distance: 141.7
click at [393, 297] on div "Orquestar Comunicacion Externa Gestionar la comunicacion inicial con usuarios e…" at bounding box center [395, 301] width 50 height 28
drag, startPoint x: 529, startPoint y: 222, endPoint x: 394, endPoint y: 169, distance: 144.6
click at [394, 169] on div "Leer y procesar los datos de asistencia del personal desde {formato_asistencia}…" at bounding box center [400, 177] width 50 height 17
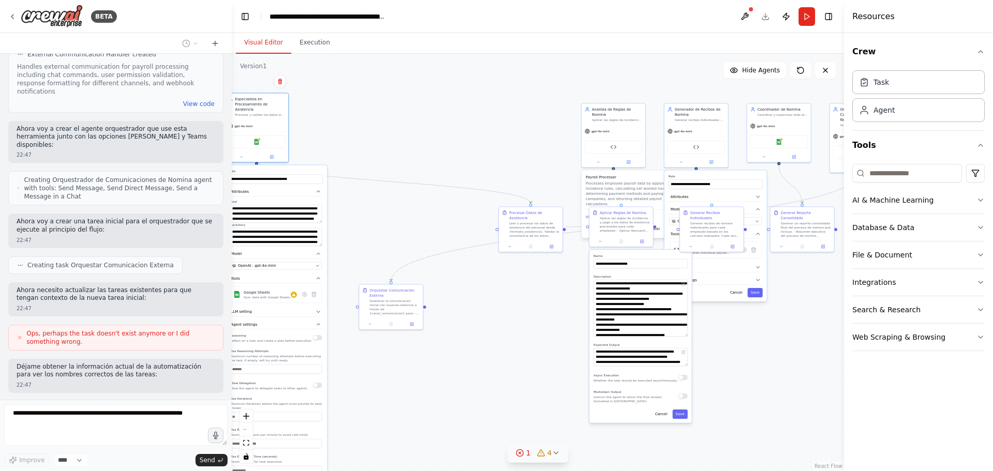
scroll to position [2723, 0]
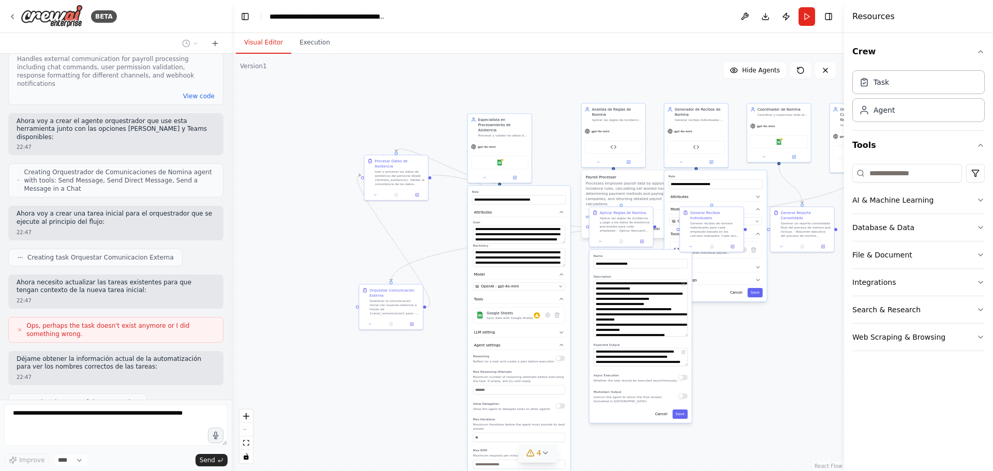
drag, startPoint x: 560, startPoint y: 173, endPoint x: 528, endPoint y: 181, distance: 33.1
click at [528, 186] on div "**********" at bounding box center [519, 349] width 102 height 327
drag, startPoint x: 393, startPoint y: 301, endPoint x: 350, endPoint y: 308, distance: 42.9
click at [343, 313] on div "Gestionar la comunicacion inicial con usuarios externos a traves de {canal_comu…" at bounding box center [336, 311] width 50 height 17
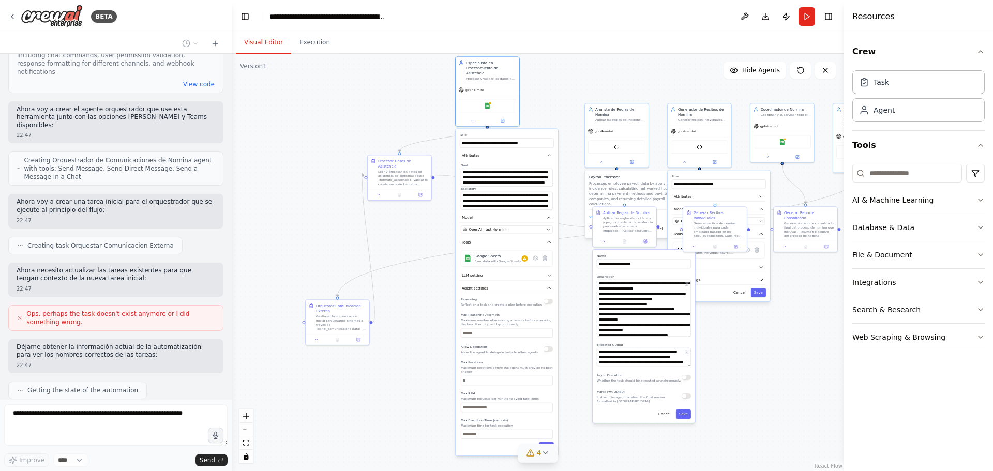
scroll to position [2796, 0]
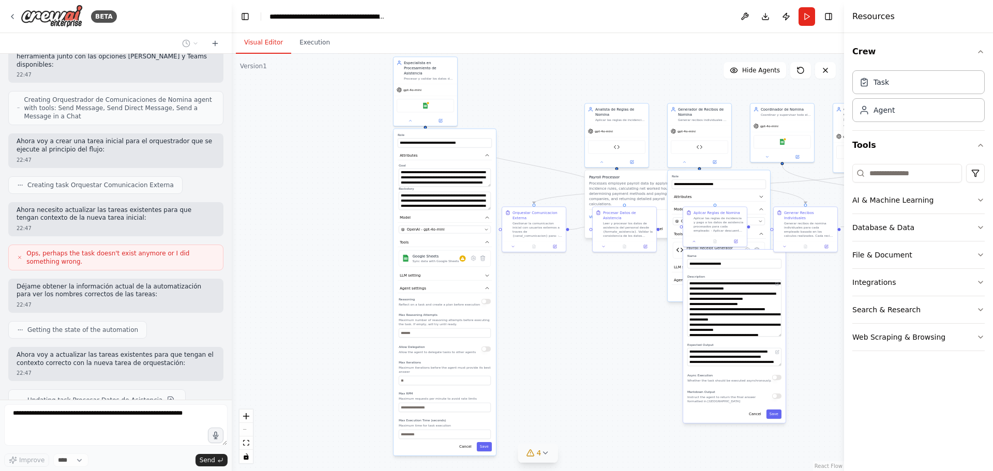
drag, startPoint x: 538, startPoint y: 184, endPoint x: 461, endPoint y: 128, distance: 95.3
click at [461, 129] on div "**********" at bounding box center [445, 292] width 102 height 327
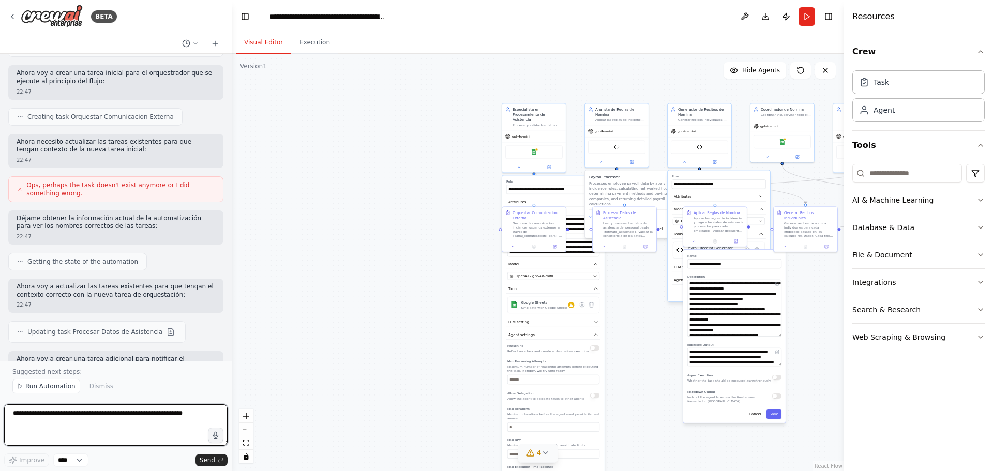
scroll to position [2903, 0]
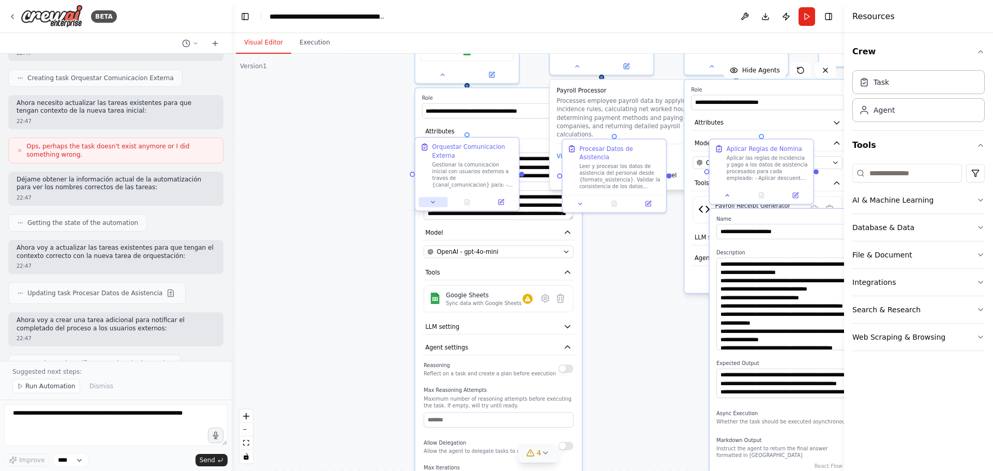
click at [433, 207] on button at bounding box center [433, 202] width 29 height 10
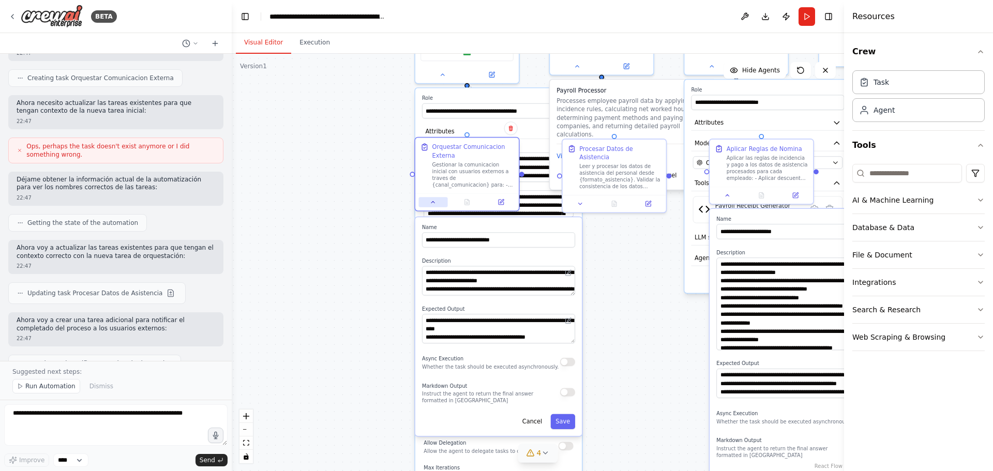
click at [433, 205] on icon at bounding box center [433, 202] width 7 height 7
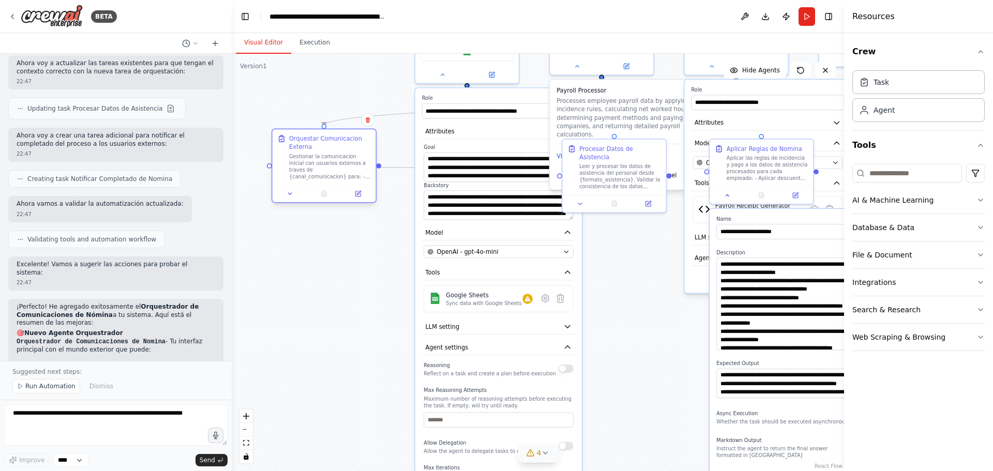
drag, startPoint x: 489, startPoint y: 147, endPoint x: 338, endPoint y: 157, distance: 150.9
click at [340, 145] on div "Orquestar Comunicacion Externa" at bounding box center [330, 142] width 82 height 17
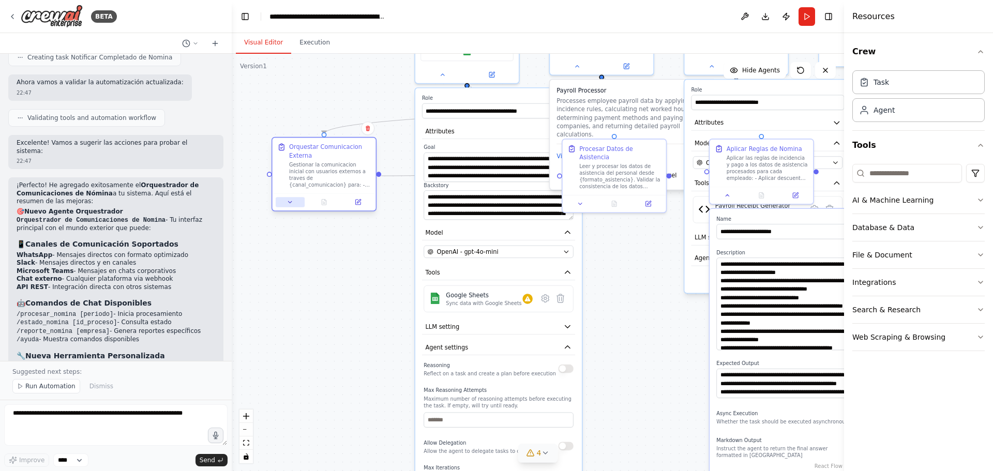
click at [294, 204] on button at bounding box center [290, 202] width 29 height 10
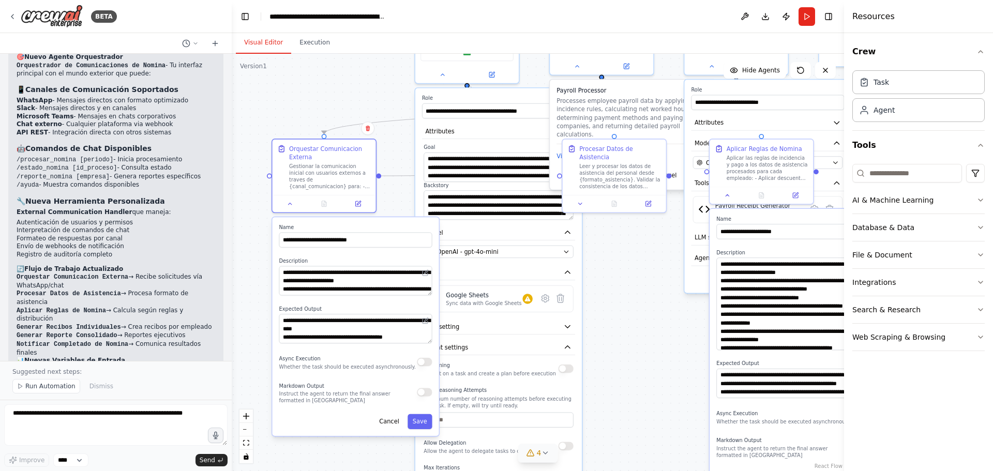
scroll to position [3372, 0]
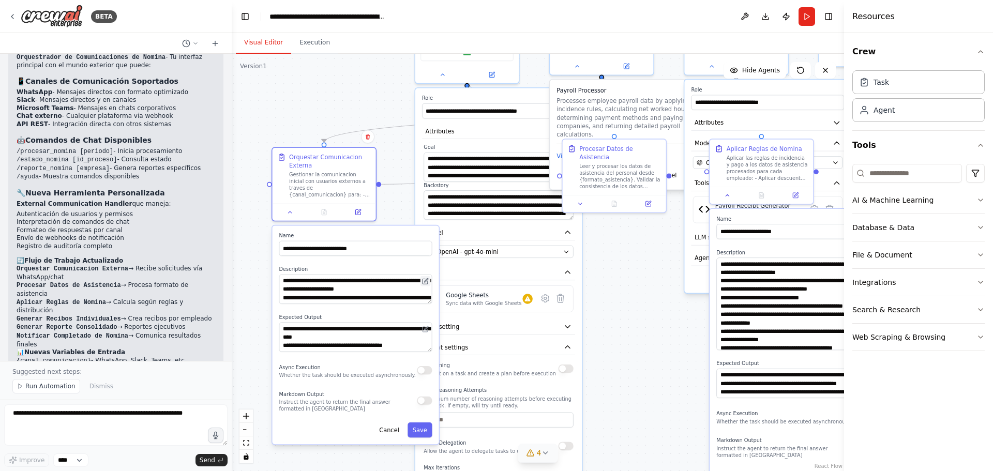
drag, startPoint x: 429, startPoint y: 278, endPoint x: 430, endPoint y: 285, distance: 7.3
click at [430, 285] on button at bounding box center [426, 281] width 10 height 10
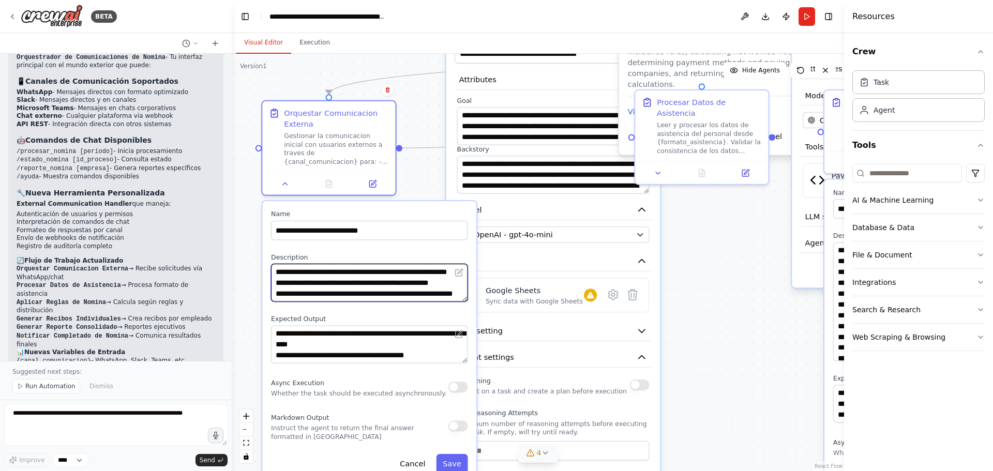
drag, startPoint x: 464, startPoint y: 301, endPoint x: 458, endPoint y: 324, distance: 23.6
click at [458, 324] on div "**********" at bounding box center [369, 341] width 214 height 281
click at [463, 309] on div "**********" at bounding box center [369, 341] width 214 height 281
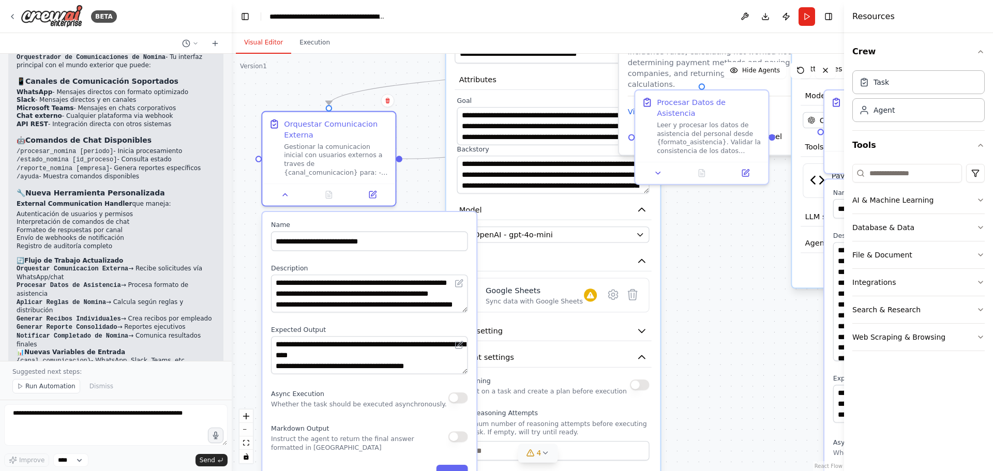
drag, startPoint x: 459, startPoint y: 302, endPoint x: 459, endPoint y: 319, distance: 16.6
click at [459, 319] on div "**********" at bounding box center [369, 352] width 214 height 281
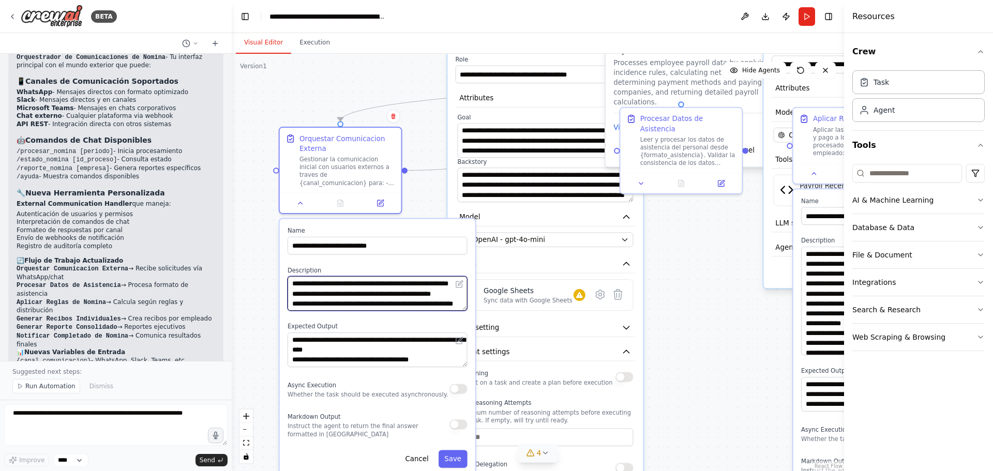
click at [462, 307] on textarea "**********" at bounding box center [378, 293] width 180 height 35
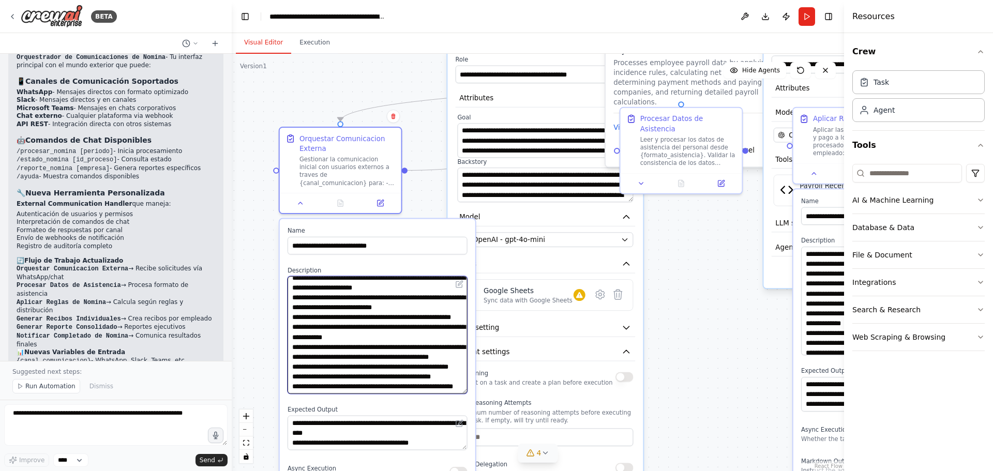
drag, startPoint x: 462, startPoint y: 307, endPoint x: 457, endPoint y: 389, distance: 82.9
click at [457, 389] on textarea "**********" at bounding box center [378, 334] width 180 height 117
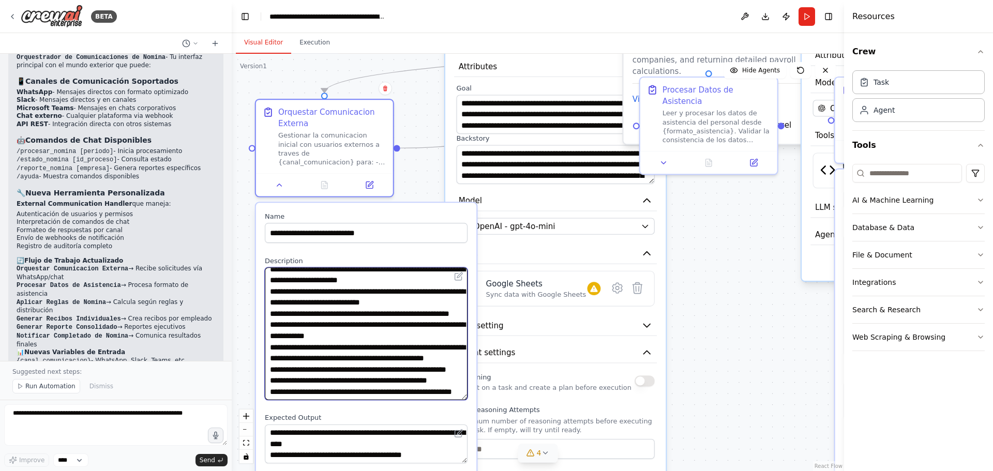
scroll to position [68, 0]
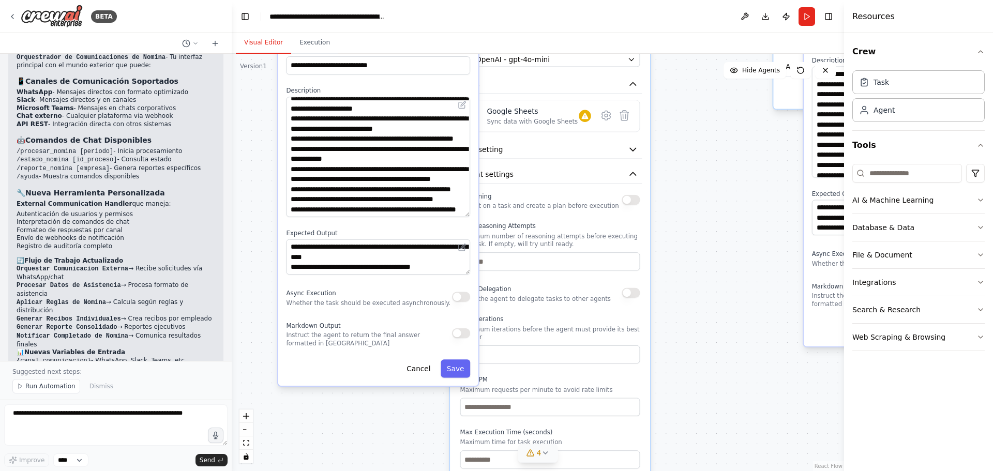
drag, startPoint x: 666, startPoint y: 393, endPoint x: 672, endPoint y: 225, distance: 167.7
click at [677, 220] on div ".deletable-edge-delete-btn { width: 20px; height: 20px; border: 0px solid #ffff…" at bounding box center [538, 262] width 612 height 417
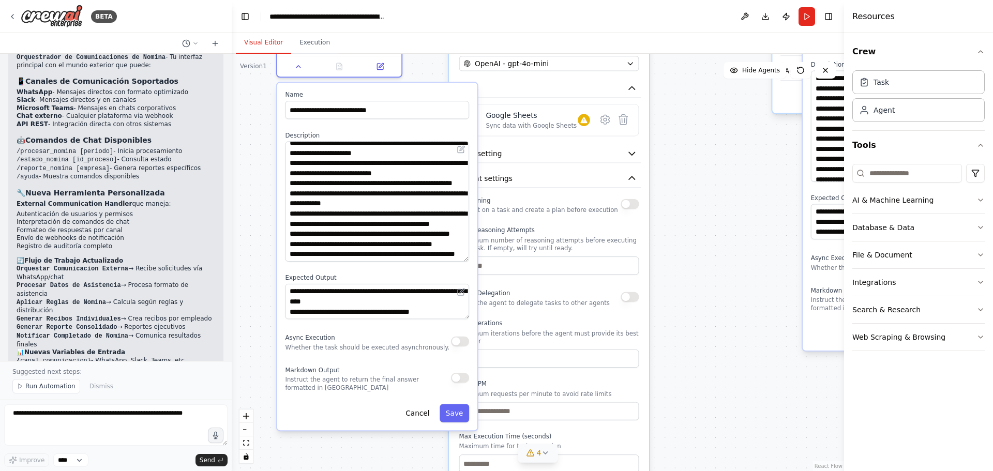
drag, startPoint x: 468, startPoint y: 279, endPoint x: 468, endPoint y: 320, distance: 41.4
click at [468, 320] on div "**********" at bounding box center [377, 257] width 200 height 348
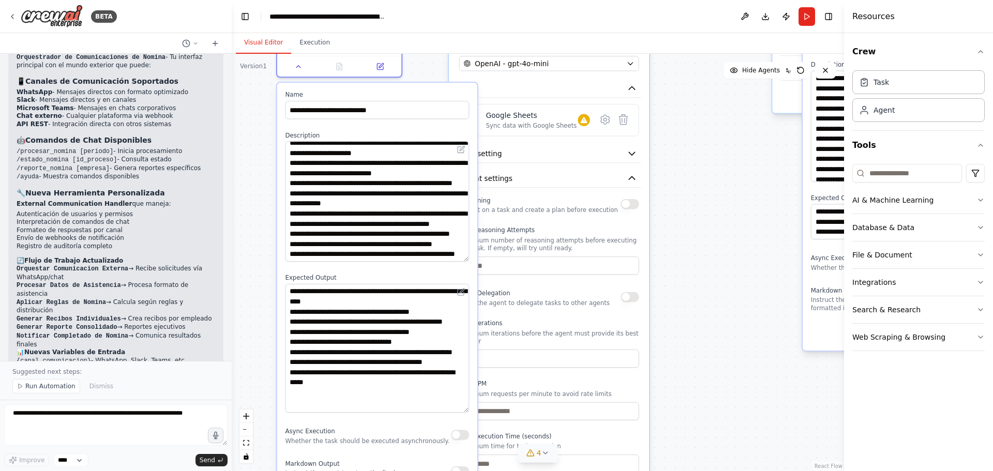
drag, startPoint x: 465, startPoint y: 315, endPoint x: 460, endPoint y: 409, distance: 94.3
click at [460, 409] on textarea "**********" at bounding box center [377, 348] width 184 height 129
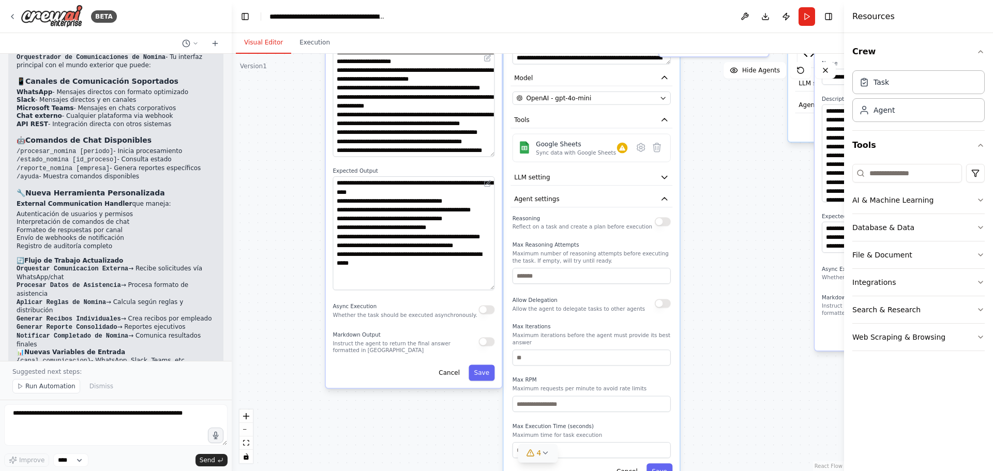
drag, startPoint x: 520, startPoint y: 406, endPoint x: 494, endPoint y: 292, distance: 117.1
click at [494, 292] on div "**********" at bounding box center [414, 193] width 176 height 388
click at [455, 372] on button "Cancel" at bounding box center [449, 373] width 32 height 16
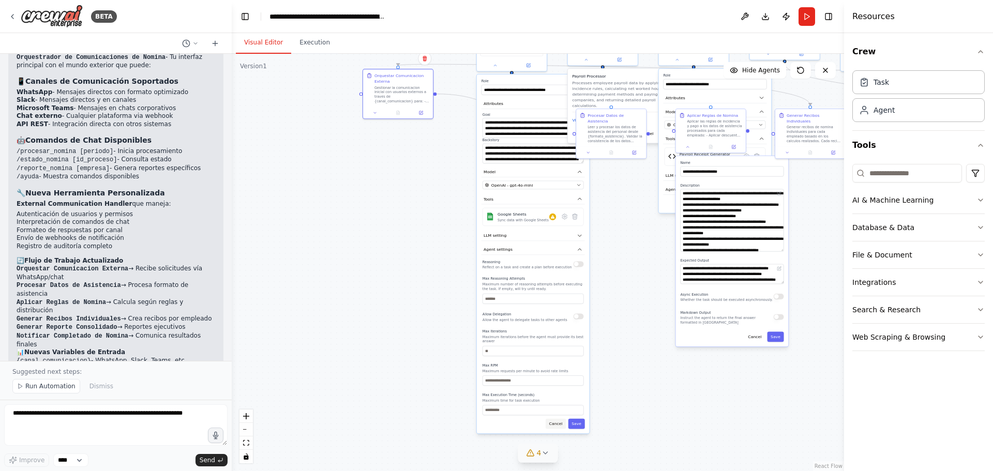
click at [556, 419] on button "Cancel" at bounding box center [556, 424] width 20 height 10
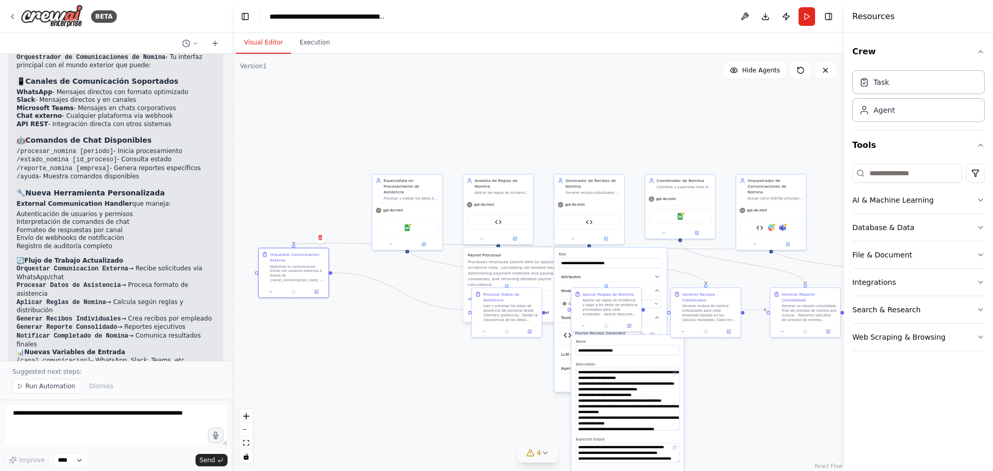
drag, startPoint x: 546, startPoint y: 177, endPoint x: 479, endPoint y: 334, distance: 170.3
click at [441, 354] on div ".deletable-edge-delete-btn { width: 20px; height: 20px; border: 0px solid #ffff…" at bounding box center [538, 262] width 612 height 417
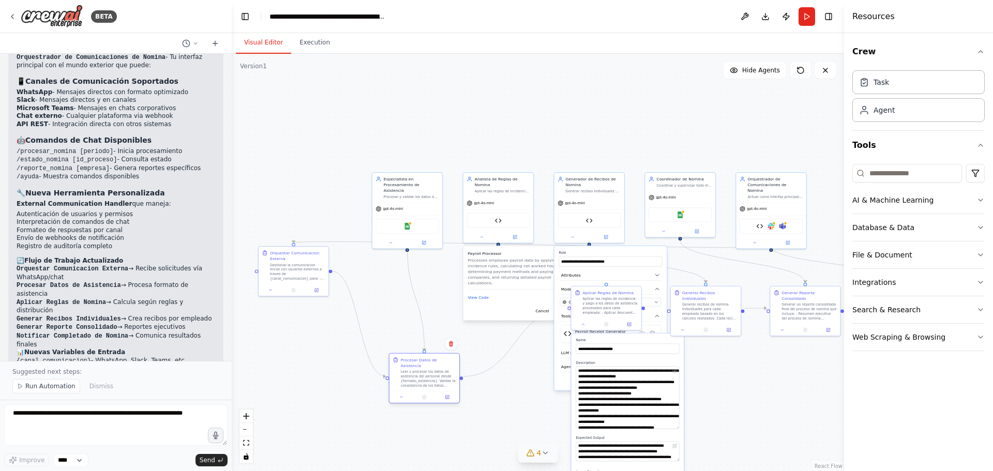
drag, startPoint x: 492, startPoint y: 329, endPoint x: 423, endPoint y: 387, distance: 90.0
click at [423, 391] on div at bounding box center [424, 397] width 70 height 12
drag, startPoint x: 399, startPoint y: 186, endPoint x: 393, endPoint y: 113, distance: 73.2
click at [393, 113] on div ".deletable-edge-delete-btn { width: 20px; height: 20px; border: 0px solid #ffff…" at bounding box center [538, 262] width 612 height 417
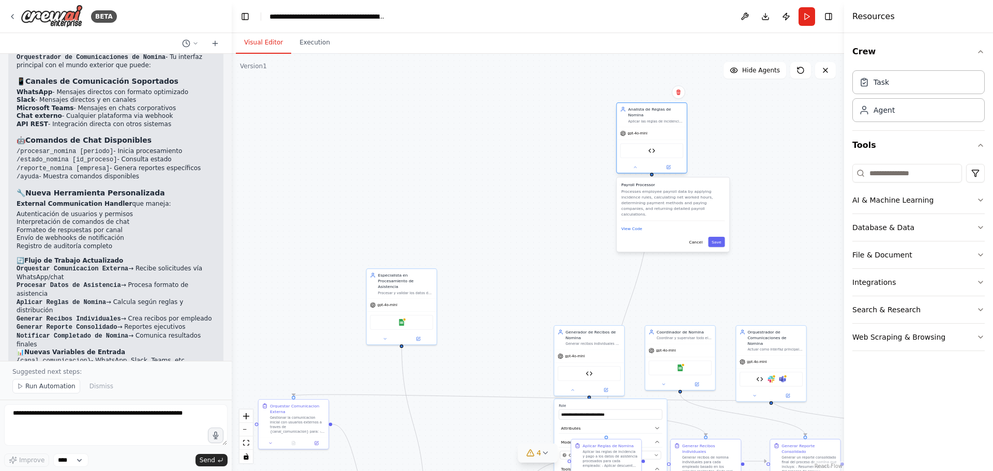
drag, startPoint x: 498, startPoint y: 185, endPoint x: 654, endPoint y: 116, distance: 170.2
click at [654, 119] on div "Aplicar las reglas de incidencia y pago a los datos de asistencia procesados, c…" at bounding box center [655, 121] width 55 height 5
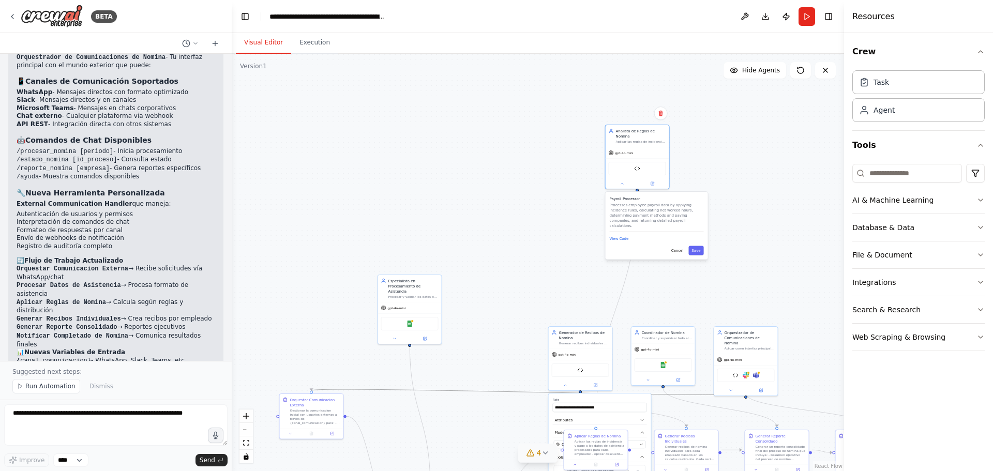
drag, startPoint x: 470, startPoint y: 310, endPoint x: 466, endPoint y: 193, distance: 117.0
click at [465, 185] on div ".deletable-edge-delete-btn { width: 20px; height: 20px; border: 0px solid #ffff…" at bounding box center [538, 262] width 612 height 417
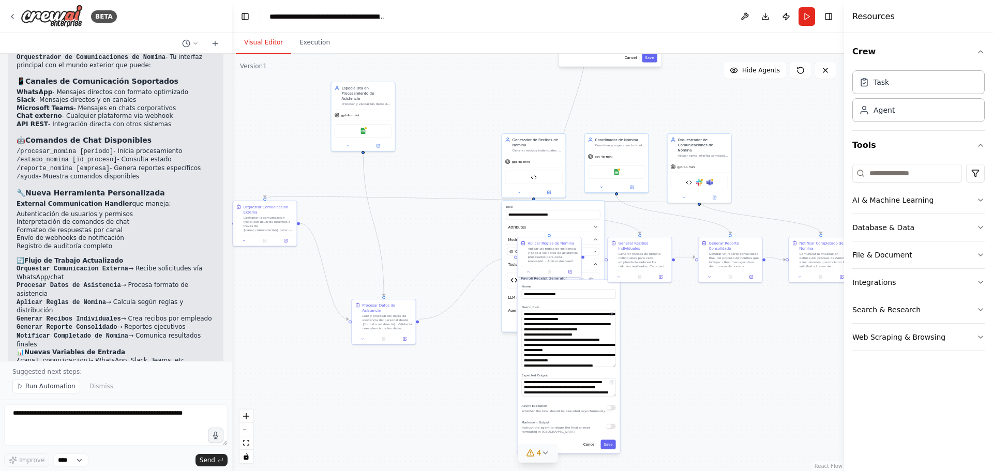
drag, startPoint x: 477, startPoint y: 231, endPoint x: 441, endPoint y: 62, distance: 173.5
click at [431, 45] on div "Visual Editor Execution Version 1 Show Tools Hide Agents .deletable-edge-delete…" at bounding box center [538, 252] width 612 height 438
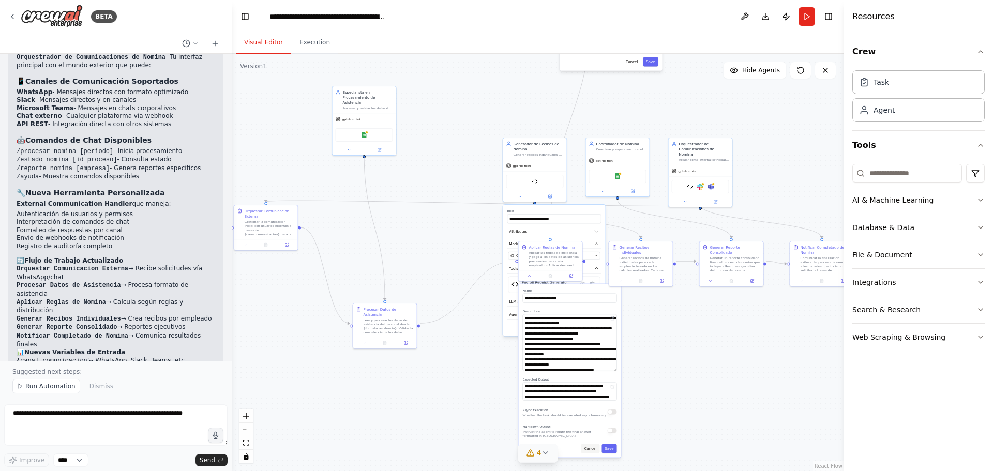
click at [591, 448] on button "Cancel" at bounding box center [590, 448] width 19 height 9
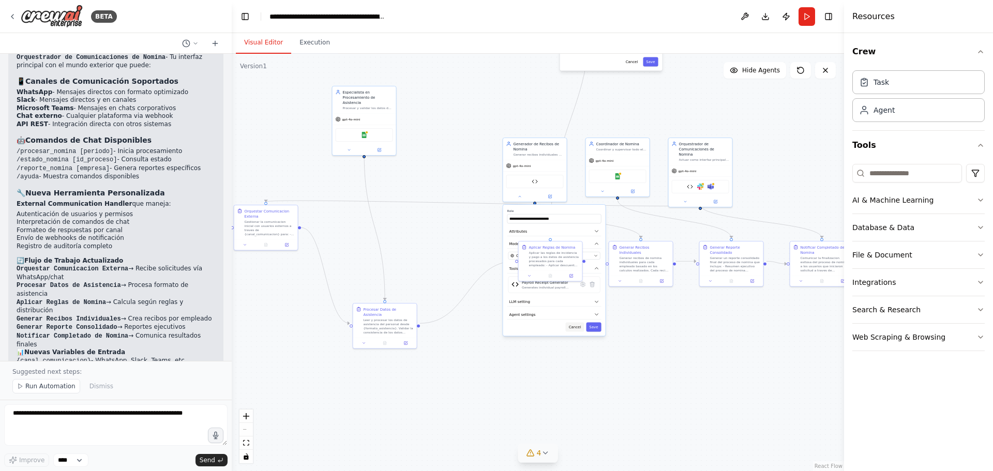
click at [579, 325] on button "Cancel" at bounding box center [575, 327] width 19 height 9
drag, startPoint x: 551, startPoint y: 257, endPoint x: 521, endPoint y: 318, distance: 67.3
click at [521, 318] on div "Aplicar las reglas de incidencia y pago a los datos de asistencia procesados pa…" at bounding box center [523, 320] width 50 height 17
drag, startPoint x: 524, startPoint y: 156, endPoint x: 511, endPoint y: 130, distance: 29.1
click at [481, 103] on div "Generar recibos individuales de nomina para cada empleado basado en los calculo…" at bounding box center [492, 102] width 50 height 4
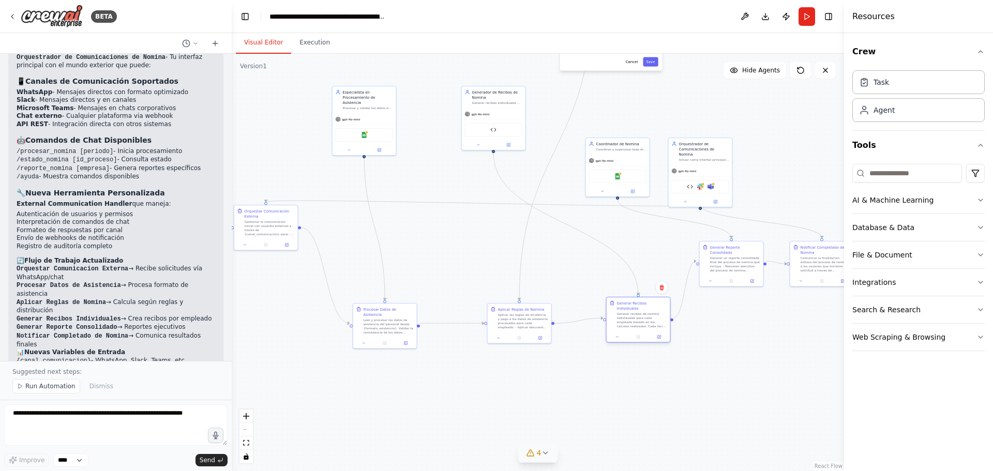
drag, startPoint x: 639, startPoint y: 257, endPoint x: 637, endPoint y: 314, distance: 58.0
click at [637, 314] on div "Generar recibos de nomina individuales para cada empleado basado en los calculo…" at bounding box center [642, 320] width 50 height 17
drag, startPoint x: 523, startPoint y: 323, endPoint x: 482, endPoint y: 325, distance: 41.4
click at [482, 325] on div "Aplicar las reglas de incidencia y pago a los datos de asistencia procesados pa…" at bounding box center [482, 320] width 50 height 17
drag, startPoint x: 631, startPoint y: 322, endPoint x: 571, endPoint y: 325, distance: 59.6
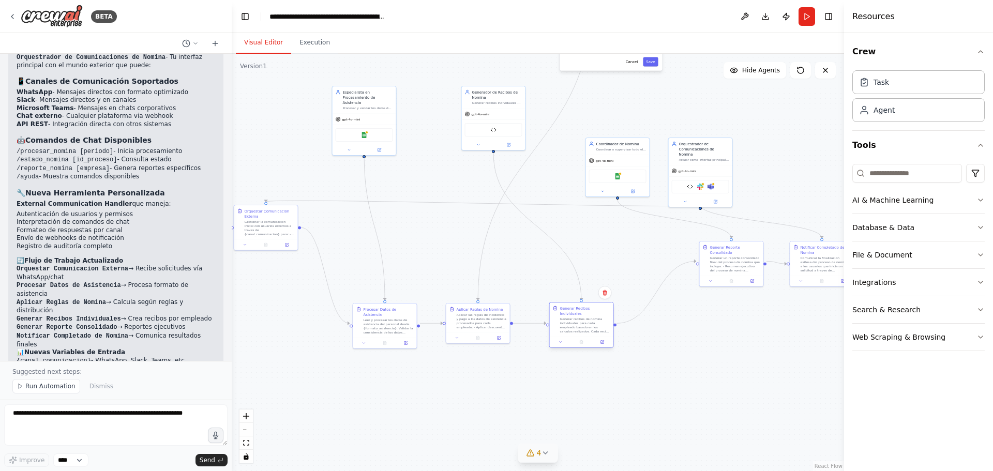
click at [571, 325] on div "Generar recibos de nomina individuales para cada empleado basado en los calculo…" at bounding box center [585, 325] width 50 height 17
drag, startPoint x: 494, startPoint y: 125, endPoint x: 559, endPoint y: 158, distance: 72.2
click at [559, 158] on div "Payroll Receipt Generator" at bounding box center [555, 159] width 57 height 13
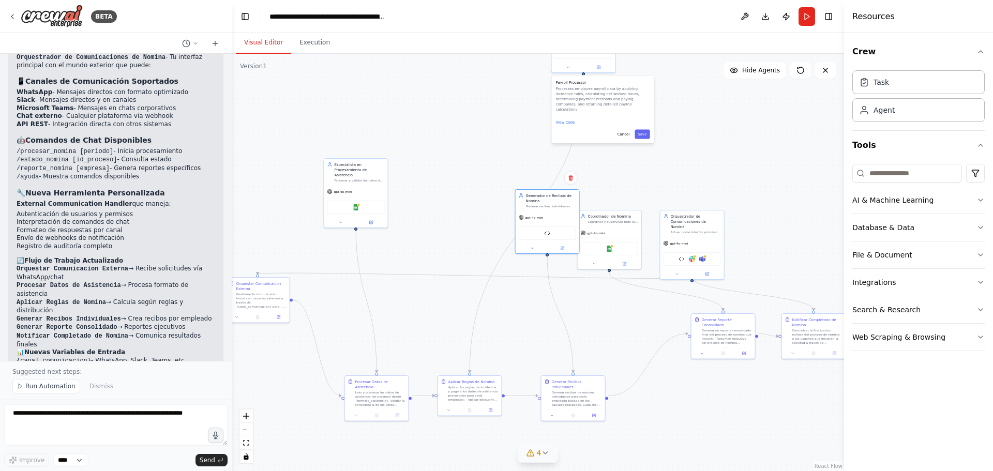
drag, startPoint x: 625, startPoint y: 113, endPoint x: 609, endPoint y: 129, distance: 23.0
click at [618, 178] on div ".deletable-edge-delete-btn { width: 20px; height: 20px; border: 0px solid #ffff…" at bounding box center [538, 262] width 612 height 417
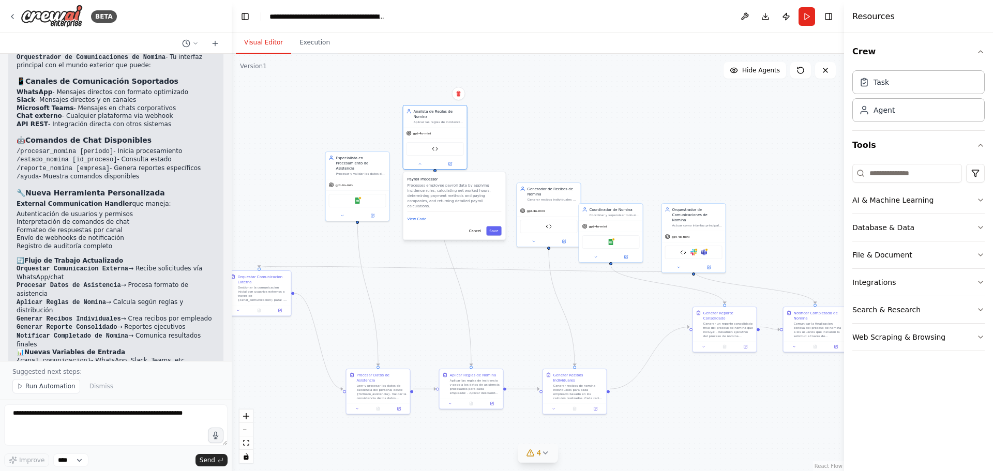
drag, startPoint x: 606, startPoint y: 88, endPoint x: 456, endPoint y: 190, distance: 182.1
click at [456, 190] on p "Processes employee payroll data by applying incidence rules, calculating net wo…" at bounding box center [455, 196] width 94 height 26
click at [475, 227] on button "Cancel" at bounding box center [475, 231] width 19 height 9
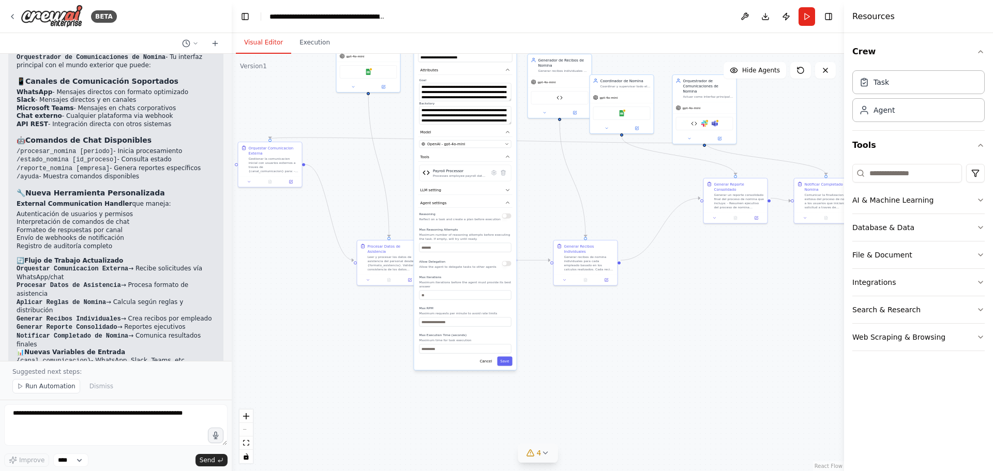
drag, startPoint x: 529, startPoint y: 341, endPoint x: 540, endPoint y: 213, distance: 129.2
click at [540, 213] on div ".deletable-edge-delete-btn { width: 20px; height: 20px; border: 0px solid #ffff…" at bounding box center [538, 262] width 612 height 417
click at [488, 357] on button "Cancel" at bounding box center [486, 361] width 19 height 9
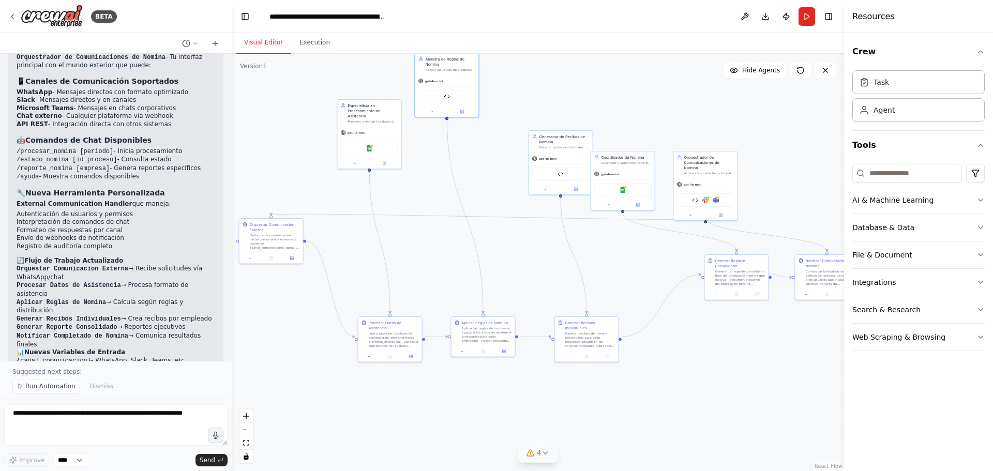
drag, startPoint x: 522, startPoint y: 208, endPoint x: 528, endPoint y: 303, distance: 95.3
click at [524, 309] on div ".deletable-edge-delete-btn { width: 20px; height: 20px; border: 0px solid #ffff…" at bounding box center [538, 262] width 612 height 417
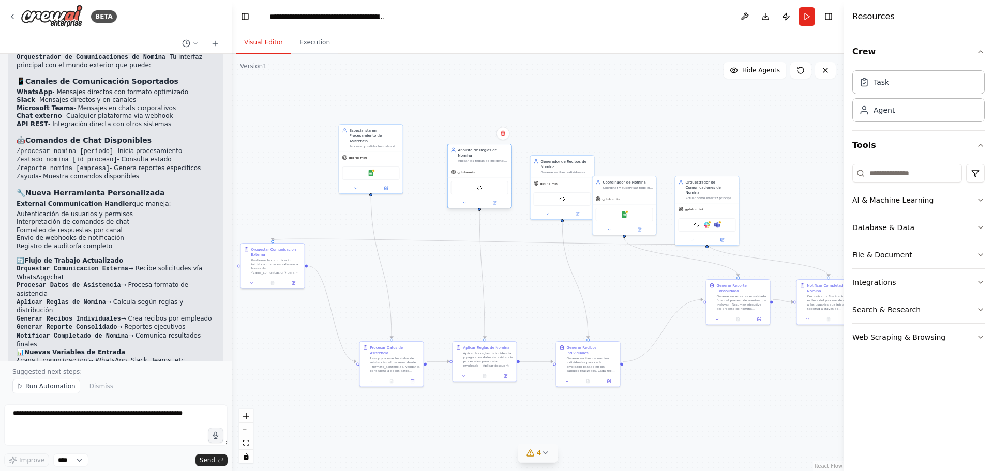
drag, startPoint x: 451, startPoint y: 88, endPoint x: 481, endPoint y: 156, distance: 73.8
click at [481, 159] on div "Aplicar las reglas de incidencia y pago a los datos de asistencia procesados, c…" at bounding box center [483, 161] width 50 height 4
drag, startPoint x: 621, startPoint y: 192, endPoint x: 629, endPoint y: 167, distance: 27.0
click at [629, 172] on div "gpt-4o-mini" at bounding box center [635, 177] width 64 height 11
drag, startPoint x: 539, startPoint y: 175, endPoint x: 532, endPoint y: 179, distance: 9.0
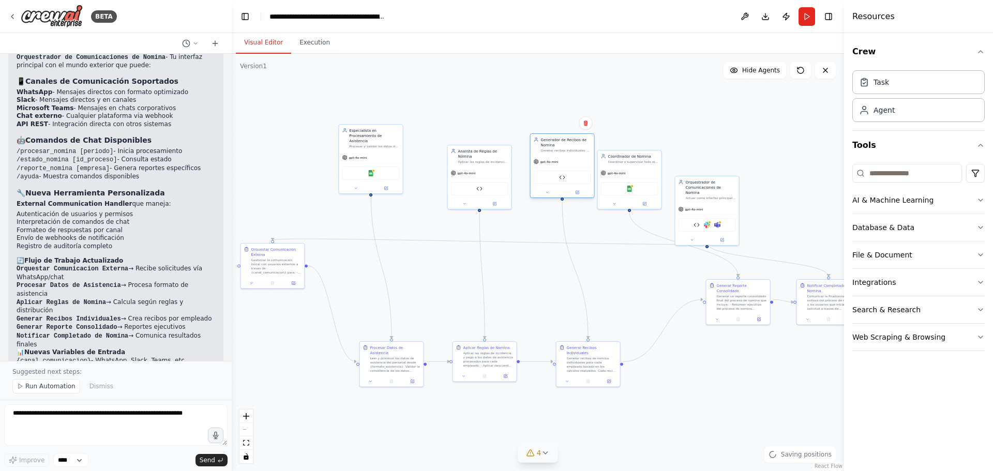
click at [539, 160] on div "gpt-4o-mini" at bounding box center [546, 161] width 25 height 5
drag, startPoint x: 569, startPoint y: 367, endPoint x: 551, endPoint y: 366, distance: 18.1
click at [551, 366] on div "Generar recibos de nomina individuales para cada empleado basado en los calculo…" at bounding box center [576, 363] width 50 height 17
drag, startPoint x: 742, startPoint y: 297, endPoint x: 680, endPoint y: 363, distance: 90.8
click at [680, 363] on div "Generar un reporte consolidado final del proceso de nomina que incluya: - Resum…" at bounding box center [680, 363] width 50 height 17
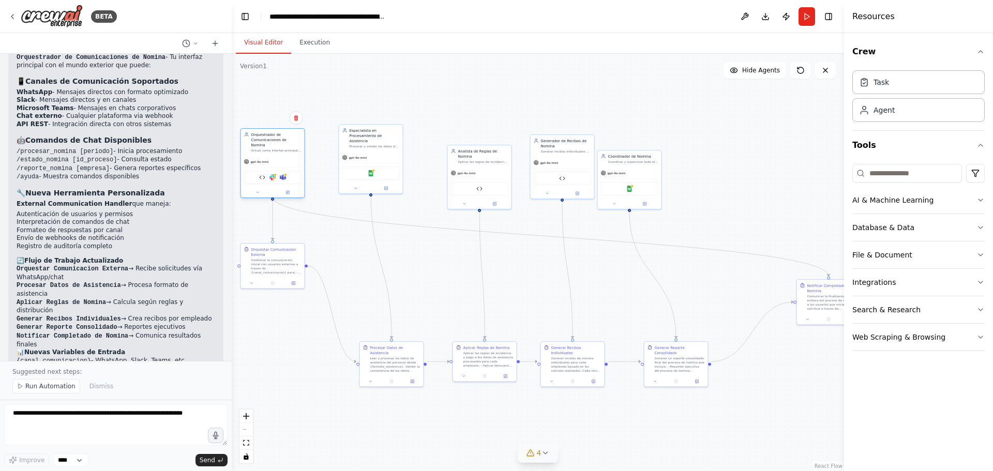
drag, startPoint x: 699, startPoint y: 192, endPoint x: 265, endPoint y: 143, distance: 436.2
click at [265, 143] on div "Orquestrador de Comunicaciones de Nomina Actuar como interfaz principal entre u…" at bounding box center [276, 142] width 50 height 21
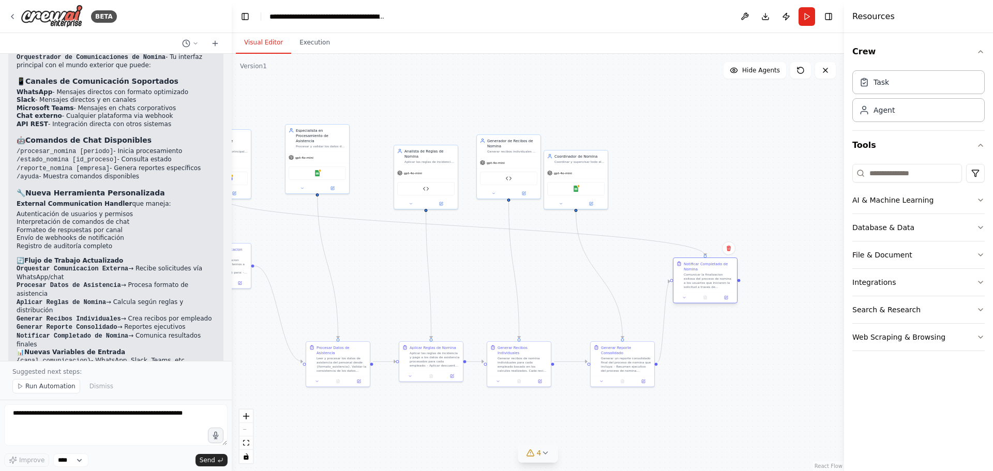
drag, startPoint x: 837, startPoint y: 294, endPoint x: 709, endPoint y: 269, distance: 130.0
click at [709, 269] on div "Notificar Completado de Nomina Comunicar la finalizacion exitosa del proceso de…" at bounding box center [709, 275] width 50 height 28
drag, startPoint x: 582, startPoint y: 169, endPoint x: 621, endPoint y: 168, distance: 38.3
click at [621, 168] on div "gpt-4o-mini" at bounding box center [607, 172] width 64 height 11
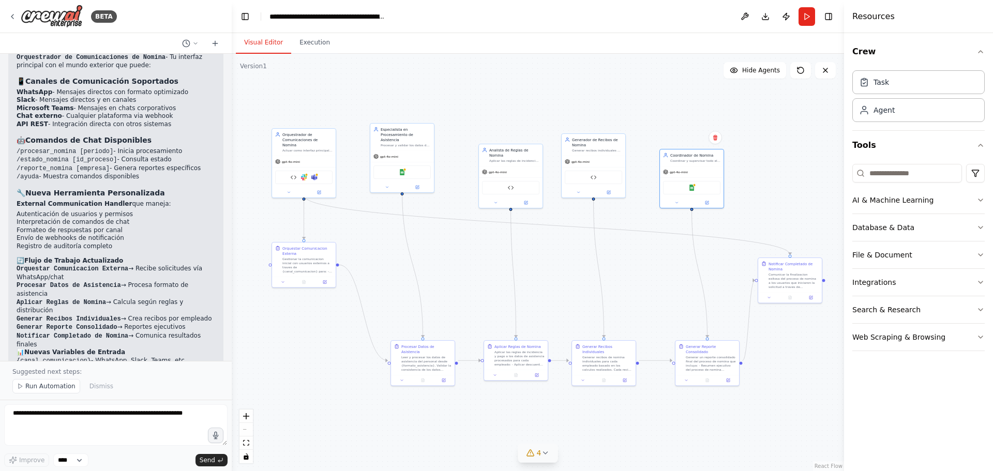
drag, startPoint x: 670, startPoint y: 401, endPoint x: 755, endPoint y: 400, distance: 84.8
click at [755, 400] on div ".deletable-edge-delete-btn { width: 20px; height: 20px; border: 0px solid #ffff…" at bounding box center [538, 262] width 612 height 417
click at [895, 84] on div "Task" at bounding box center [918, 82] width 132 height 24
click at [867, 112] on icon at bounding box center [864, 112] width 7 height 3
click at [982, 199] on icon "button" at bounding box center [981, 200] width 8 height 8
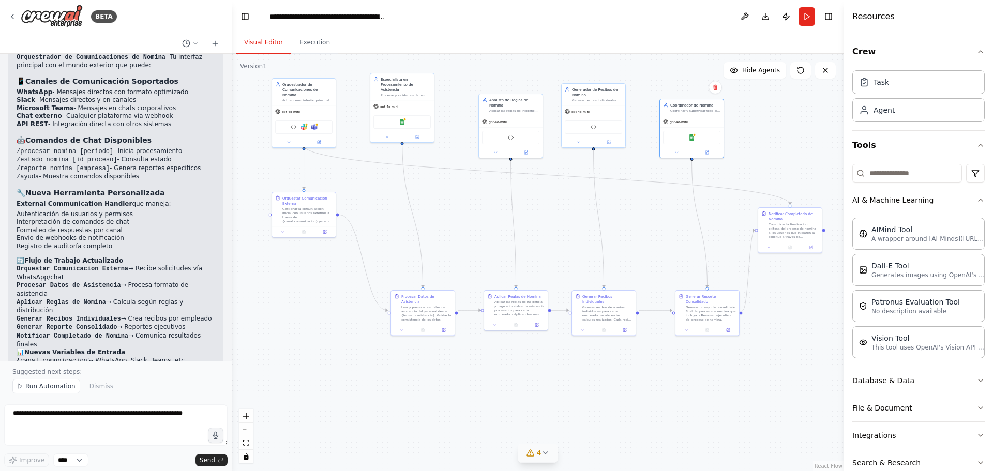
drag, startPoint x: 839, startPoint y: 329, endPoint x: 839, endPoint y: 282, distance: 47.1
click at [839, 282] on div ".deletable-edge-delete-btn { width: 20px; height: 20px; border: 0px solid #ffff…" at bounding box center [538, 262] width 612 height 417
click at [839, 287] on div ".deletable-edge-delete-btn { width: 20px; height: 20px; border: 0px solid #ffff…" at bounding box center [538, 262] width 612 height 417
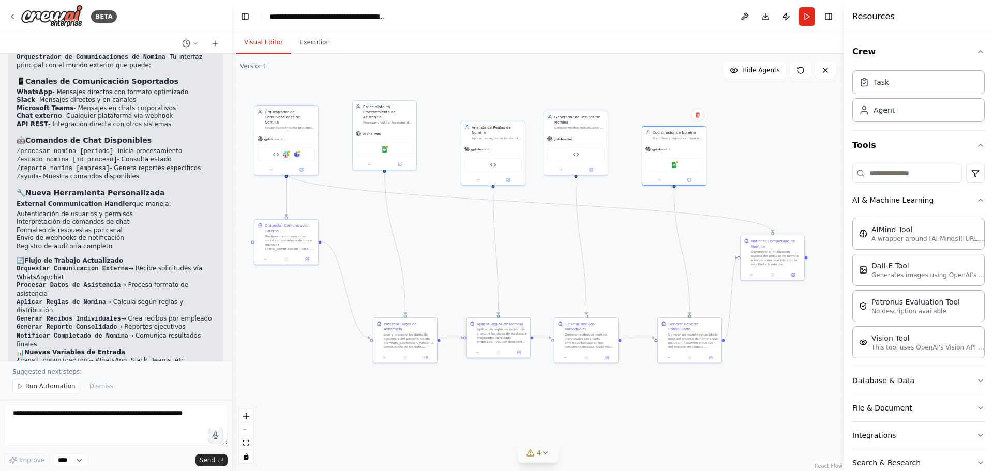
click at [820, 313] on div ".deletable-edge-delete-btn { width: 20px; height: 20px; border: 0px solid #ffff…" at bounding box center [538, 262] width 612 height 417
click at [977, 379] on icon "button" at bounding box center [981, 381] width 8 height 8
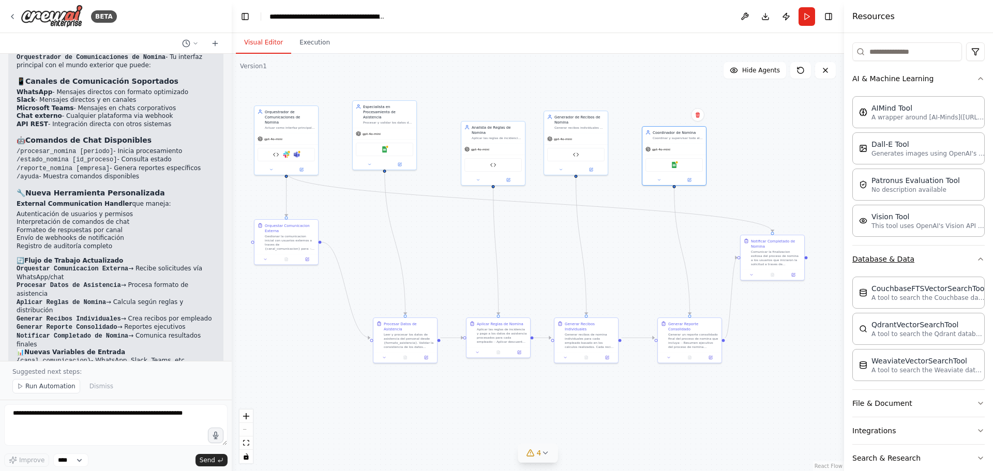
scroll to position [167, 0]
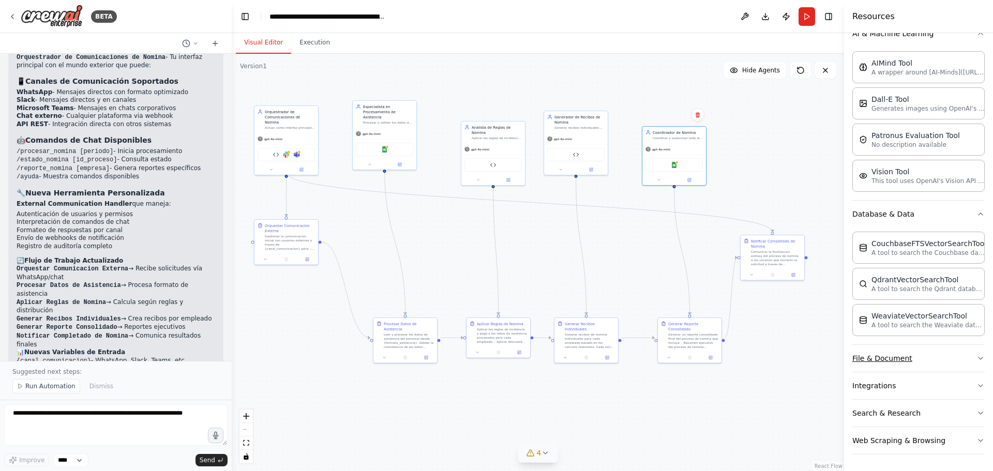
click at [977, 356] on icon "button" at bounding box center [981, 358] width 8 height 8
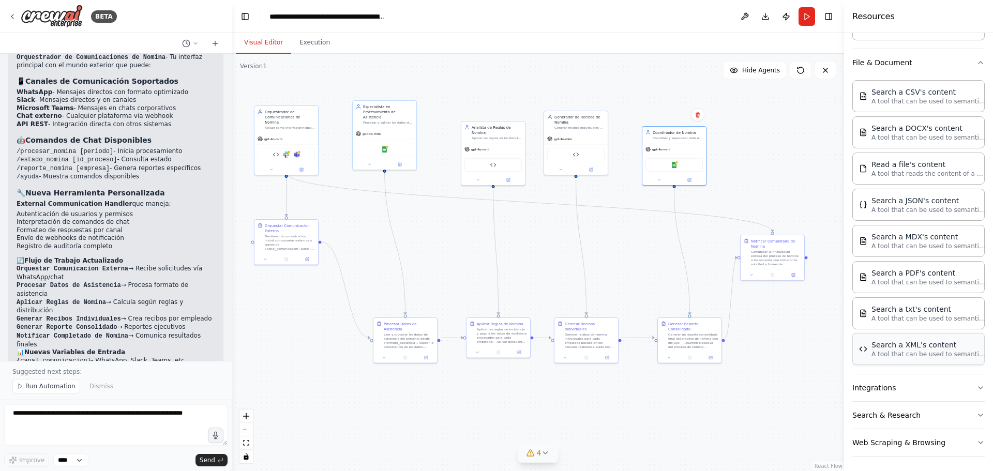
scroll to position [464, 0]
click at [967, 384] on button "Integrations" at bounding box center [918, 385] width 132 height 27
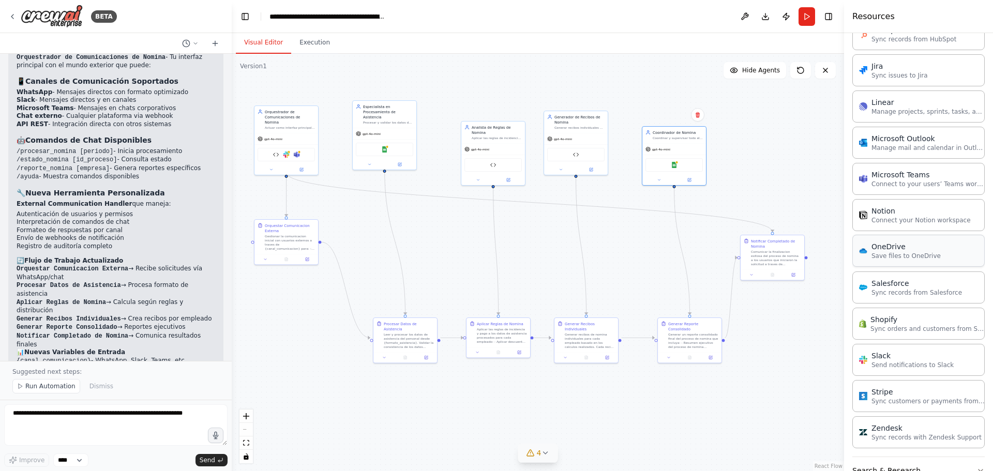
scroll to position [1233, 0]
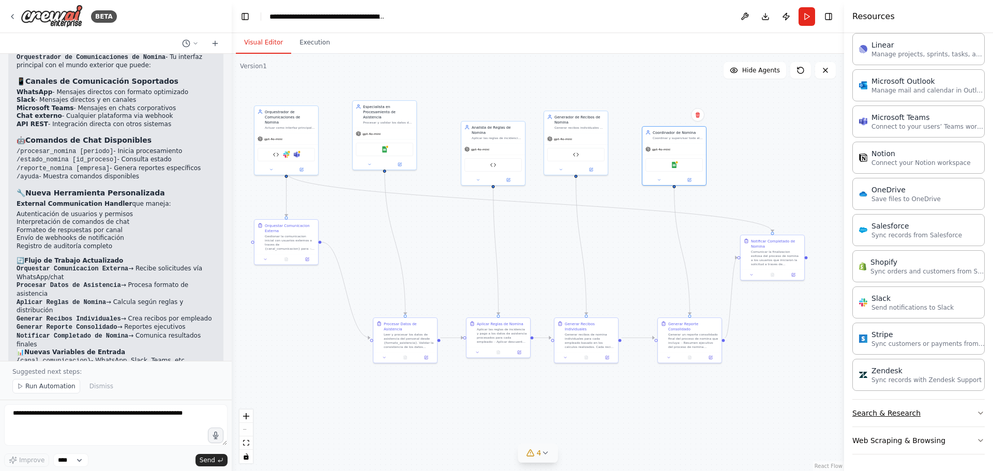
click at [967, 416] on button "Search & Research" at bounding box center [918, 413] width 132 height 27
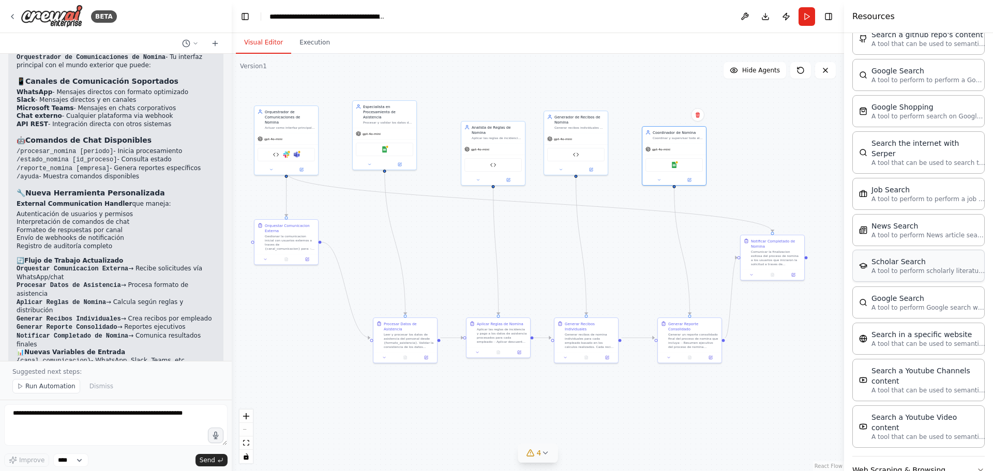
scroll to position [1759, 0]
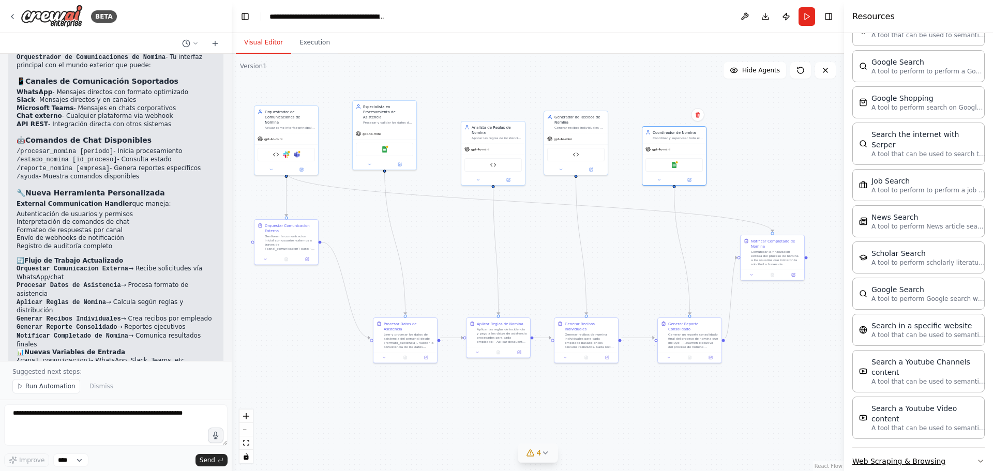
click at [977, 457] on icon "button" at bounding box center [981, 461] width 8 height 8
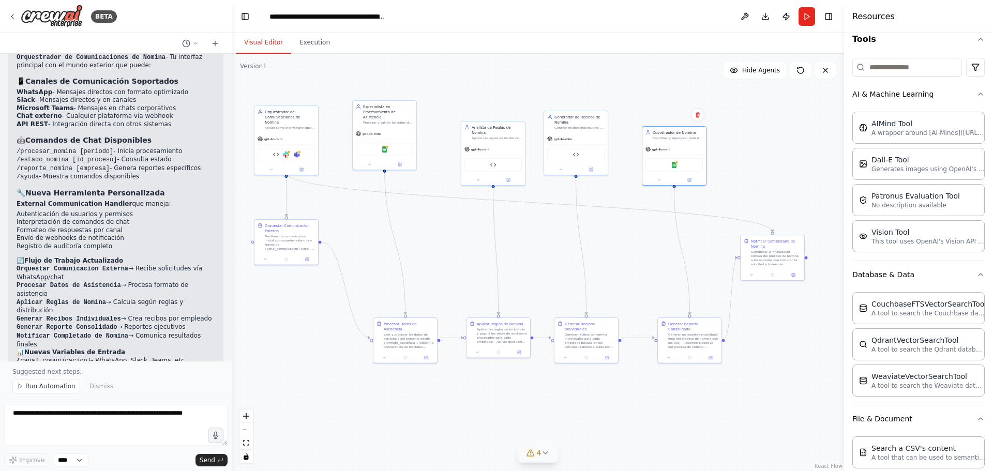
scroll to position [0, 0]
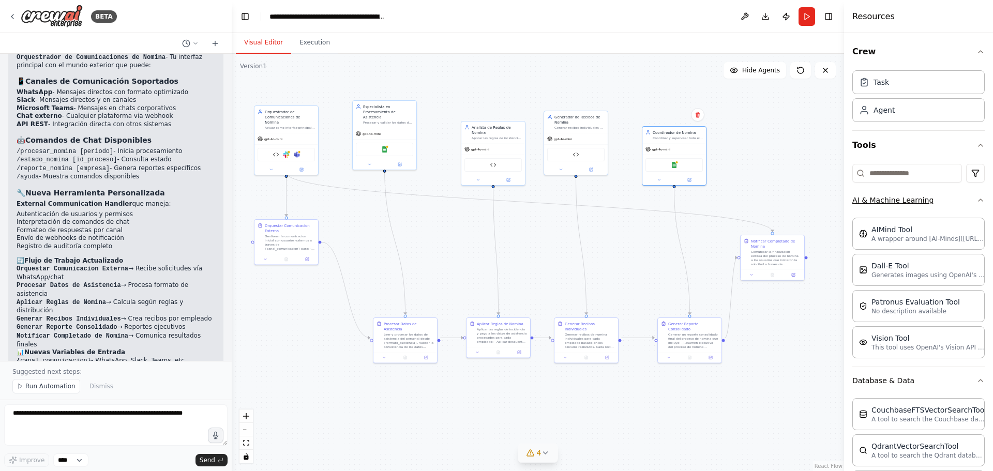
click at [977, 197] on icon "button" at bounding box center [981, 200] width 8 height 8
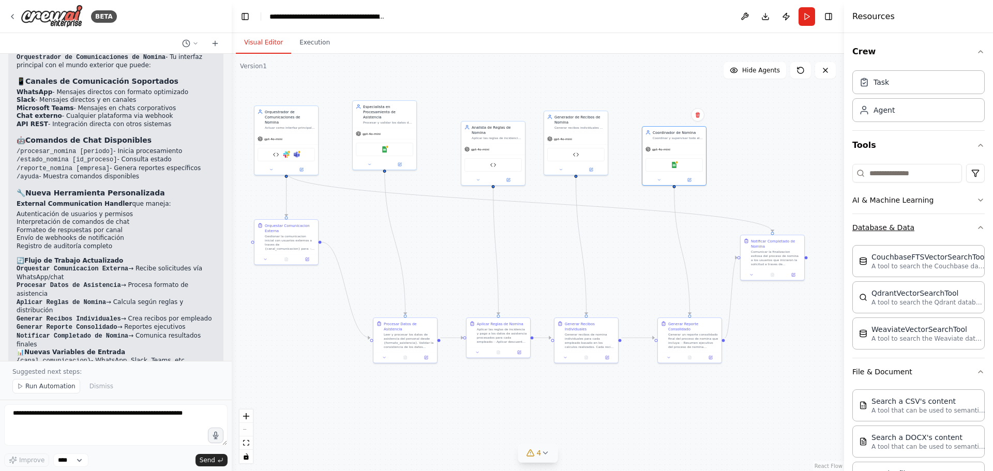
click at [977, 224] on icon "button" at bounding box center [981, 227] width 8 height 8
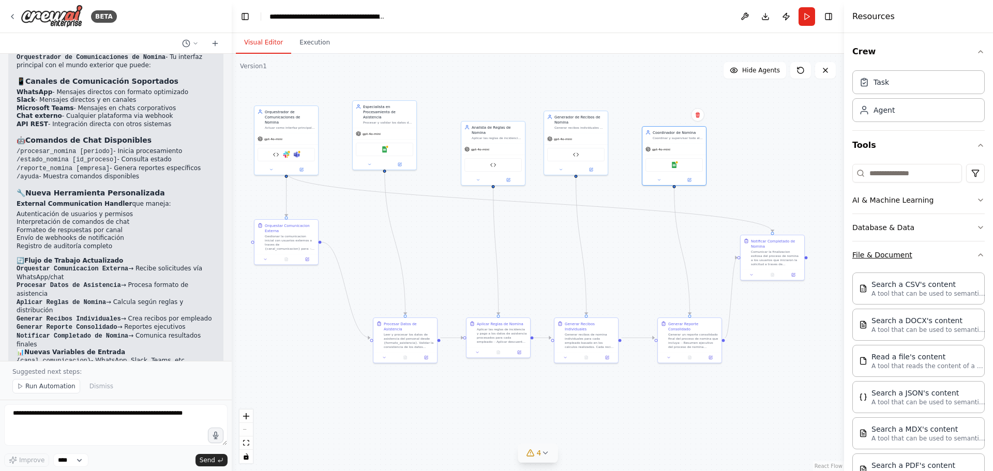
click at [972, 249] on button "File & Document" at bounding box center [918, 255] width 132 height 27
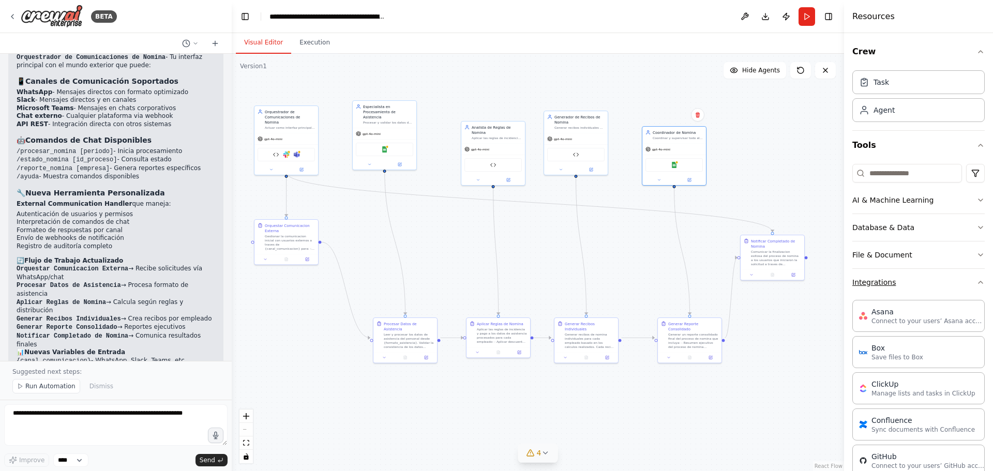
click at [977, 280] on icon "button" at bounding box center [981, 282] width 8 height 8
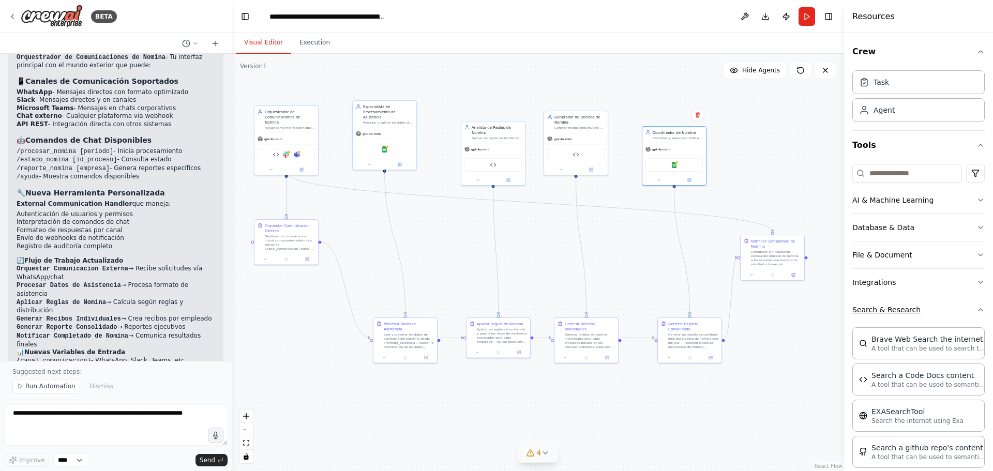
click at [977, 306] on icon "button" at bounding box center [981, 310] width 8 height 8
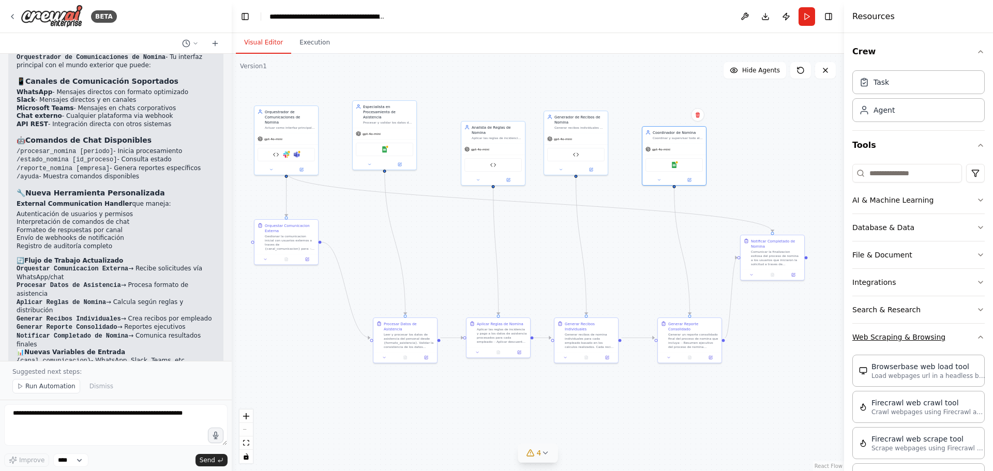
click at [972, 328] on button "Web Scraping & Browsing" at bounding box center [918, 337] width 132 height 27
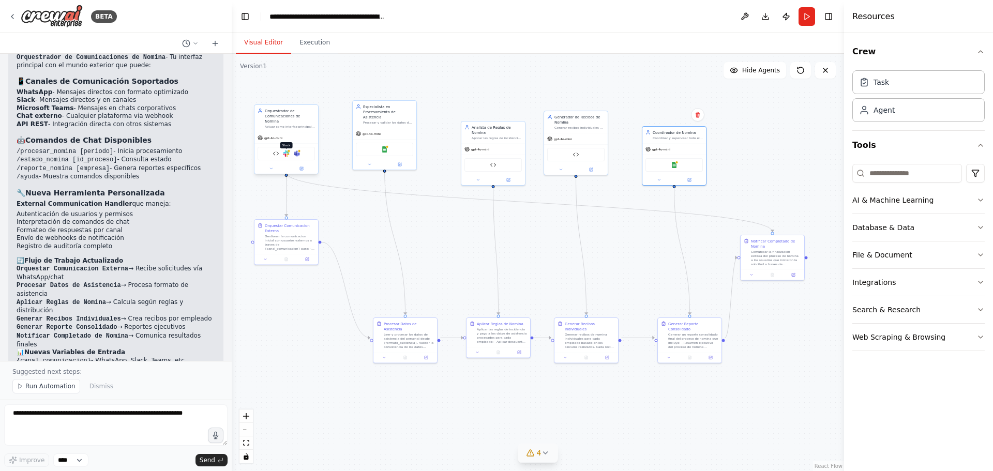
click at [289, 151] on img at bounding box center [286, 154] width 6 height 6
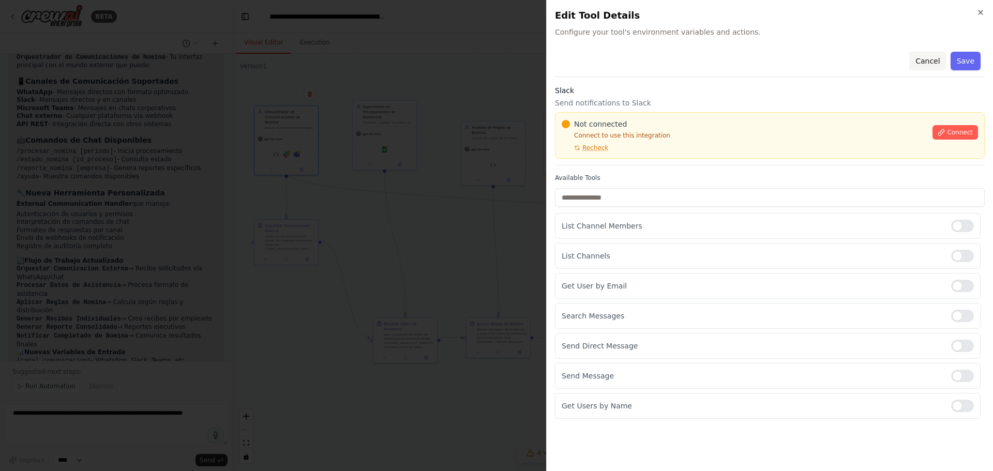
click at [922, 63] on button "Cancel" at bounding box center [927, 61] width 37 height 19
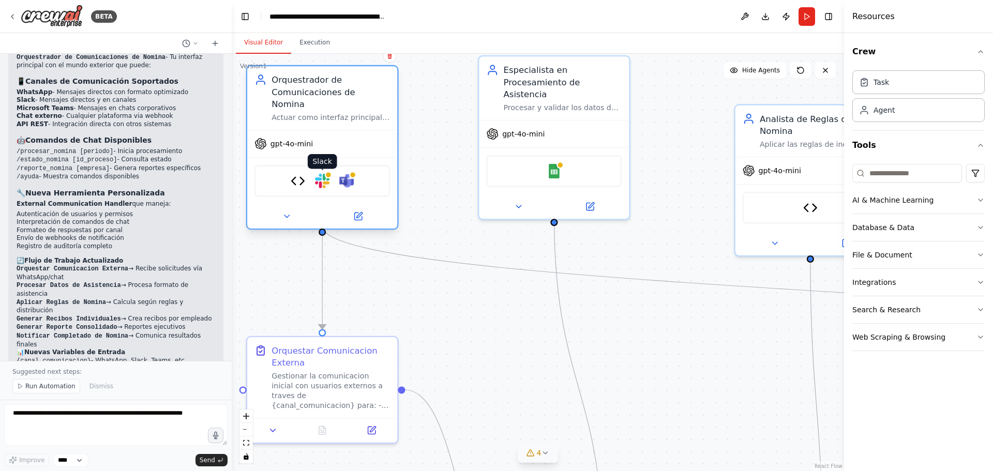
click at [326, 174] on img at bounding box center [322, 181] width 14 height 14
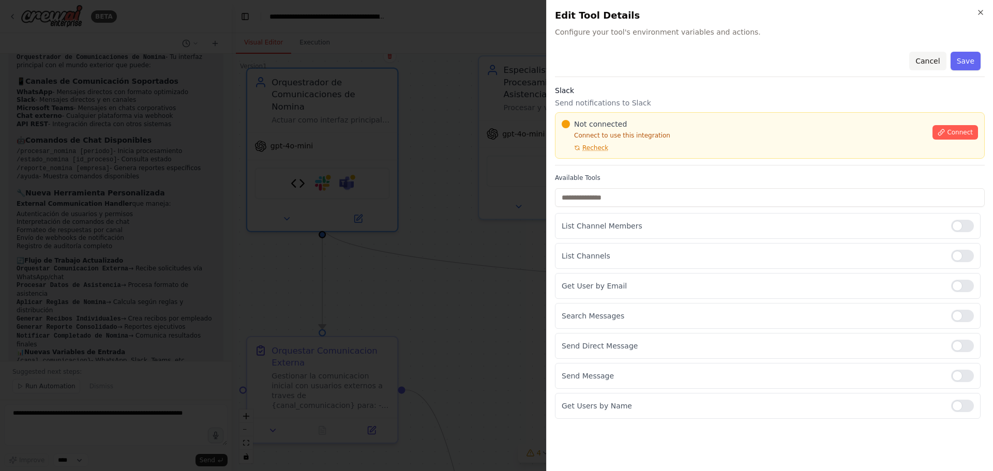
click at [934, 60] on button "Cancel" at bounding box center [927, 61] width 37 height 19
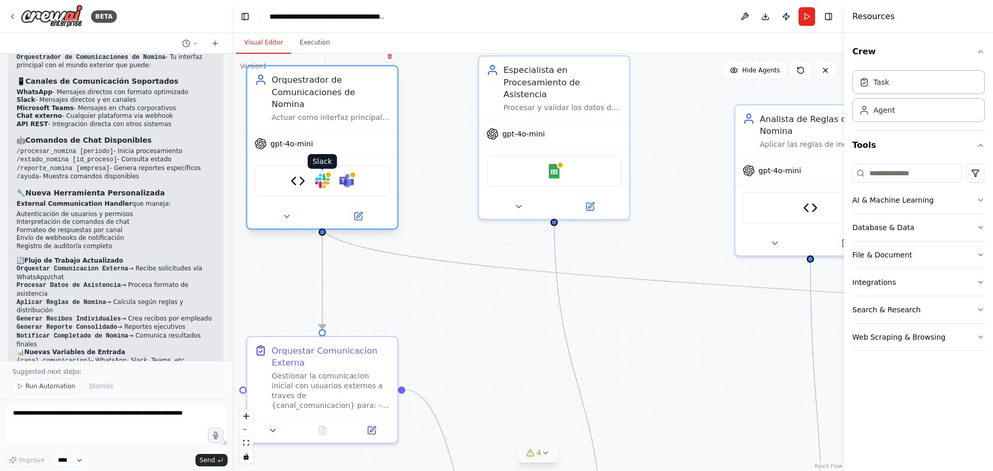
click at [323, 174] on img at bounding box center [322, 181] width 14 height 14
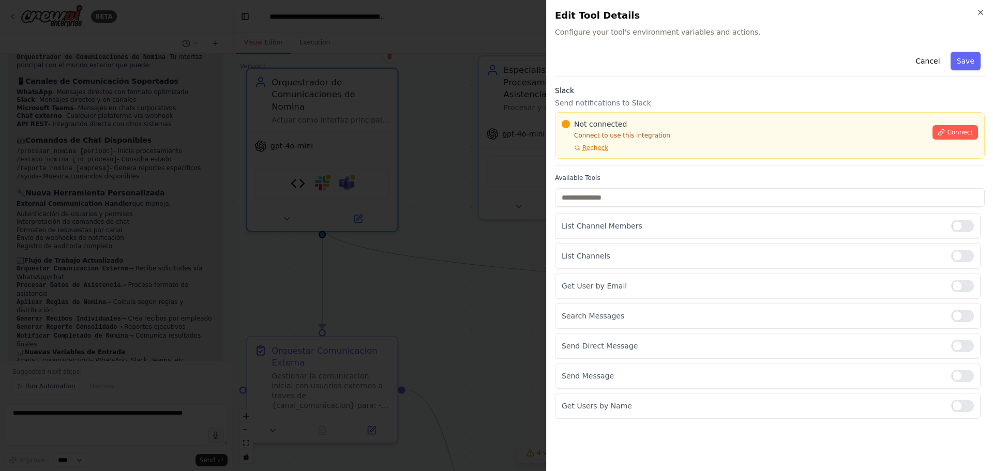
click at [340, 188] on div at bounding box center [496, 235] width 993 height 471
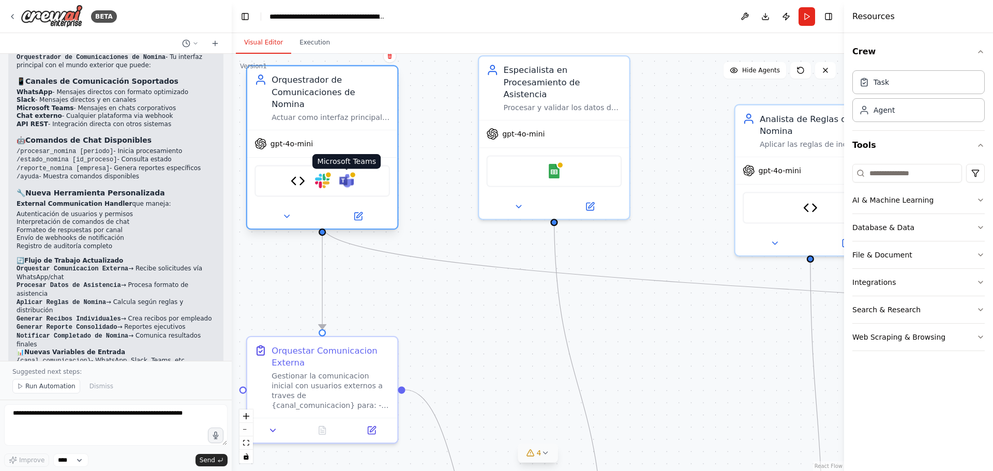
click at [349, 171] on div at bounding box center [352, 174] width 7 height 7
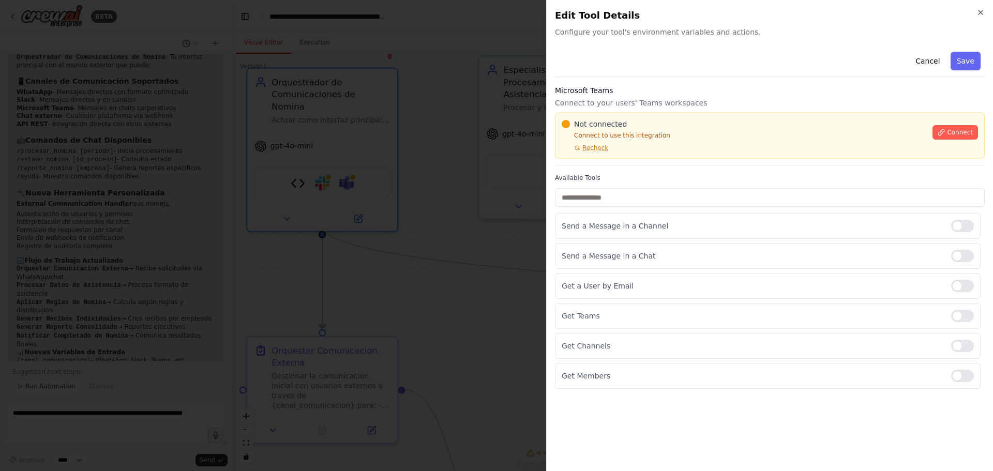
click at [986, 12] on div "Close Edit Tool Details Configure your tool's environment variables and actions…" at bounding box center [769, 235] width 447 height 471
click at [982, 12] on icon "button" at bounding box center [981, 12] width 8 height 8
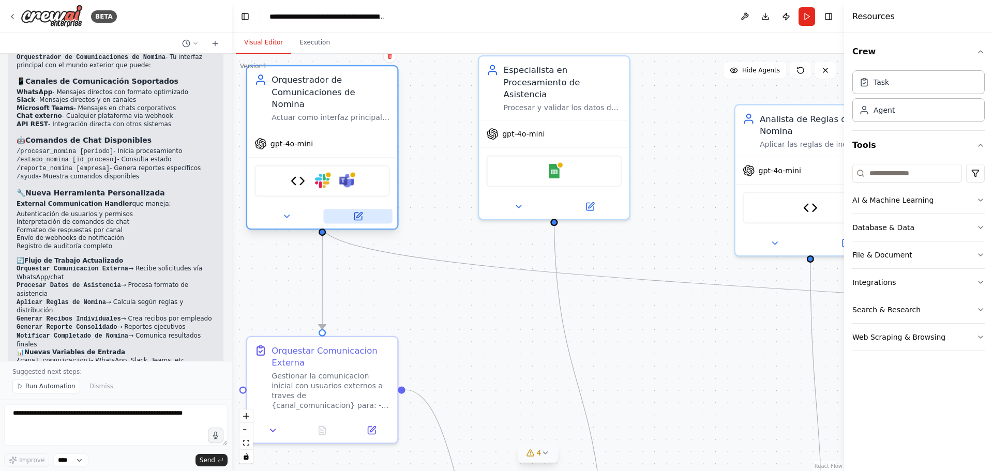
click at [354, 212] on icon at bounding box center [358, 217] width 10 height 10
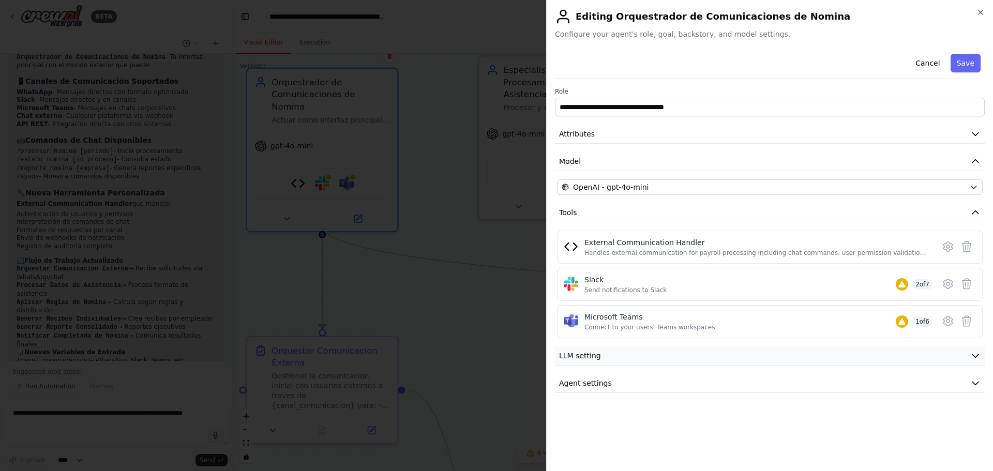
click at [583, 361] on span "LLM setting" at bounding box center [580, 356] width 42 height 10
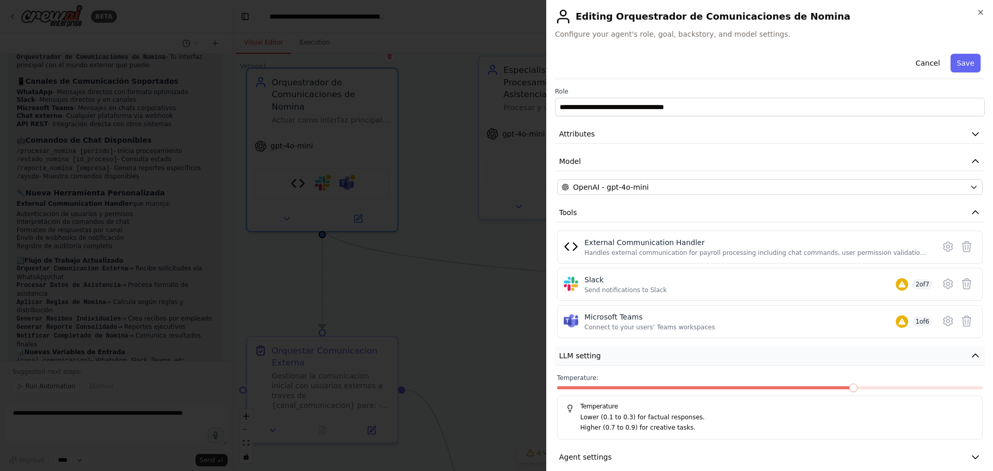
click at [592, 358] on span "LLM setting" at bounding box center [580, 356] width 42 height 10
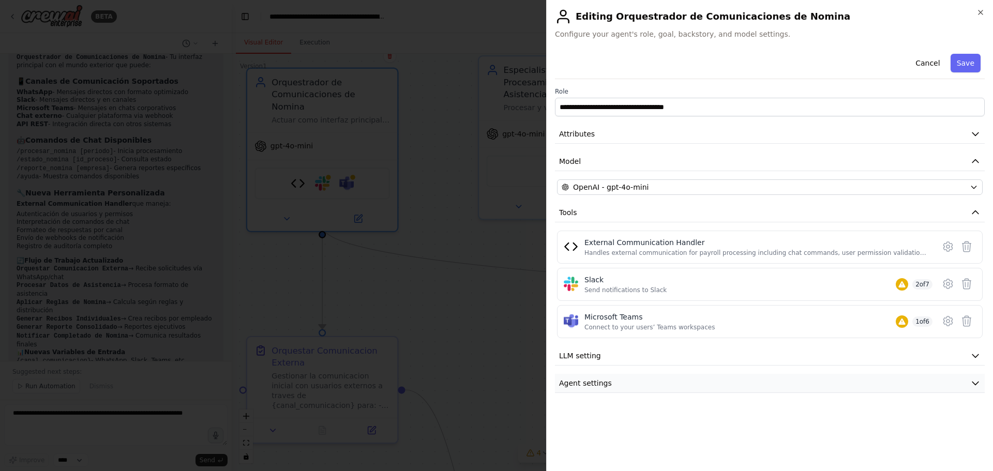
click at [604, 381] on span "Agent settings" at bounding box center [585, 383] width 53 height 10
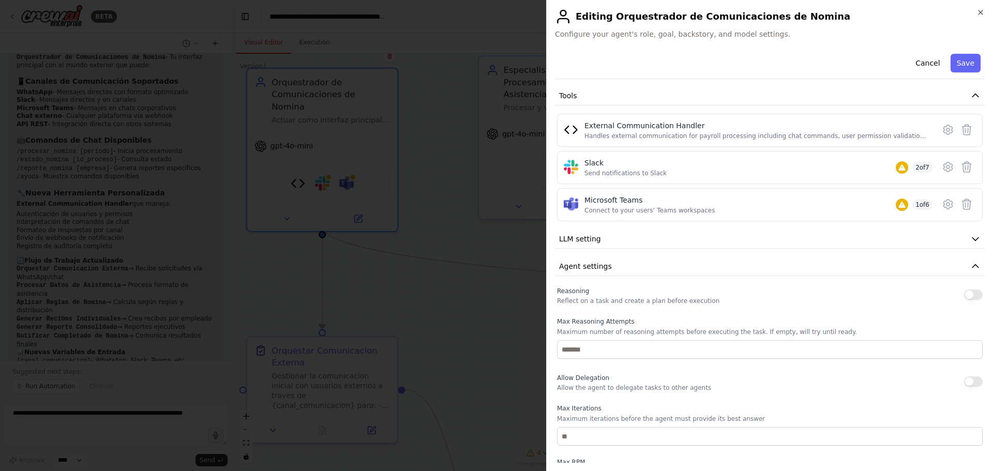
scroll to position [117, 0]
click at [970, 381] on button "button" at bounding box center [973, 381] width 19 height 10
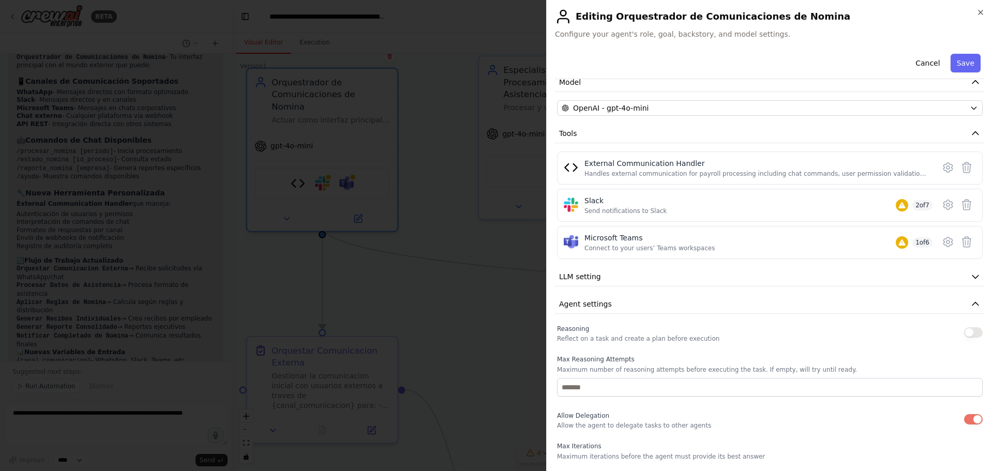
scroll to position [77, 0]
click at [970, 337] on button "button" at bounding box center [973, 334] width 19 height 10
click at [960, 243] on icon at bounding box center [966, 244] width 12 height 12
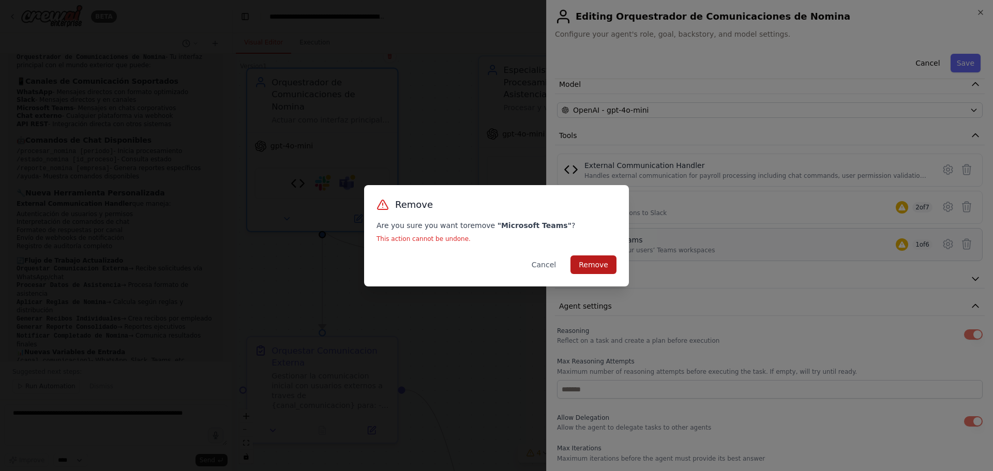
click at [595, 263] on button "Remove" at bounding box center [594, 265] width 46 height 19
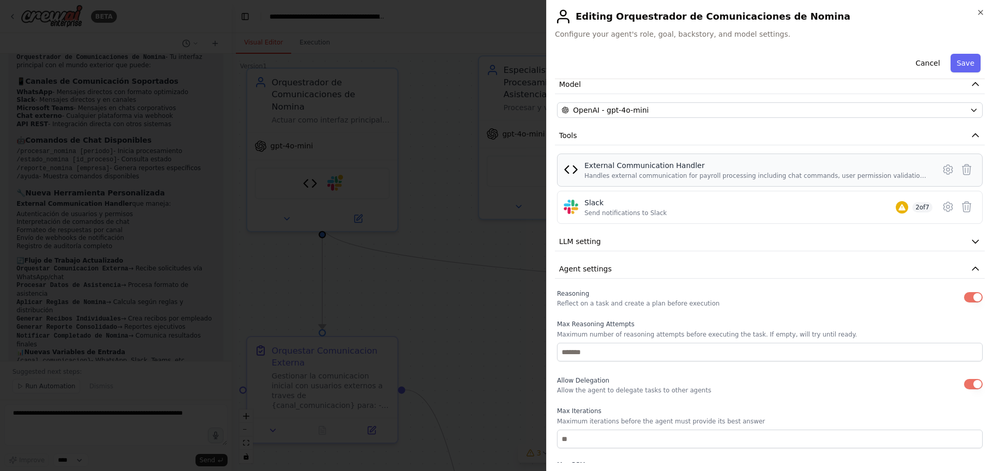
click at [606, 169] on div "External Communication Handler" at bounding box center [756, 165] width 344 height 10
click at [943, 167] on icon at bounding box center [947, 169] width 9 height 9
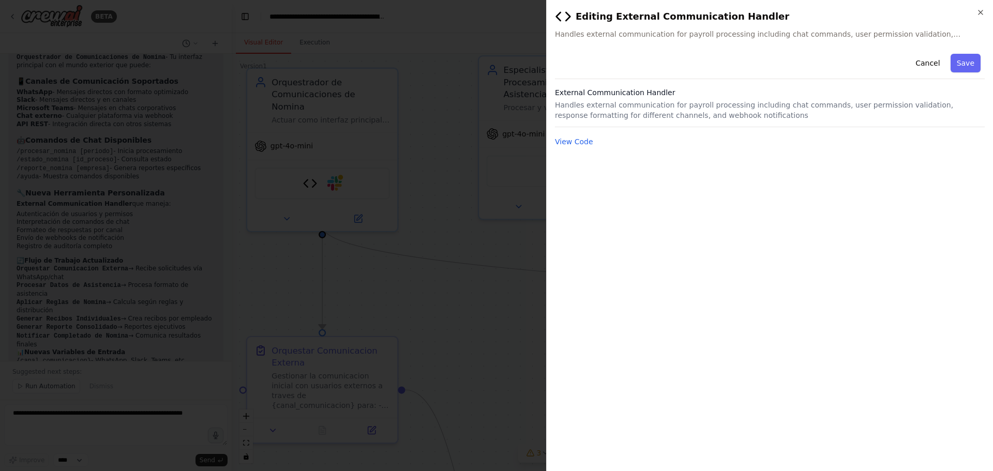
scroll to position [0, 0]
click at [579, 143] on button "View Code" at bounding box center [574, 142] width 38 height 10
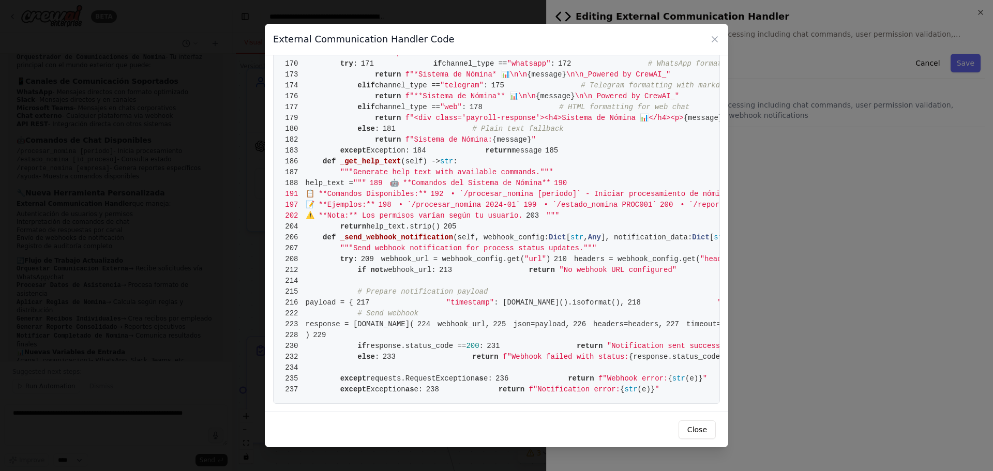
scroll to position [2270, 0]
click at [711, 38] on icon at bounding box center [715, 39] width 10 height 10
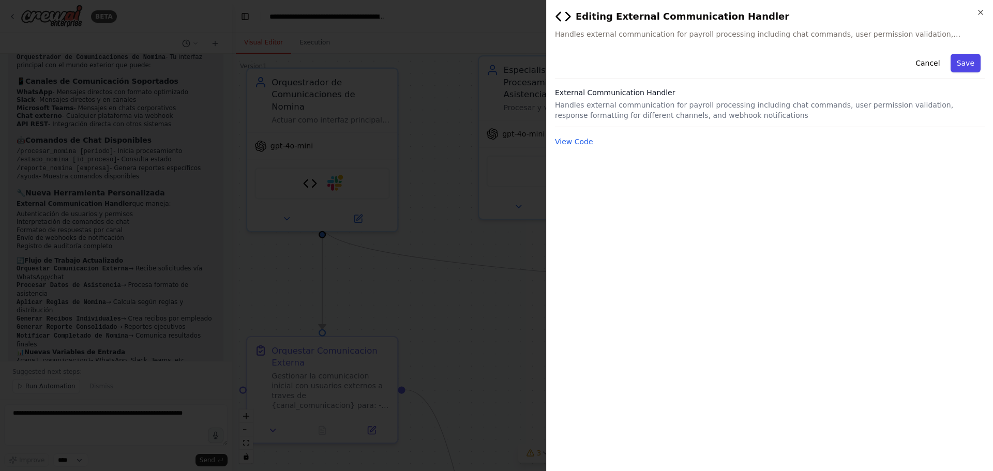
click at [967, 63] on button "Save" at bounding box center [966, 63] width 30 height 19
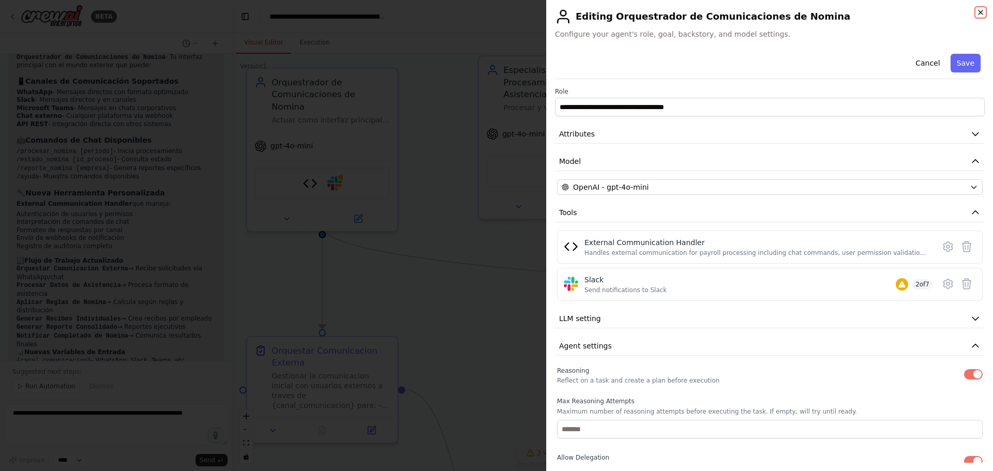
click at [982, 10] on icon "button" at bounding box center [981, 12] width 8 height 8
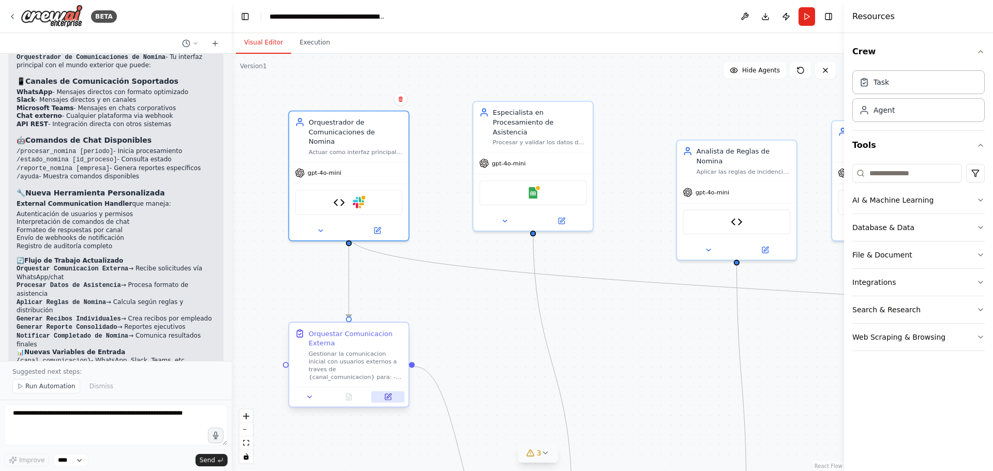
click at [387, 395] on icon at bounding box center [388, 397] width 6 height 6
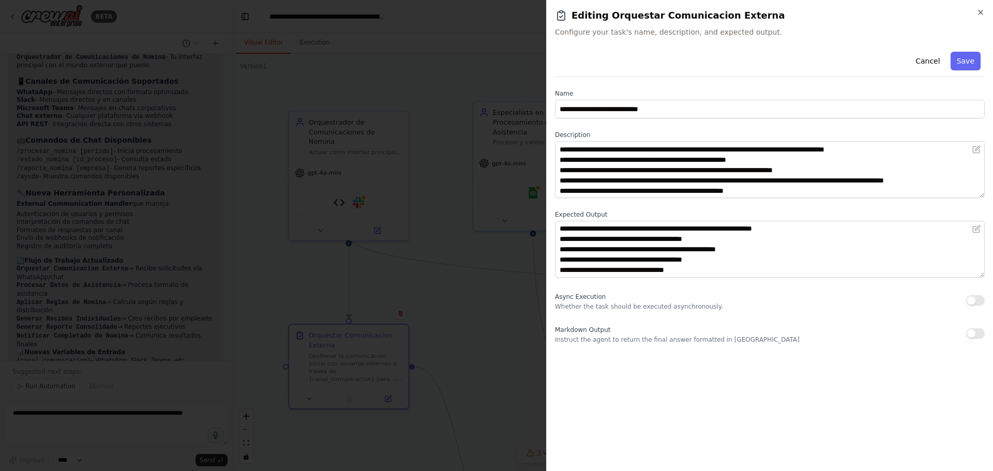
scroll to position [0, 0]
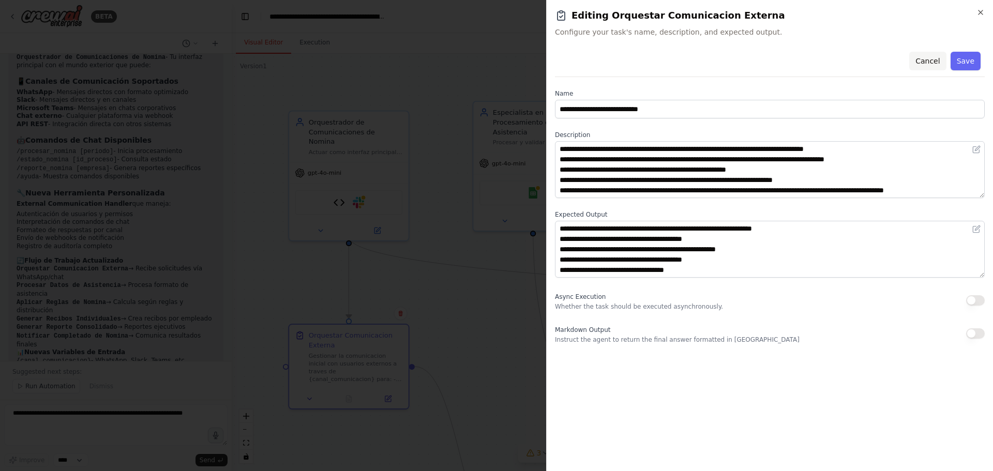
click at [925, 64] on button "Cancel" at bounding box center [927, 61] width 37 height 19
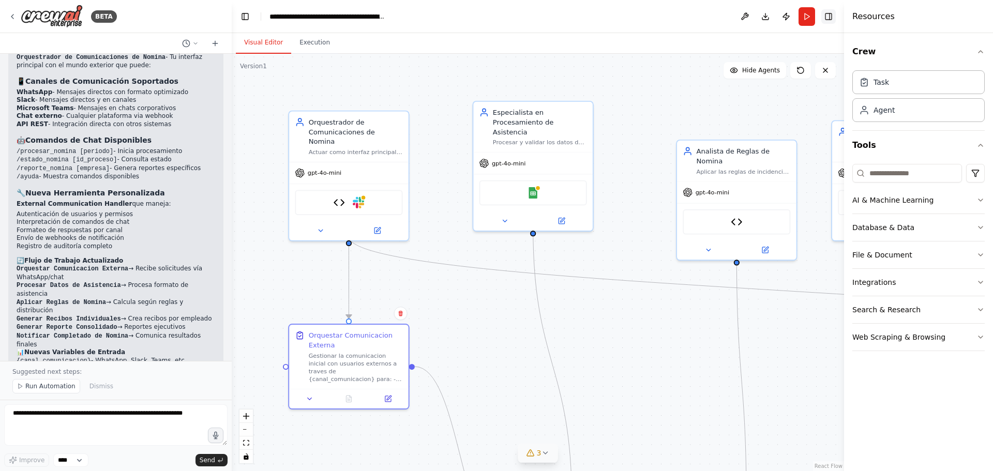
click at [827, 18] on button "Toggle Right Sidebar" at bounding box center [828, 16] width 14 height 14
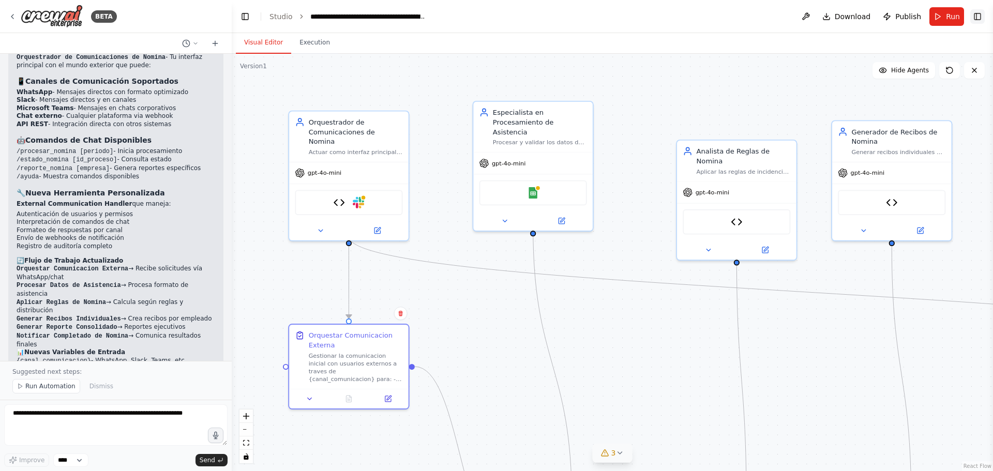
click at [980, 17] on button "Toggle Right Sidebar" at bounding box center [977, 16] width 14 height 14
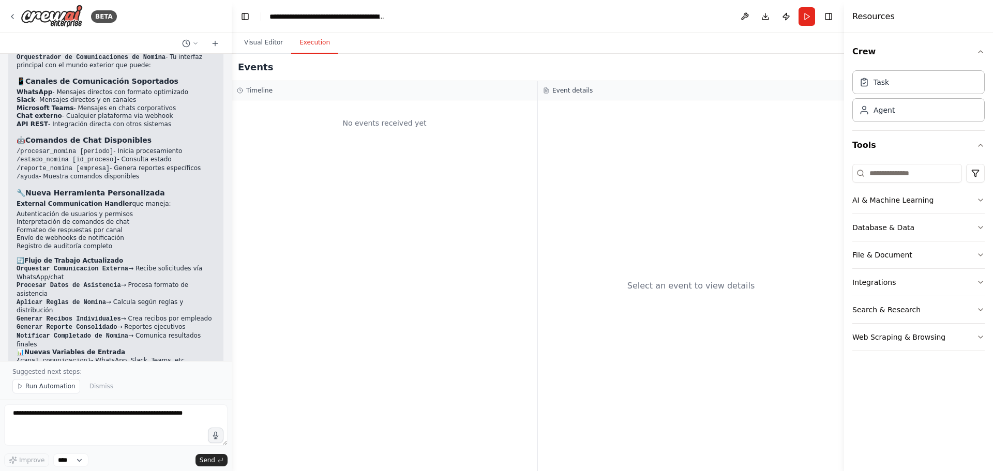
click at [315, 43] on button "Execution" at bounding box center [314, 43] width 47 height 22
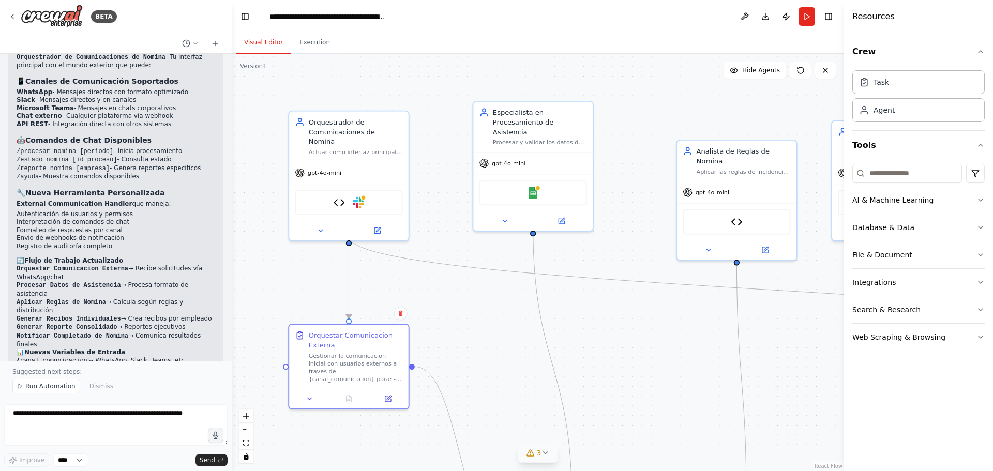
click at [266, 43] on button "Visual Editor" at bounding box center [263, 43] width 55 height 22
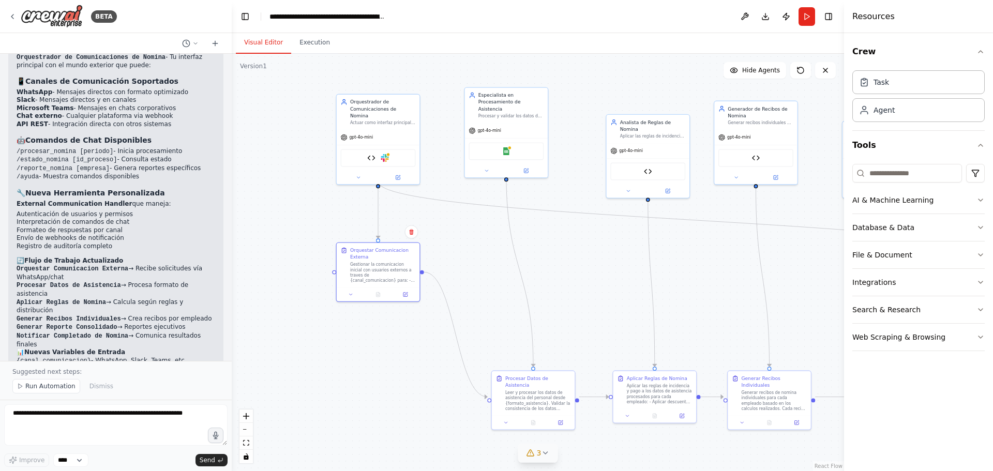
drag, startPoint x: 487, startPoint y: 351, endPoint x: 481, endPoint y: 280, distance: 70.6
click at [472, 266] on div ".deletable-edge-delete-btn { width: 20px; height: 20px; border: 0px solid #ffff…" at bounding box center [538, 262] width 612 height 417
drag, startPoint x: 376, startPoint y: 270, endPoint x: 381, endPoint y: 398, distance: 127.9
click at [381, 398] on div "Gestionar la comunicacion inicial con usuarios externos a traves de {canal_comu…" at bounding box center [390, 400] width 66 height 22
drag, startPoint x: 505, startPoint y: 106, endPoint x: 508, endPoint y: 115, distance: 10.0
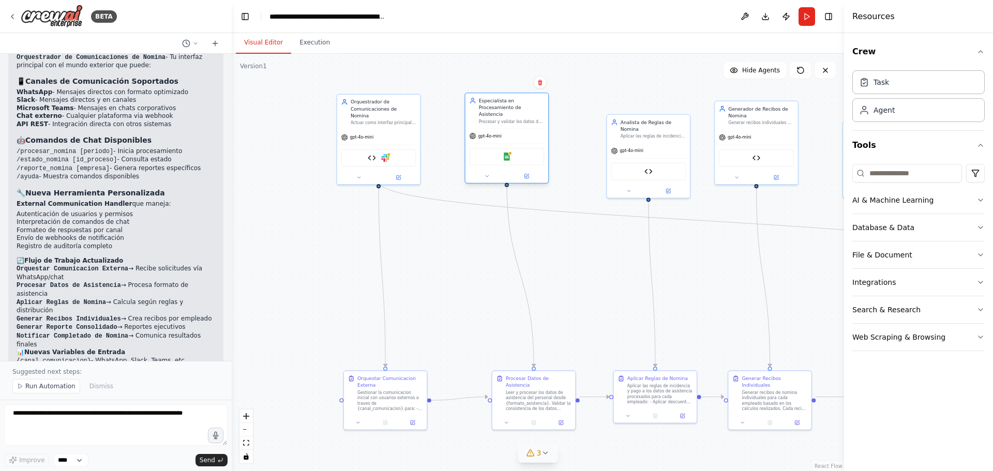
click at [508, 119] on div "Procesar y validar los datos de asistencia del personal desde {formato_asistenc…" at bounding box center [512, 121] width 66 height 5
click at [142, 412] on textarea at bounding box center [115, 424] width 223 height 41
type textarea "**********"
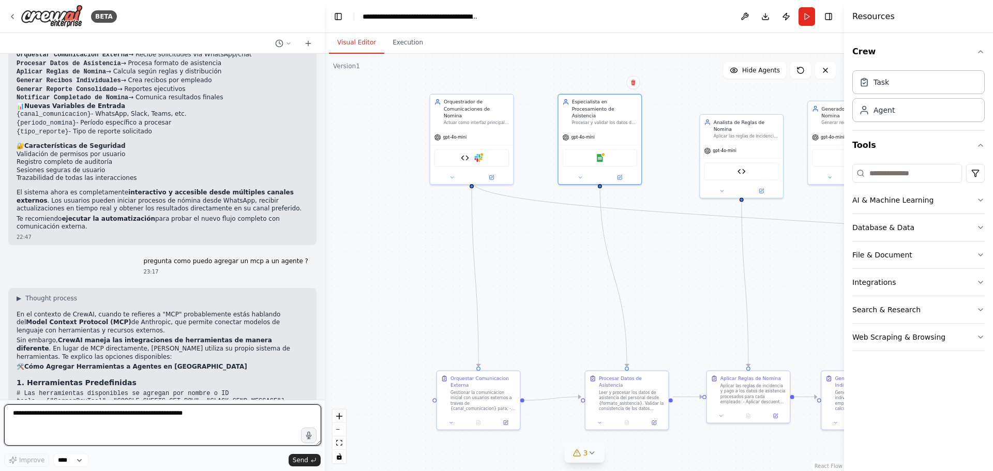
scroll to position [3194, 0]
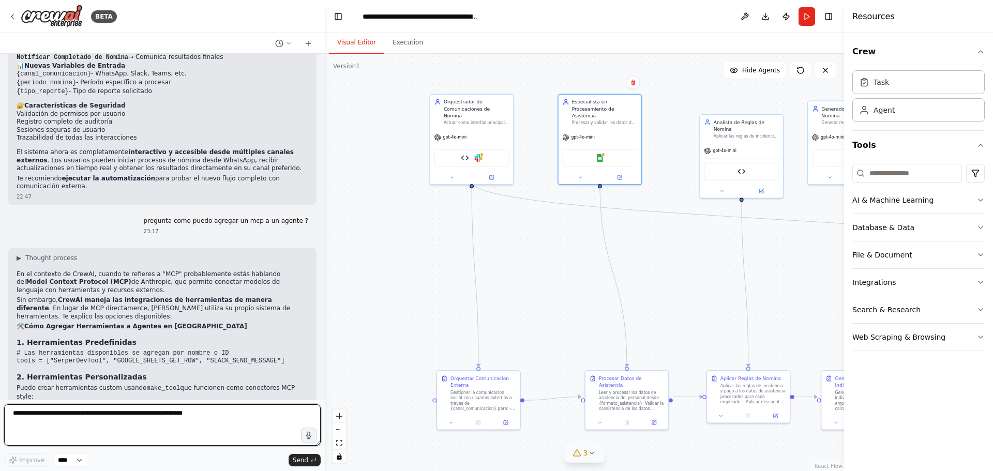
drag, startPoint x: 228, startPoint y: 163, endPoint x: 325, endPoint y: 163, distance: 97.2
click at [325, 163] on div "BETA quiero que desde un formato de asistencia de personal , atravez de un modu…" at bounding box center [496, 235] width 993 height 471
click at [213, 416] on textarea at bounding box center [162, 424] width 317 height 41
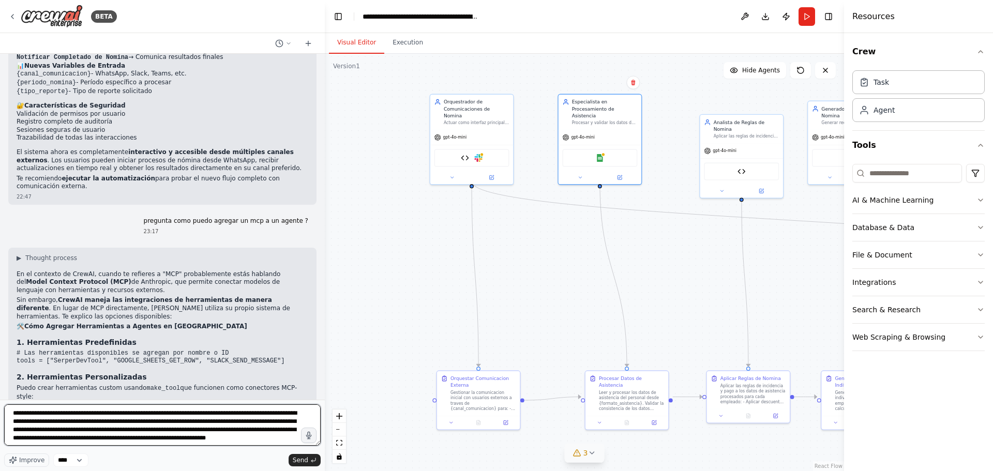
scroll to position [5, 0]
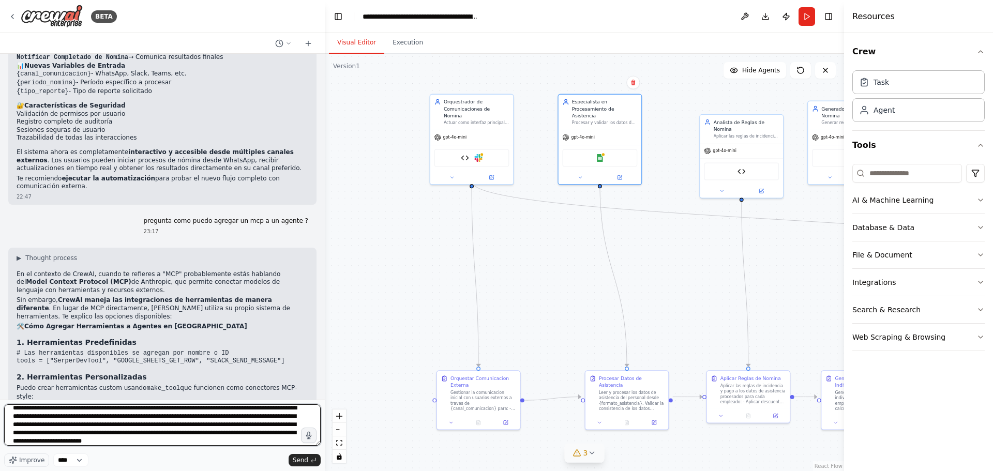
click at [47, 441] on textarea "**********" at bounding box center [162, 424] width 317 height 41
type textarea "**********"
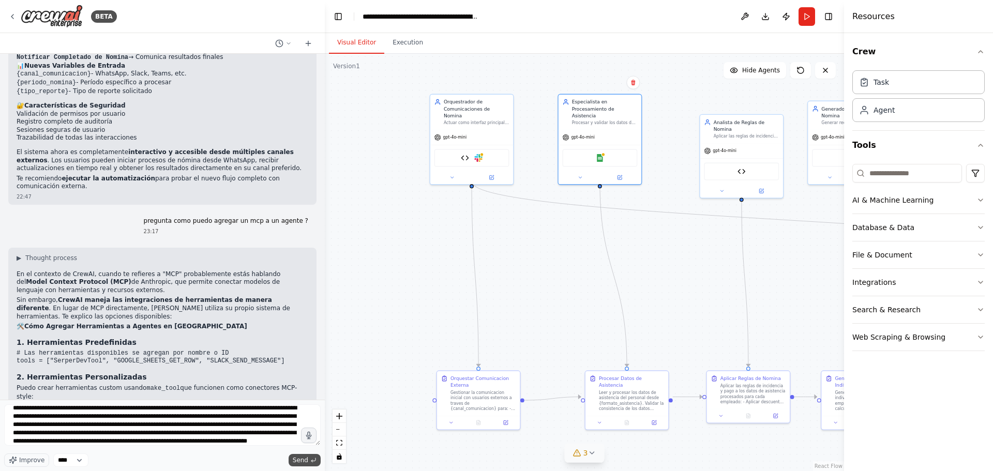
click at [299, 461] on span "Send" at bounding box center [301, 460] width 16 height 8
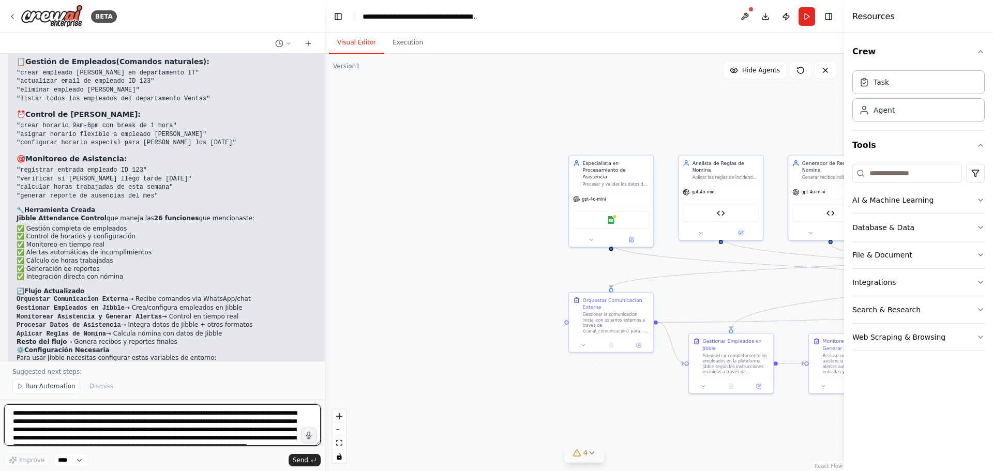
scroll to position [4989, 0]
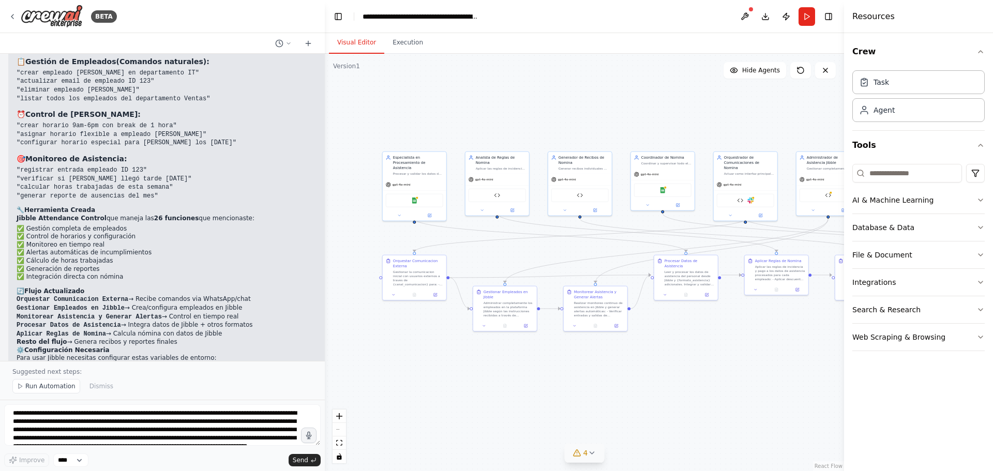
drag, startPoint x: 490, startPoint y: 253, endPoint x: 325, endPoint y: 228, distance: 166.5
click at [325, 228] on div ".deletable-edge-delete-btn { width: 20px; height: 20px; border: 0px solid #ffff…" at bounding box center [584, 262] width 519 height 417
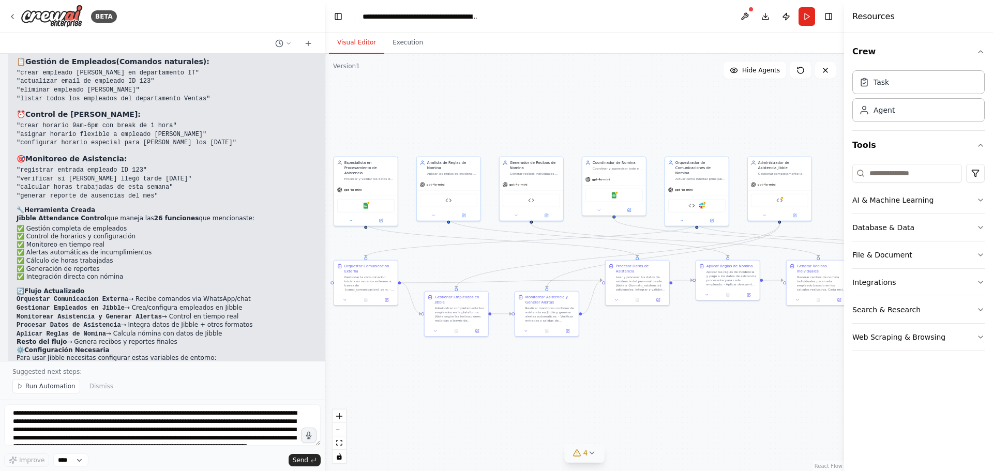
drag, startPoint x: 669, startPoint y: 337, endPoint x: 689, endPoint y: 335, distance: 20.2
click at [689, 335] on div ".deletable-edge-delete-btn { width: 20px; height: 20px; border: 0px solid #ffff…" at bounding box center [584, 262] width 519 height 417
drag, startPoint x: 629, startPoint y: 278, endPoint x: 672, endPoint y: 298, distance: 47.4
click at [625, 316] on div "Leer y procesar los datos de asistencia del personal desde Jibble y {formato_as…" at bounding box center [638, 319] width 50 height 17
drag, startPoint x: 719, startPoint y: 280, endPoint x: 716, endPoint y: 313, distance: 33.2
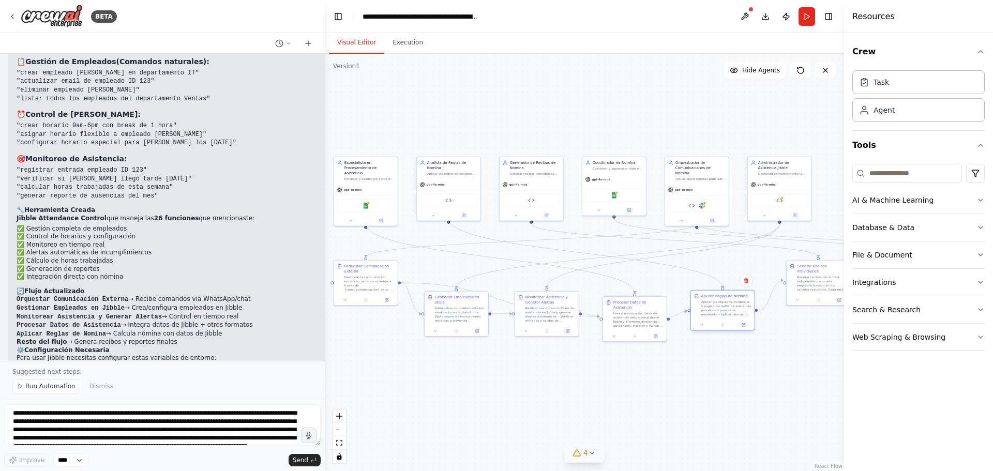
click at [716, 313] on div "Aplicar las reglas de incidencia y pago a los datos de asistencia procesados pa…" at bounding box center [726, 308] width 50 height 17
drag, startPoint x: 807, startPoint y: 281, endPoint x: 790, endPoint y: 283, distance: 17.2
click at [801, 312] on div "Generar recibos de nomina individuales para cada empleado basado en los calculo…" at bounding box center [819, 314] width 50 height 17
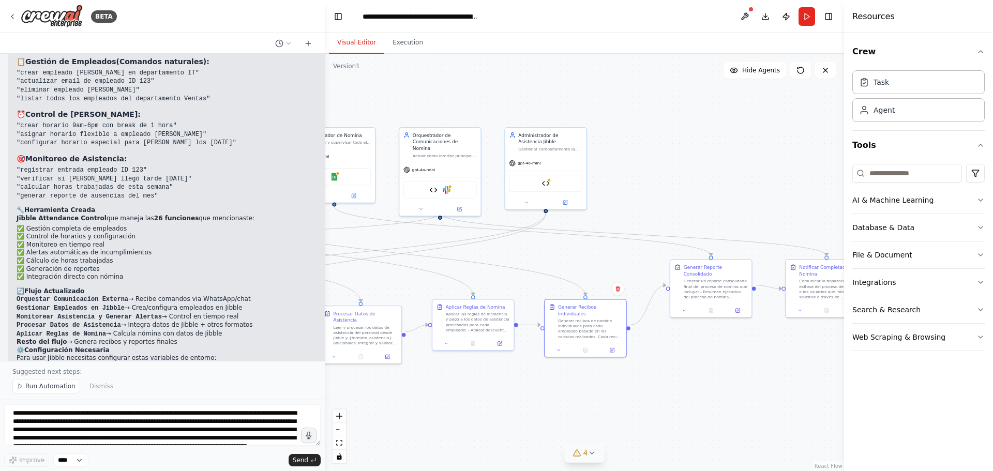
drag, startPoint x: 780, startPoint y: 403, endPoint x: 510, endPoint y: 397, distance: 270.1
click at [510, 397] on div ".deletable-edge-delete-btn { width: 20px; height: 20px; border: 0px solid #ffff…" at bounding box center [584, 262] width 519 height 417
drag, startPoint x: 717, startPoint y: 295, endPoint x: 715, endPoint y: 316, distance: 21.3
click at [715, 316] on div "Generar un reporte consolidado final del proceso de nomina que incluya: - Resum…" at bounding box center [709, 314] width 64 height 21
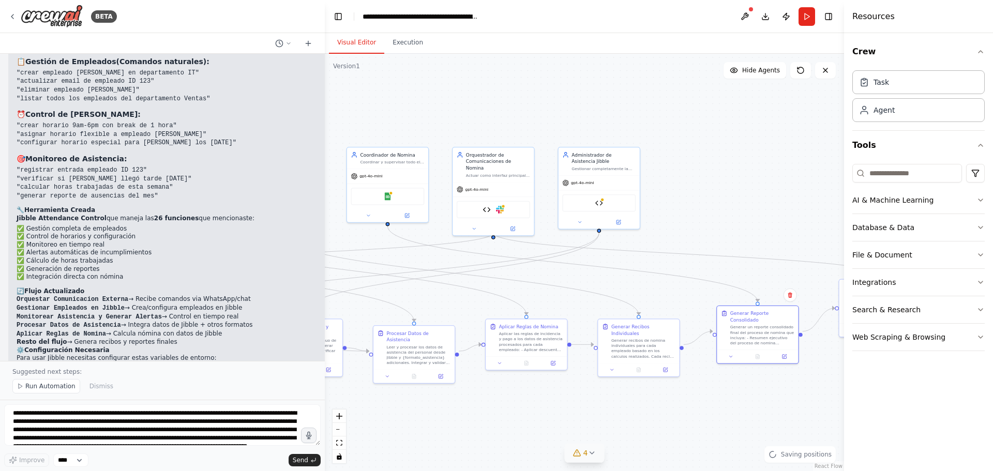
drag, startPoint x: 641, startPoint y: 388, endPoint x: 647, endPoint y: 227, distance: 161.5
click at [695, 404] on div ".deletable-edge-delete-btn { width: 20px; height: 20px; border: 0px solid #ffff…" at bounding box center [584, 262] width 519 height 417
click at [598, 170] on div "Administrador de Asistencia Jibble Gestionar completamente la plataforma Jibble…" at bounding box center [600, 157] width 81 height 28
click at [579, 216] on icon at bounding box center [580, 217] width 5 height 5
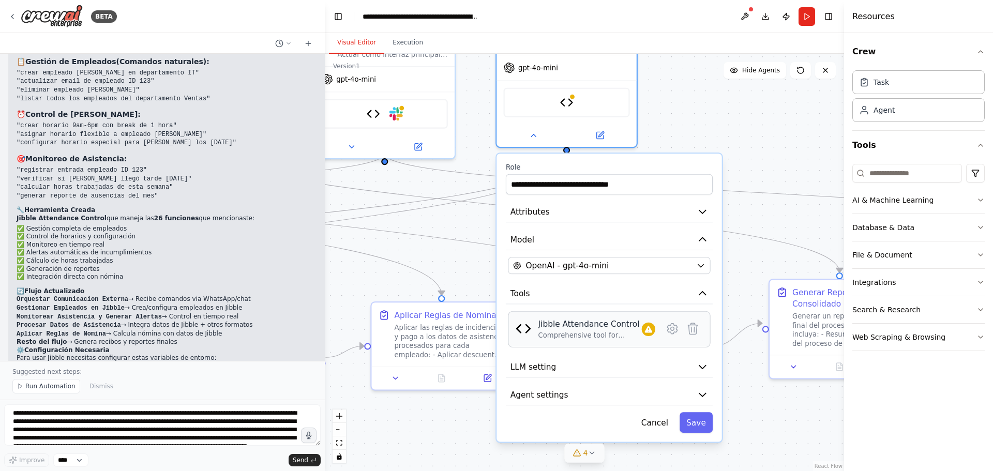
click at [647, 338] on div "Jibble Attendance Control Comprehensive tool for managing Jibble attendance sys…" at bounding box center [596, 330] width 117 height 22
click at [674, 331] on icon at bounding box center [673, 329] width 10 height 10
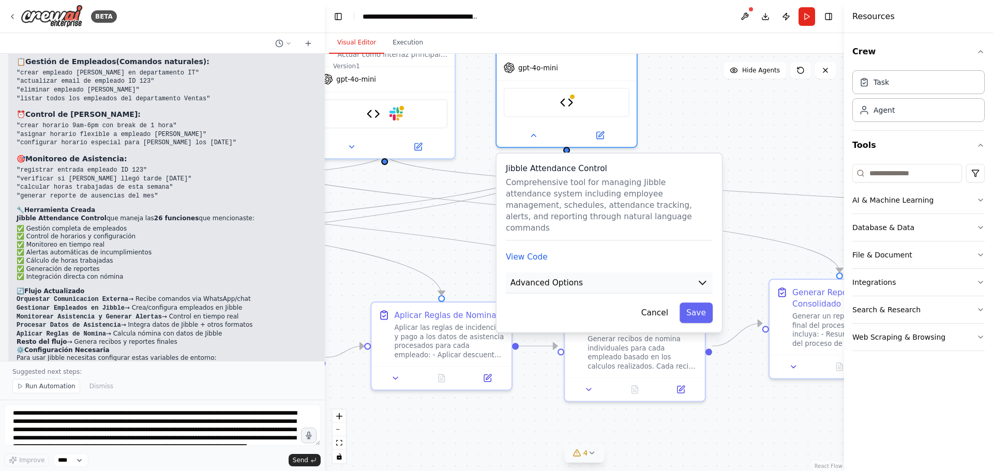
click at [578, 273] on button "Advanced Options" at bounding box center [609, 283] width 207 height 21
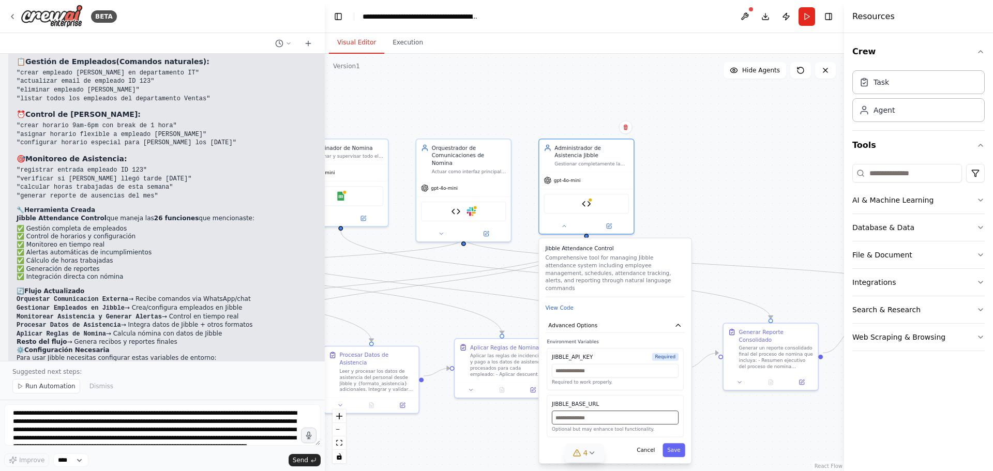
click at [573, 413] on input "text" at bounding box center [615, 418] width 127 height 14
paste input "**********"
type input "**********"
click at [614, 364] on input "text" at bounding box center [615, 371] width 127 height 14
paste input "**********"
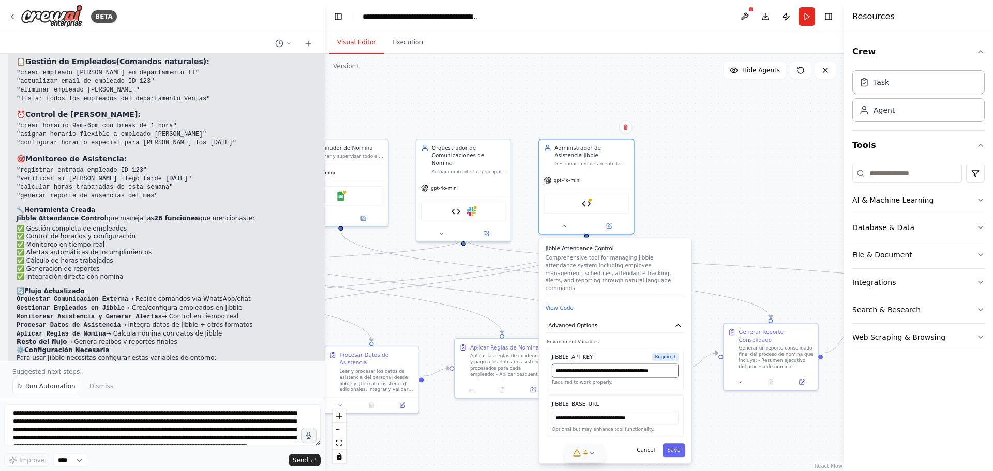
scroll to position [0, 24]
type input "**********"
click at [678, 443] on button "Save" at bounding box center [674, 450] width 22 height 14
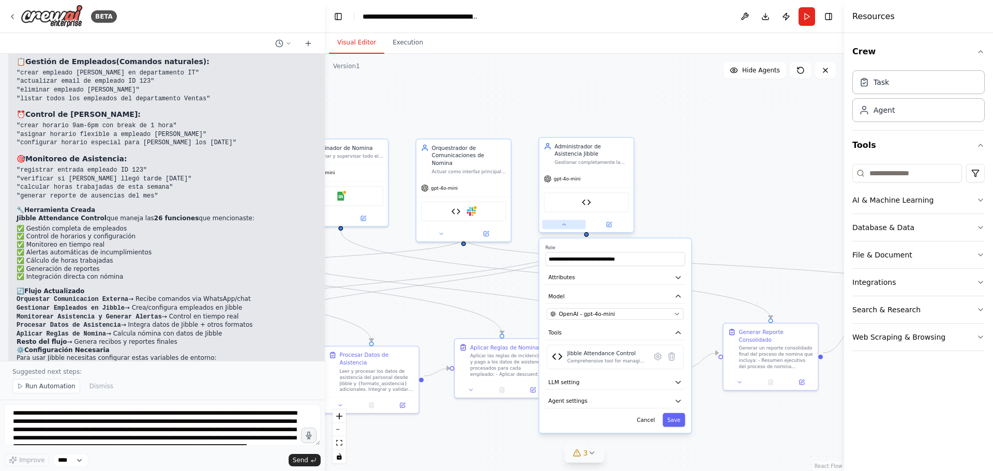
click at [567, 227] on button at bounding box center [563, 224] width 43 height 9
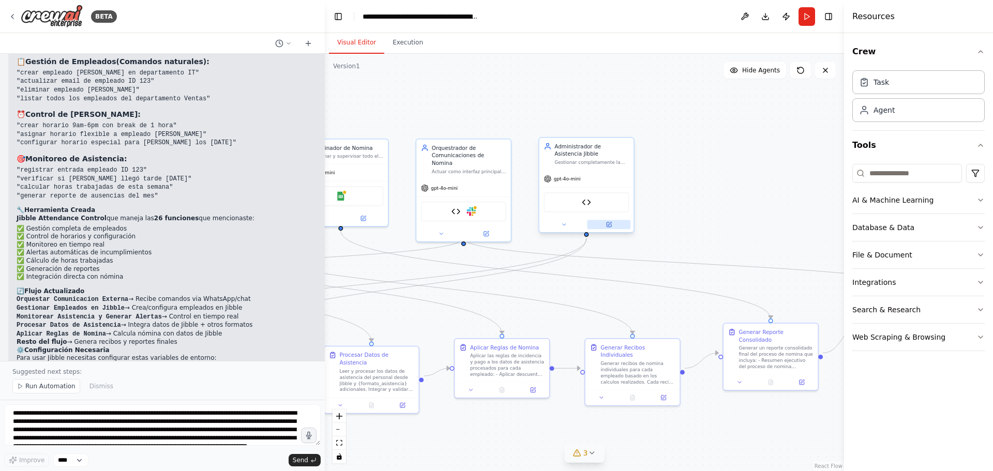
click at [609, 223] on icon at bounding box center [609, 224] width 5 height 5
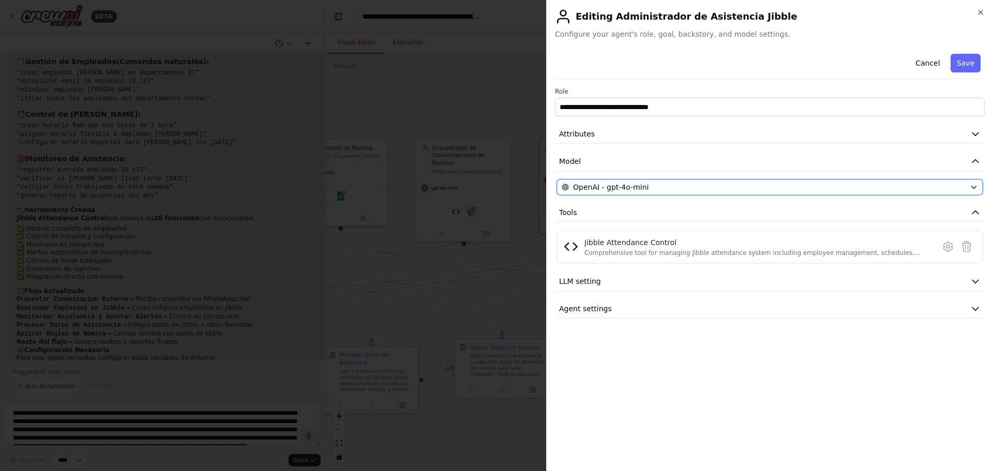
click at [592, 190] on span "OpenAI - gpt-4o-mini" at bounding box center [611, 187] width 76 height 10
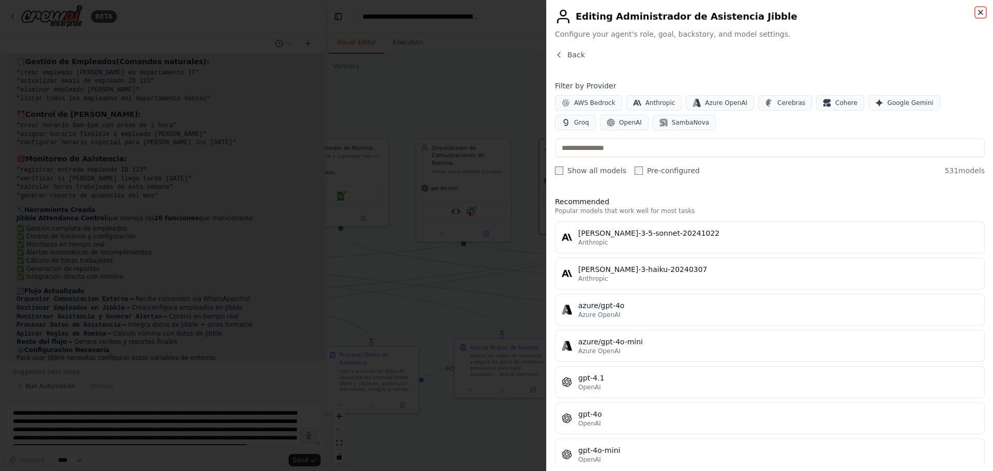
click at [979, 11] on icon "button" at bounding box center [981, 12] width 4 height 4
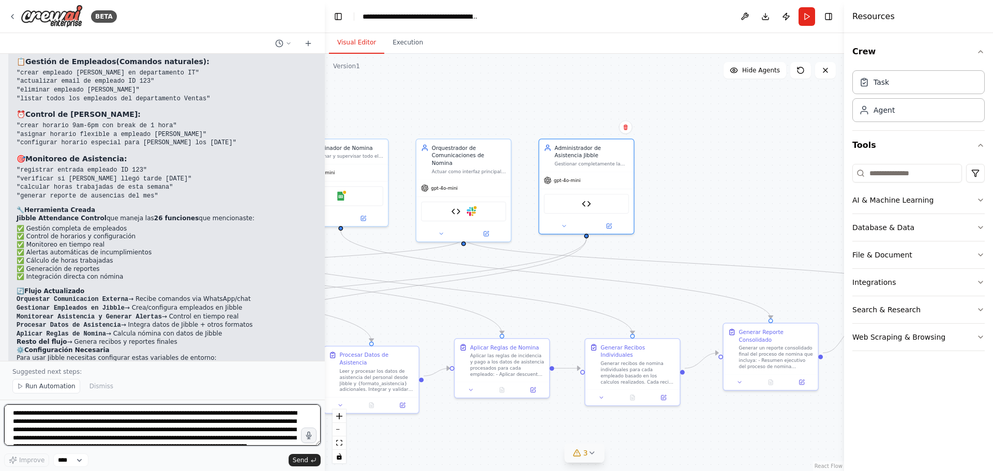
click at [201, 432] on textarea "**********" at bounding box center [162, 424] width 317 height 41
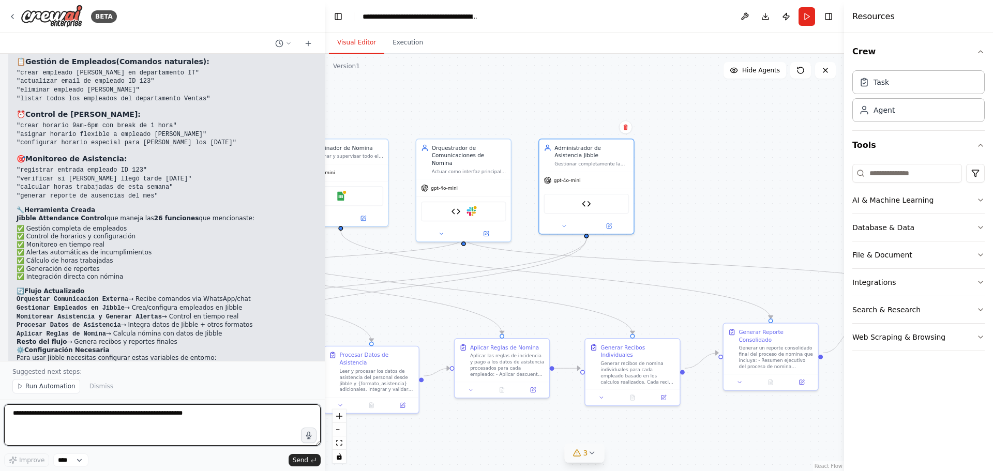
type textarea "*"
type textarea "**********"
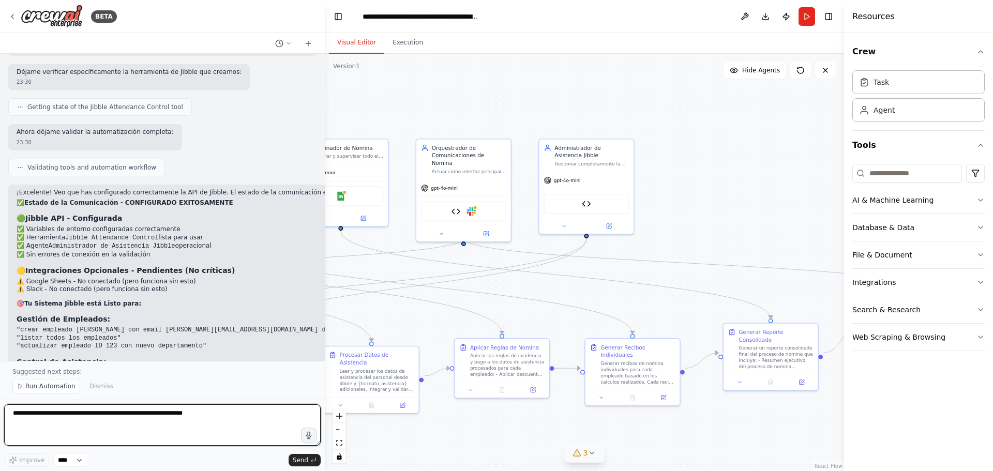
scroll to position [5455, 0]
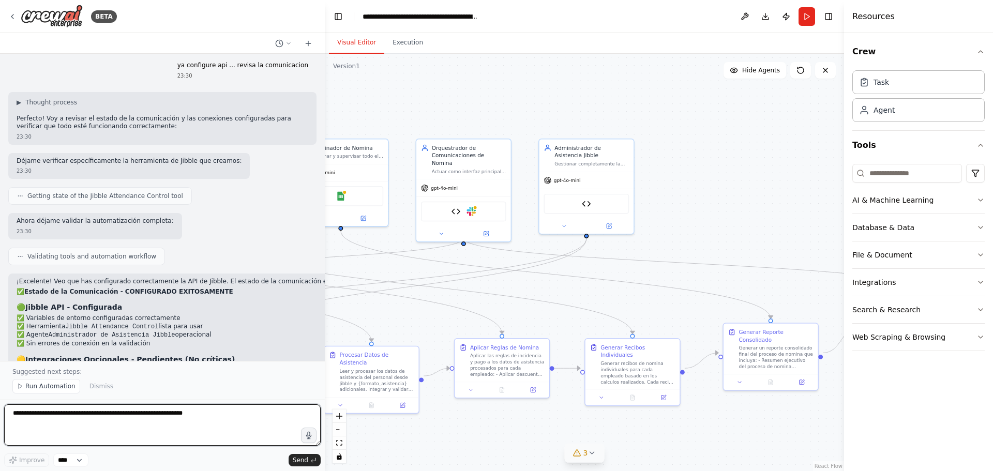
click at [57, 425] on textarea at bounding box center [162, 424] width 317 height 41
click at [140, 423] on textarea at bounding box center [162, 424] width 317 height 41
type textarea "**********"
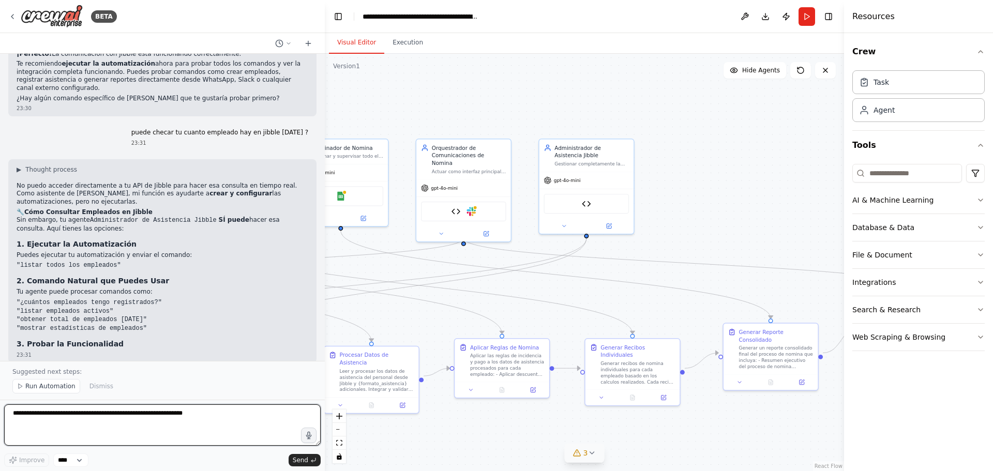
scroll to position [6067, 0]
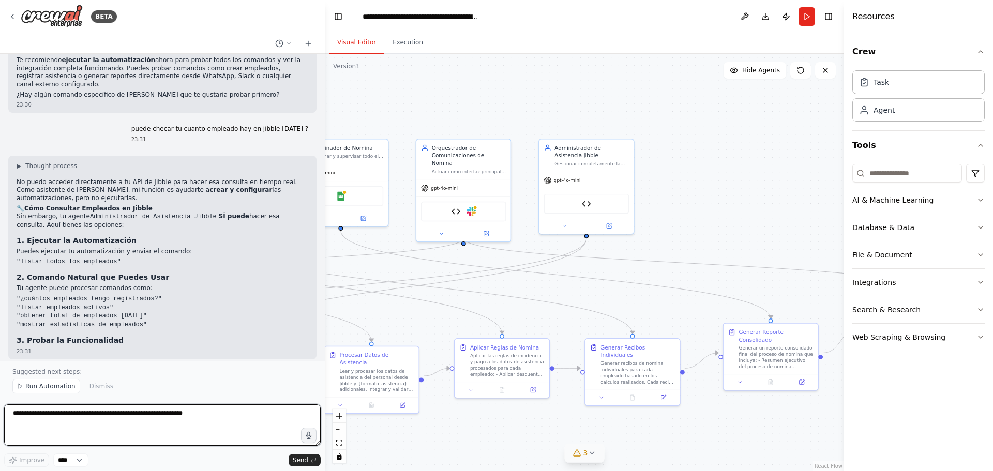
click at [58, 415] on textarea at bounding box center [162, 424] width 317 height 41
type textarea "**********"
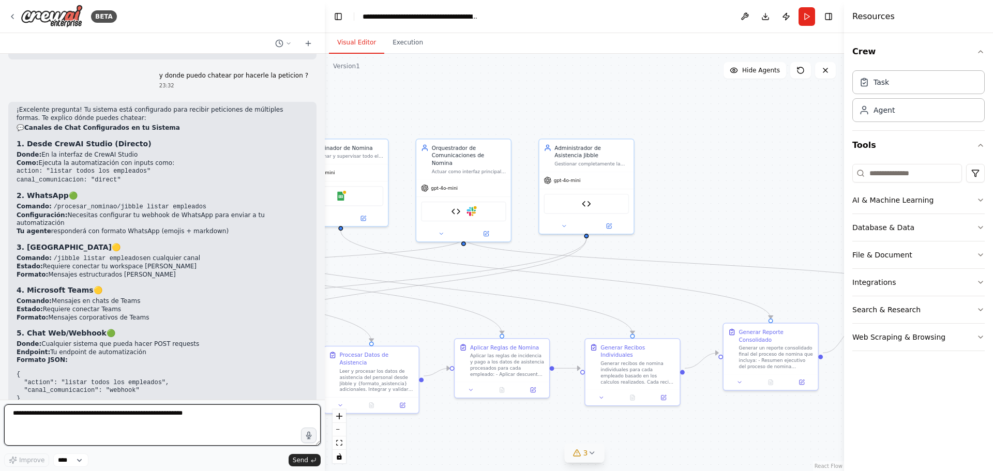
scroll to position [6533, 0]
click at [91, 416] on textarea at bounding box center [162, 424] width 317 height 41
type textarea "**********"
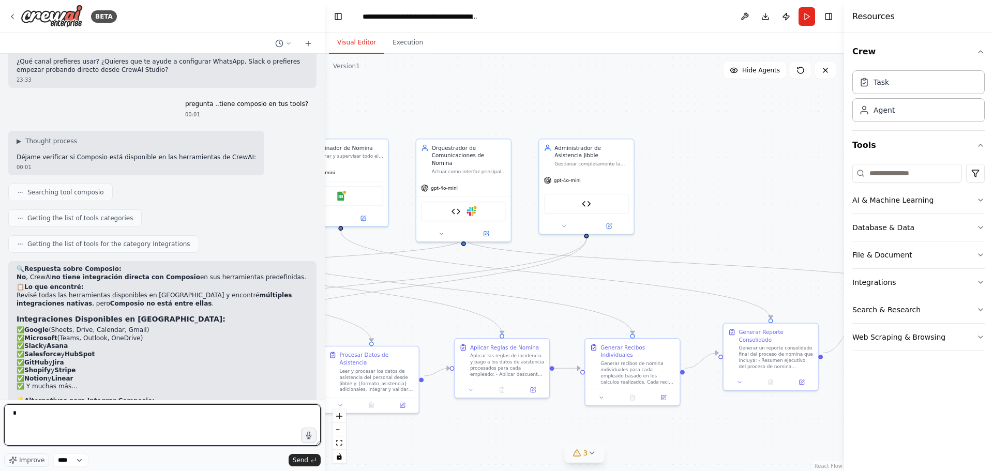
scroll to position [7017, 0]
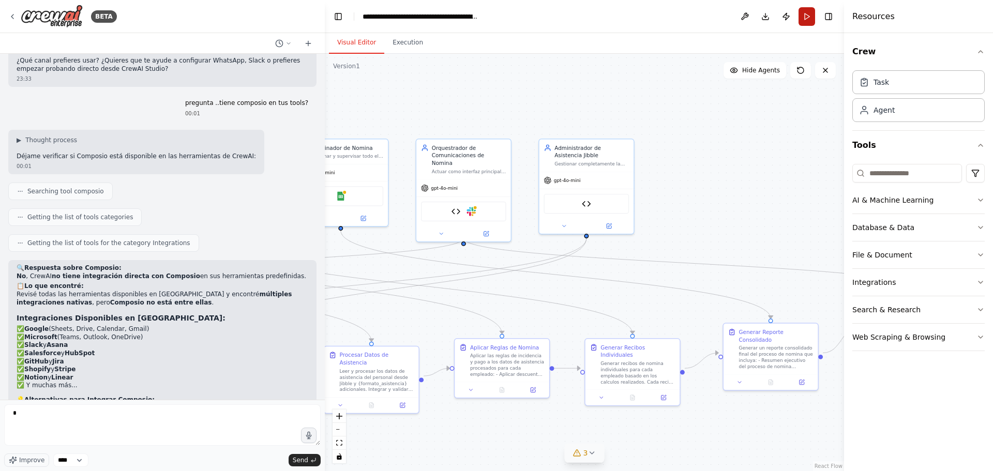
click at [801, 16] on button "Run" at bounding box center [807, 16] width 17 height 19
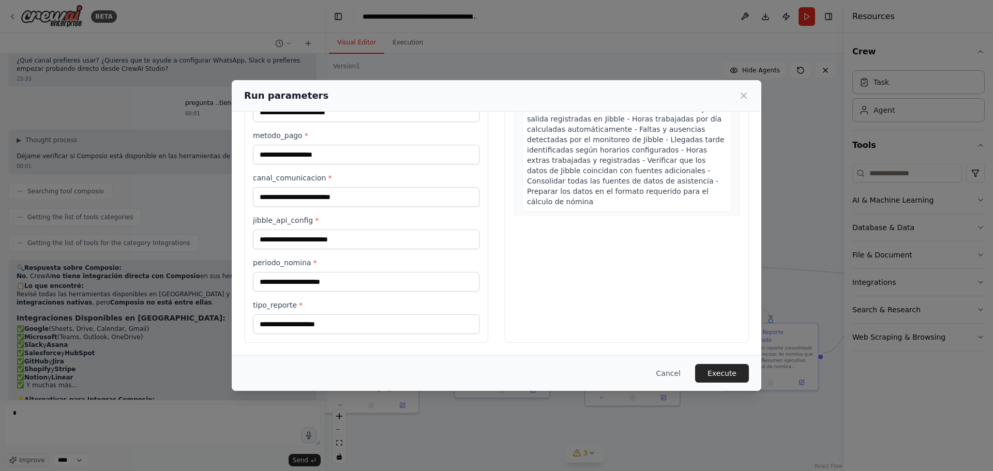
scroll to position [0, 0]
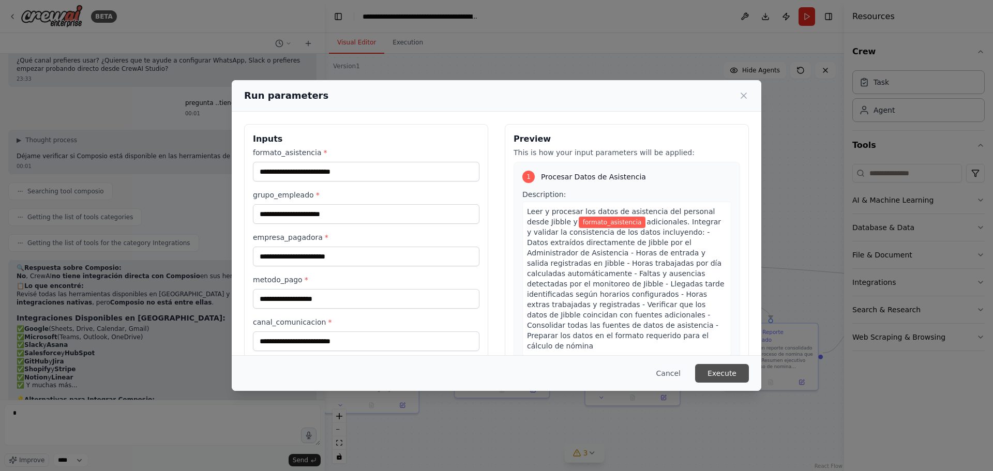
click at [734, 372] on button "Execute" at bounding box center [722, 373] width 54 height 19
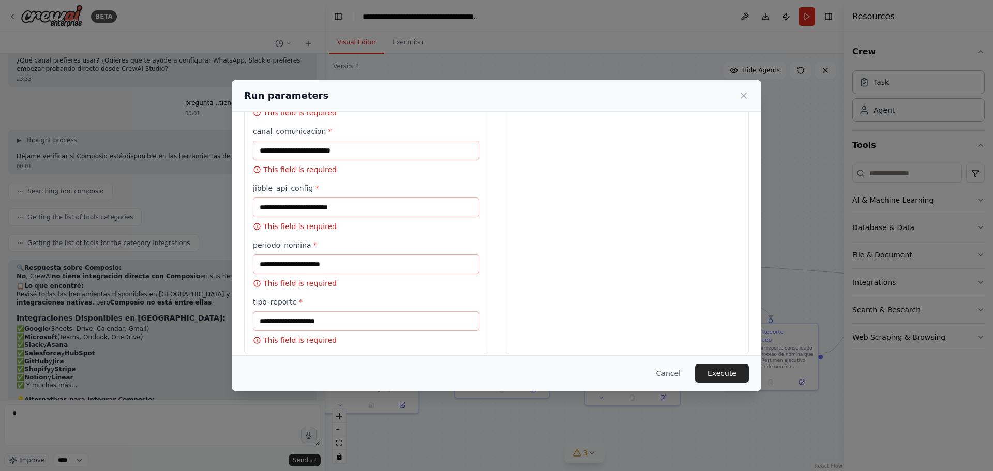
scroll to position [260, 0]
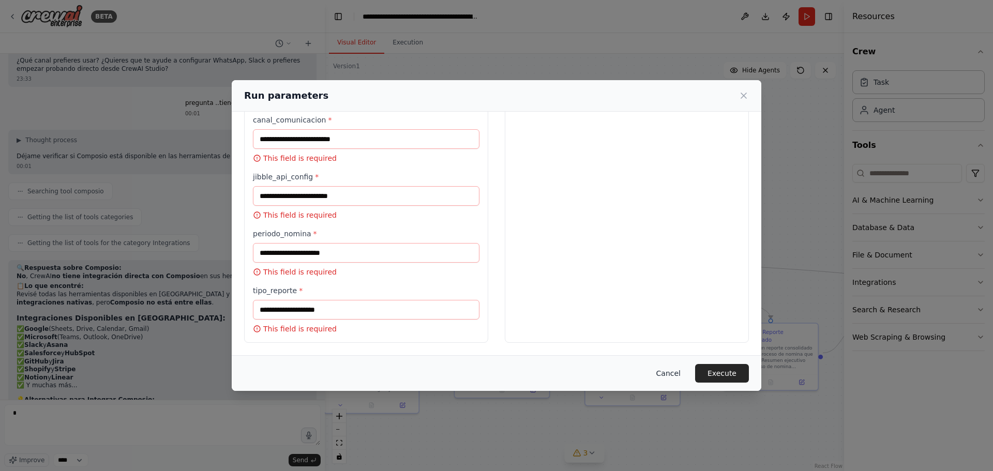
click at [671, 374] on button "Cancel" at bounding box center [668, 373] width 41 height 19
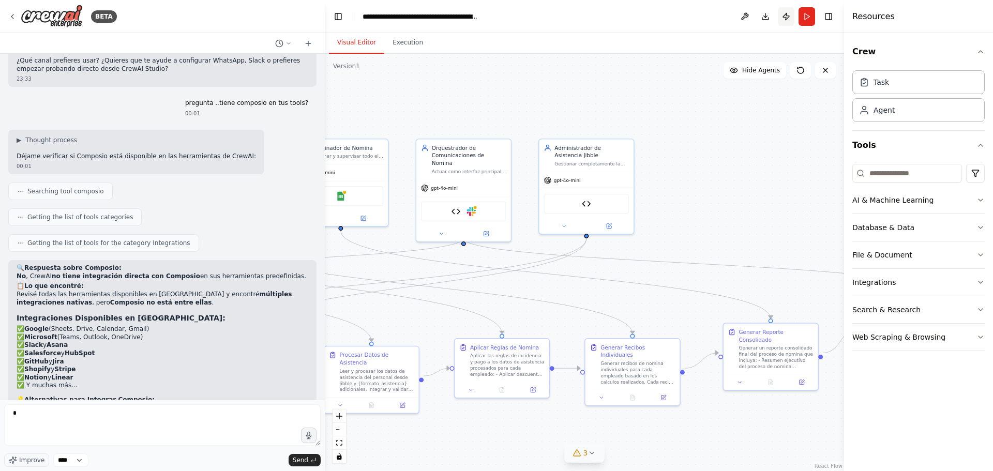
click at [787, 16] on button "Publish" at bounding box center [786, 16] width 17 height 19
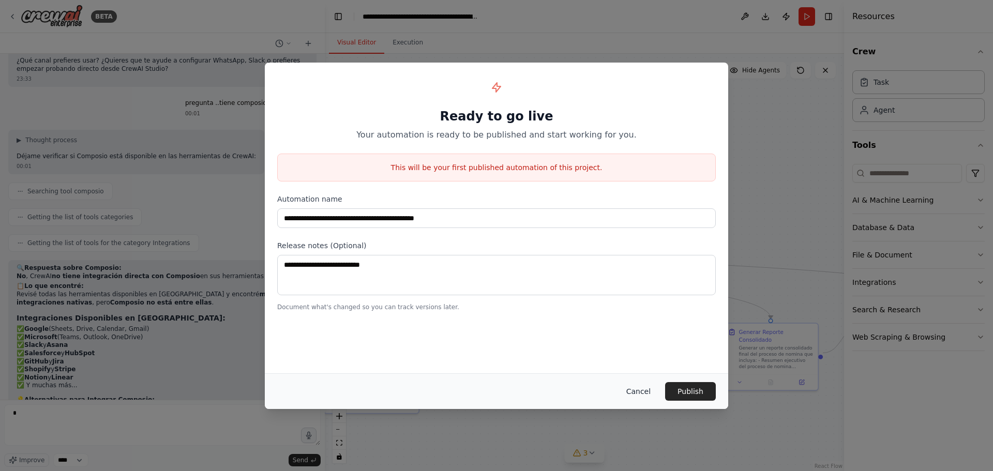
click at [647, 388] on button "Cancel" at bounding box center [638, 391] width 41 height 19
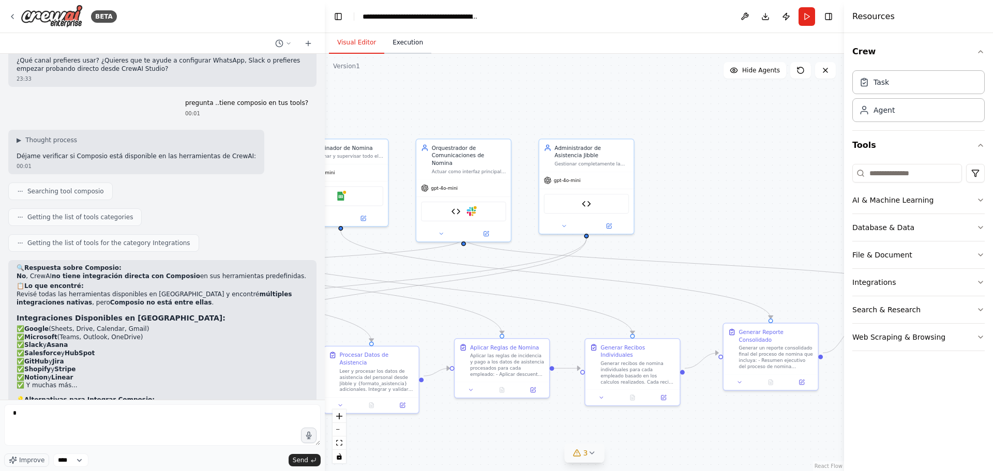
click at [402, 42] on button "Execution" at bounding box center [407, 43] width 47 height 22
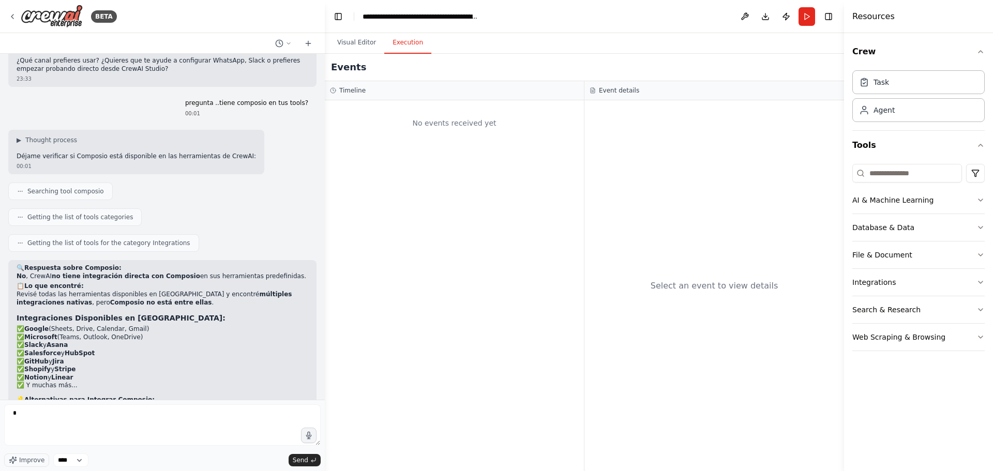
click at [441, 126] on div "No events received yet" at bounding box center [454, 123] width 249 height 35
click at [366, 44] on button "Visual Editor" at bounding box center [356, 43] width 55 height 22
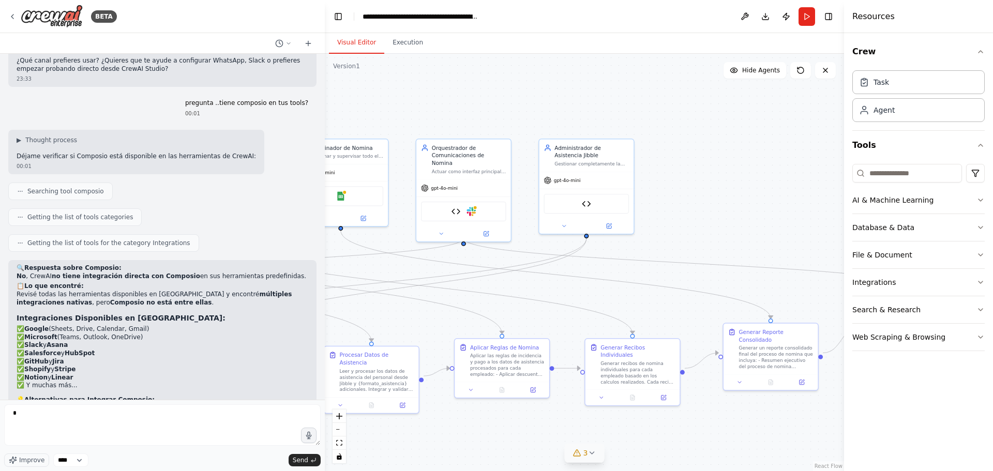
click at [587, 450] on span "3" at bounding box center [585, 453] width 5 height 10
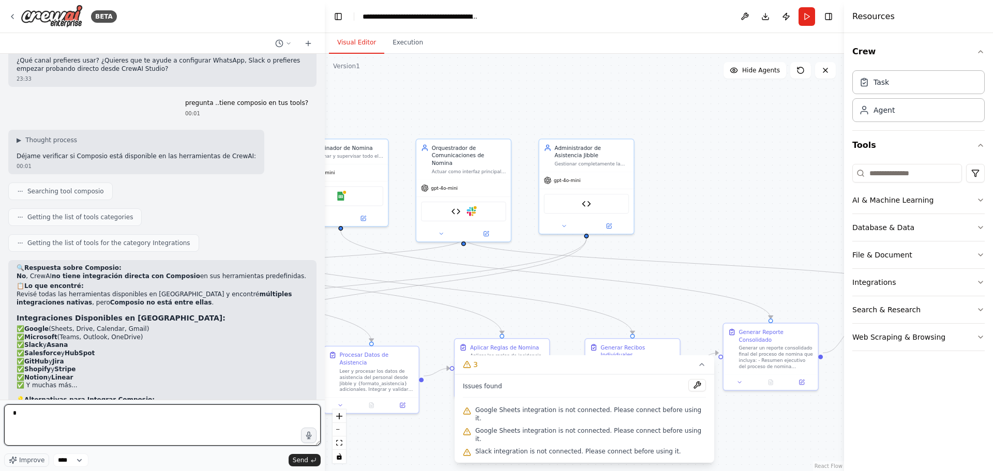
click at [41, 416] on textarea "*" at bounding box center [162, 424] width 317 height 41
type textarea "**********"
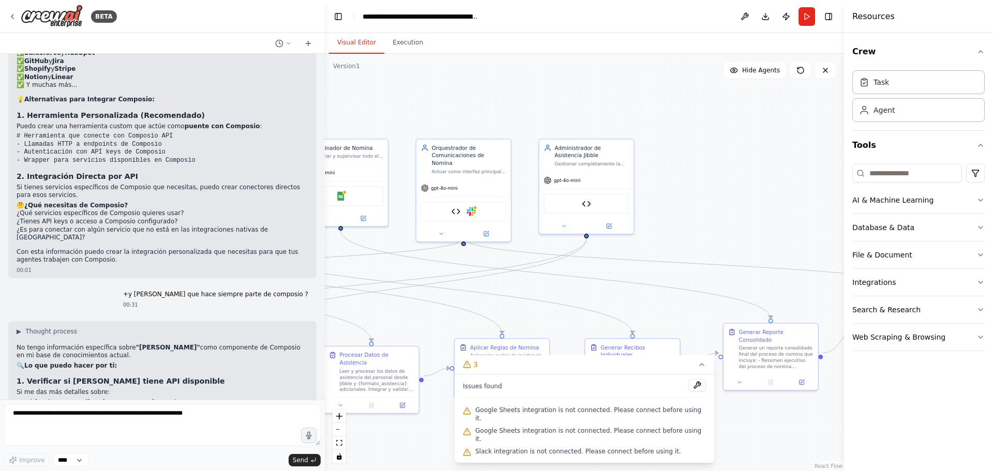
scroll to position [7327, 0]
